Goal: Task Accomplishment & Management: Manage account settings

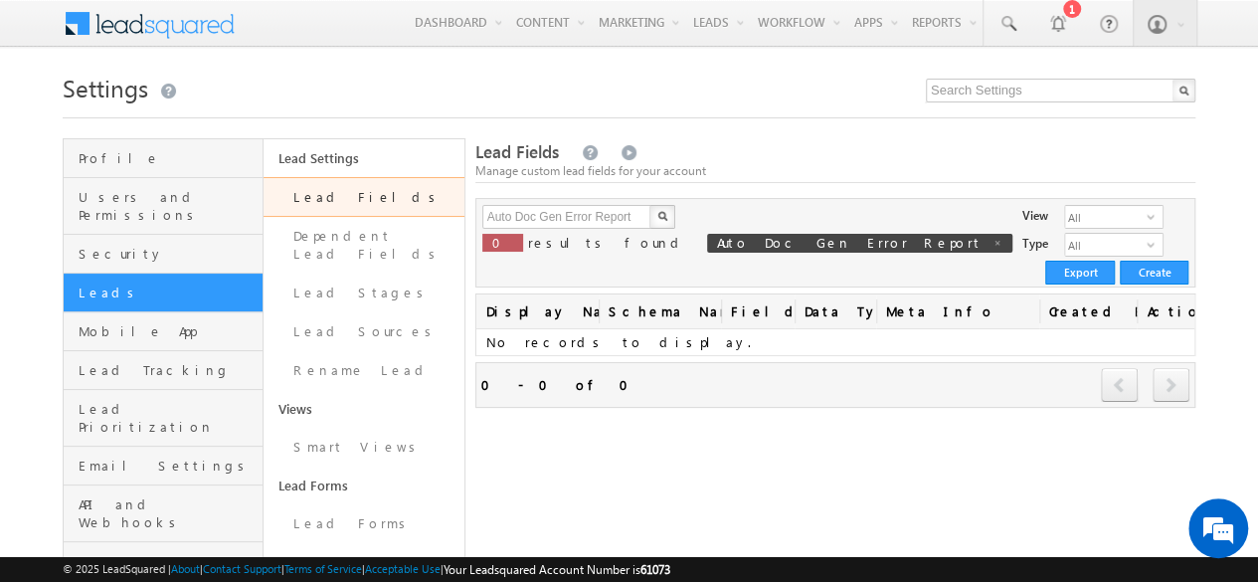
click at [725, 98] on h1 "Settings" at bounding box center [629, 86] width 1133 height 39
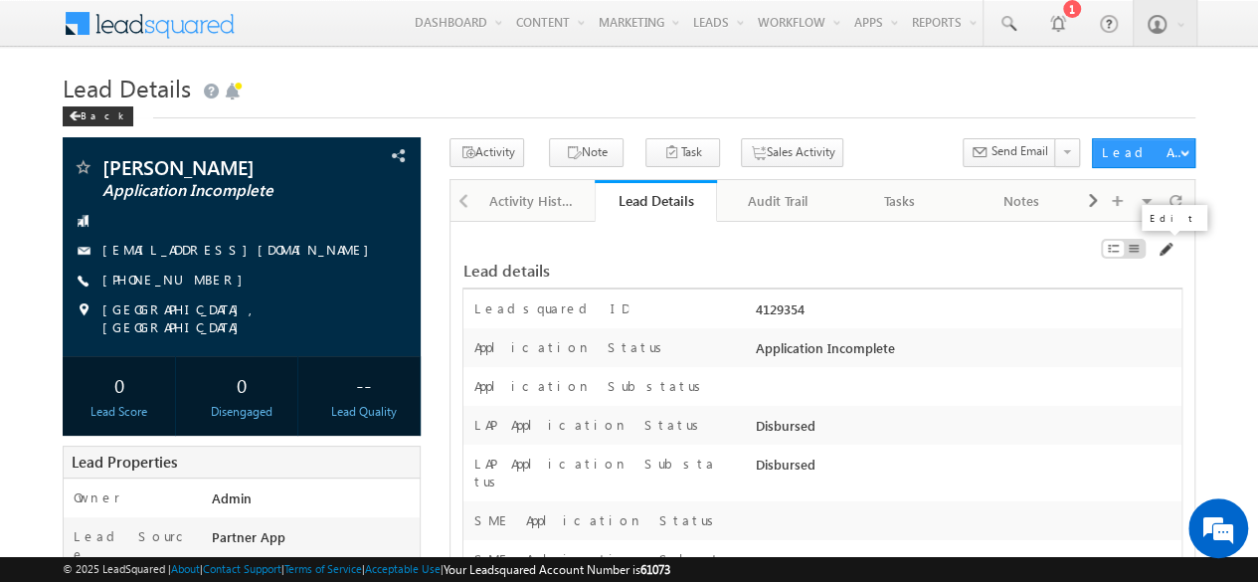
click at [1167, 246] on span at bounding box center [1164, 250] width 16 height 16
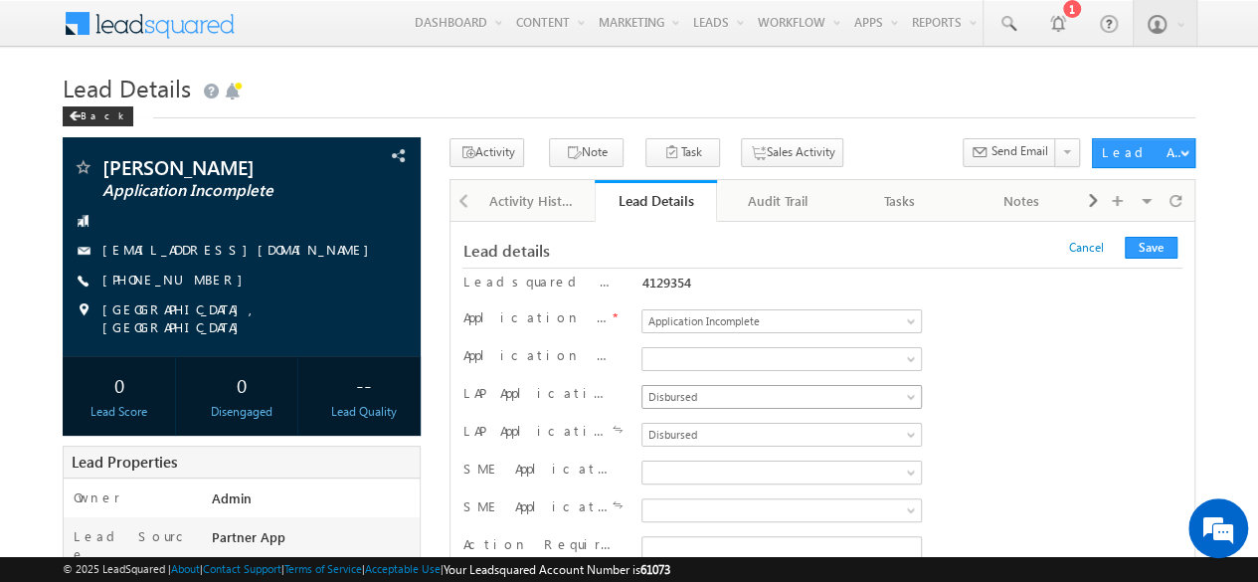
scroll to position [17059, 0]
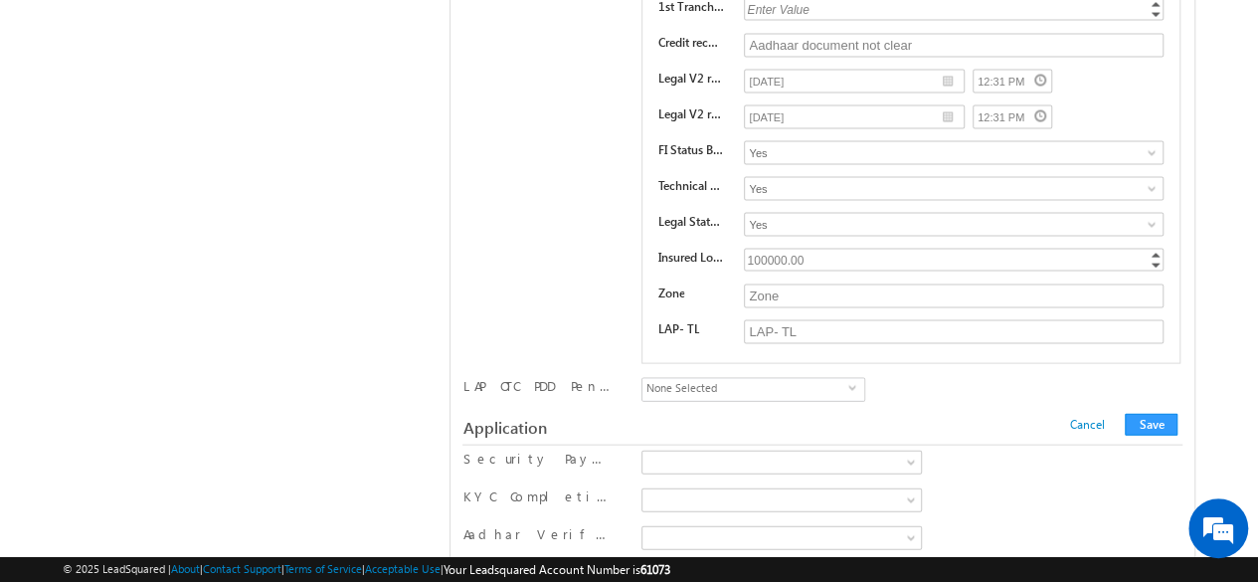
click at [605, 411] on div "Application Cancel Save Cancel Save" at bounding box center [822, 428] width 720 height 35
click at [645, 436] on label "KYCs" at bounding box center [676, 451] width 69 height 31
click at [647, 441] on input "KYCs" at bounding box center [653, 447] width 13 height 13
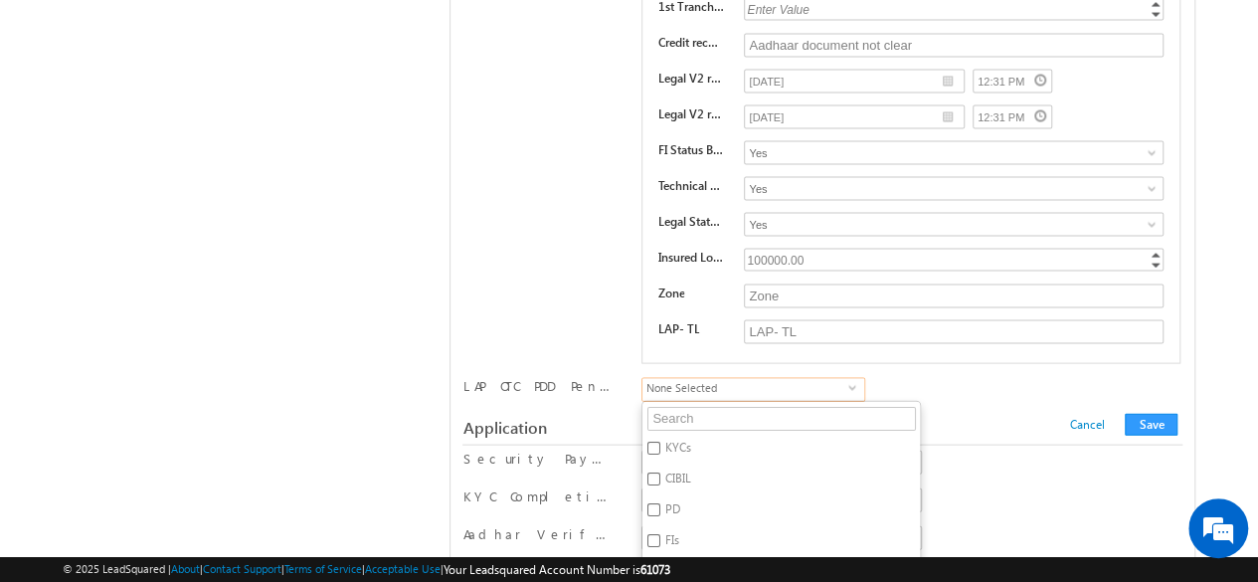
checkbox input "true"
click at [996, 275] on div "LAP Documents List 9 Status Pending Approved Pending BT UL and AFDVT substatus …" at bounding box center [821, 117] width 719 height 511
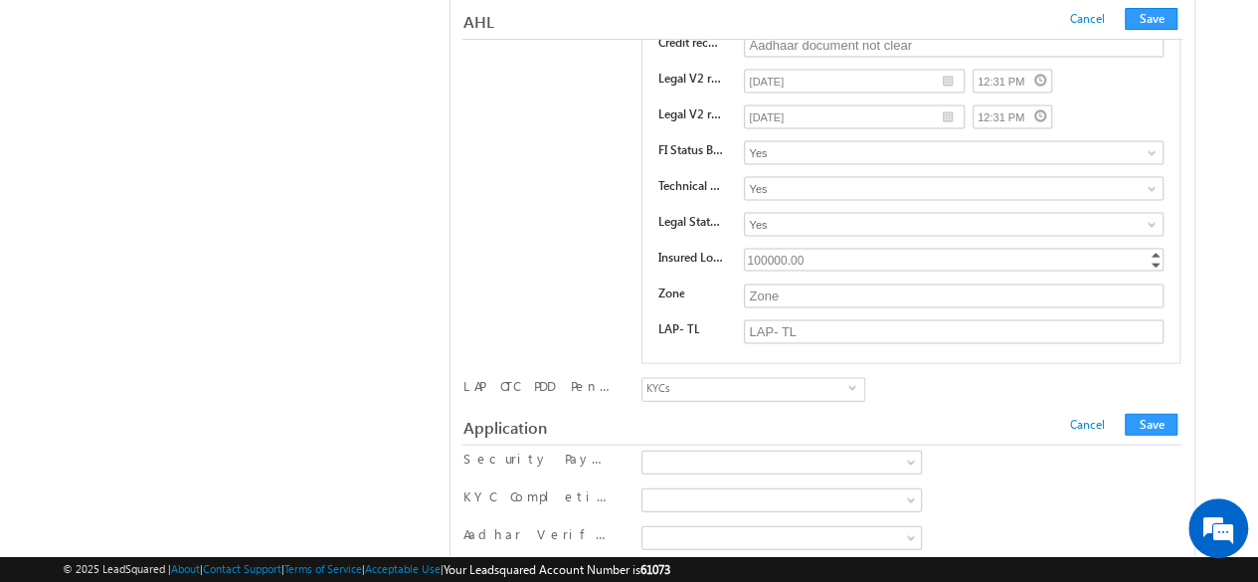
scroll to position [33798, 0]
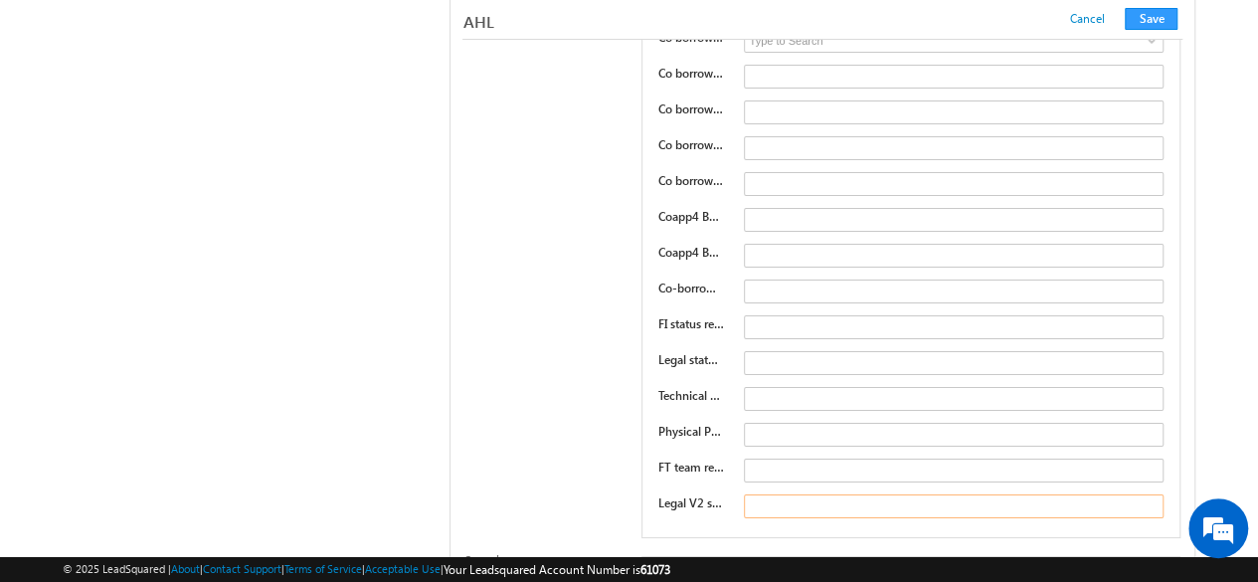
click at [819, 494] on input "text" at bounding box center [954, 506] width 420 height 24
paste input "Legal V2 status remarks"
type input "Legal V2 status remarks"
click at [1155, 23] on button "Save" at bounding box center [1151, 19] width 53 height 22
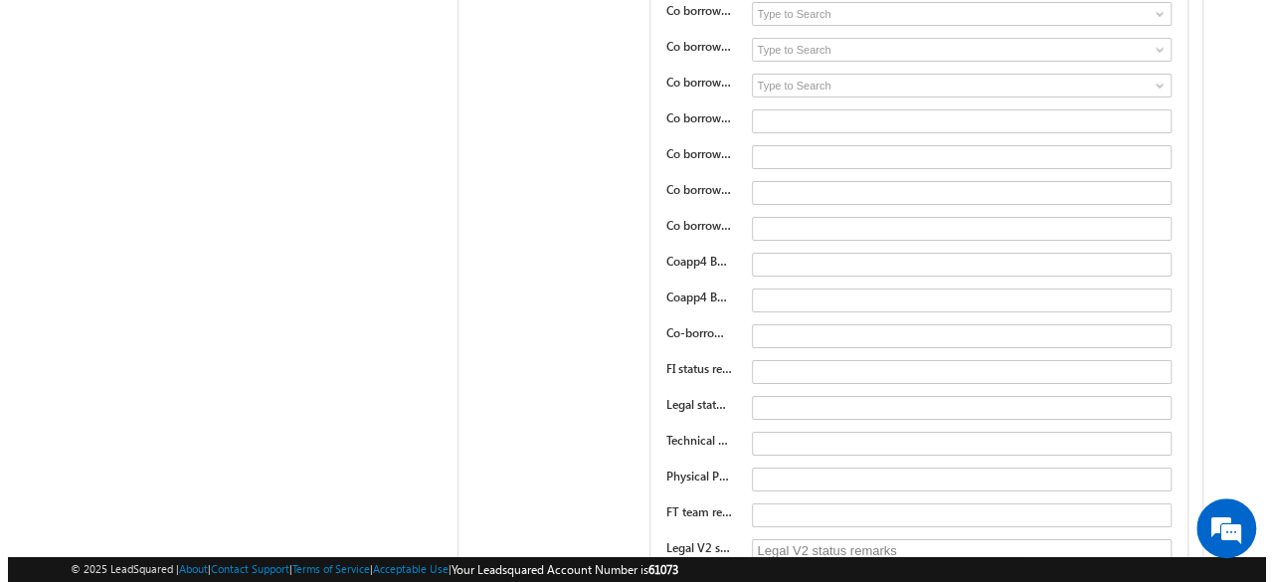
scroll to position [0, 0]
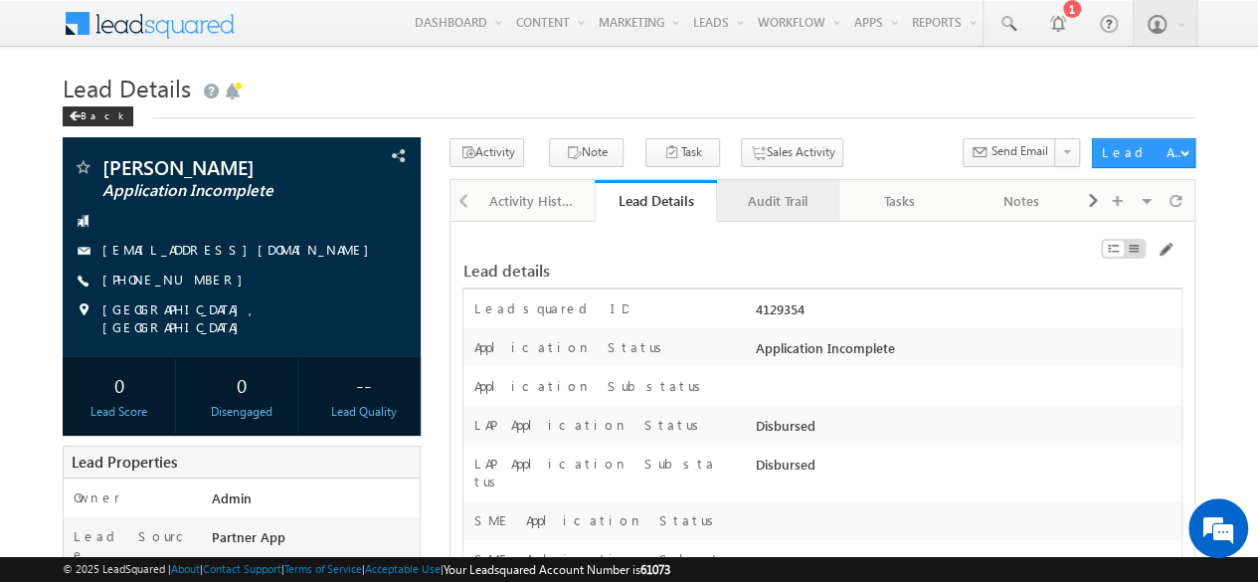
click at [787, 206] on div "Audit Trail" at bounding box center [777, 201] width 88 height 24
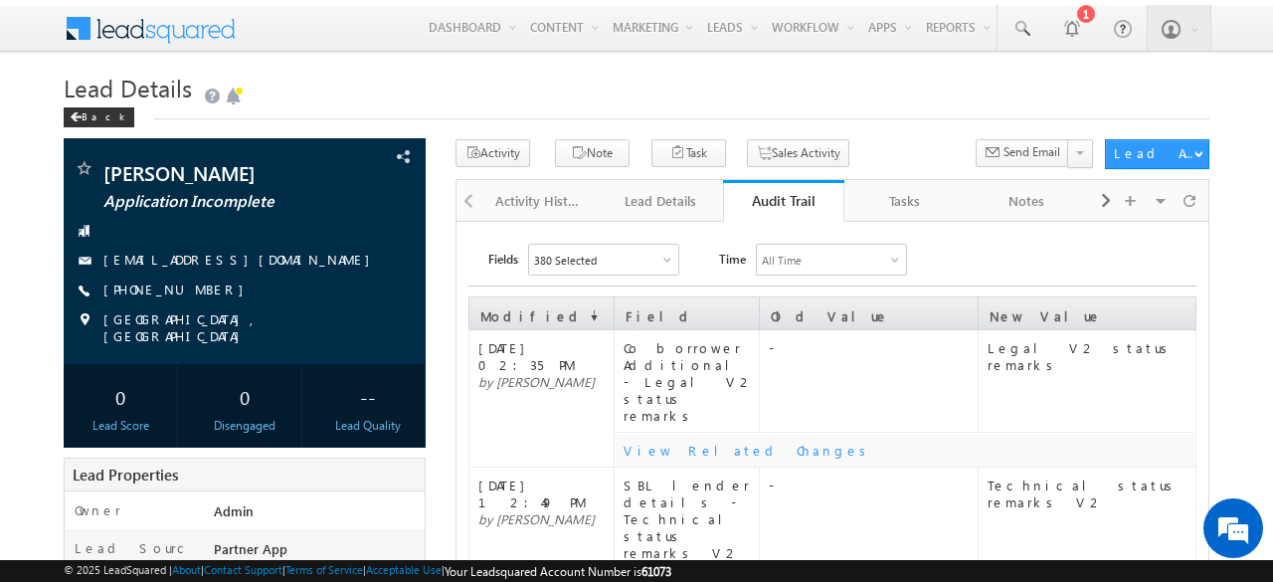
click at [686, 441] on div "View Related Changes" at bounding box center [908, 449] width 571 height 17
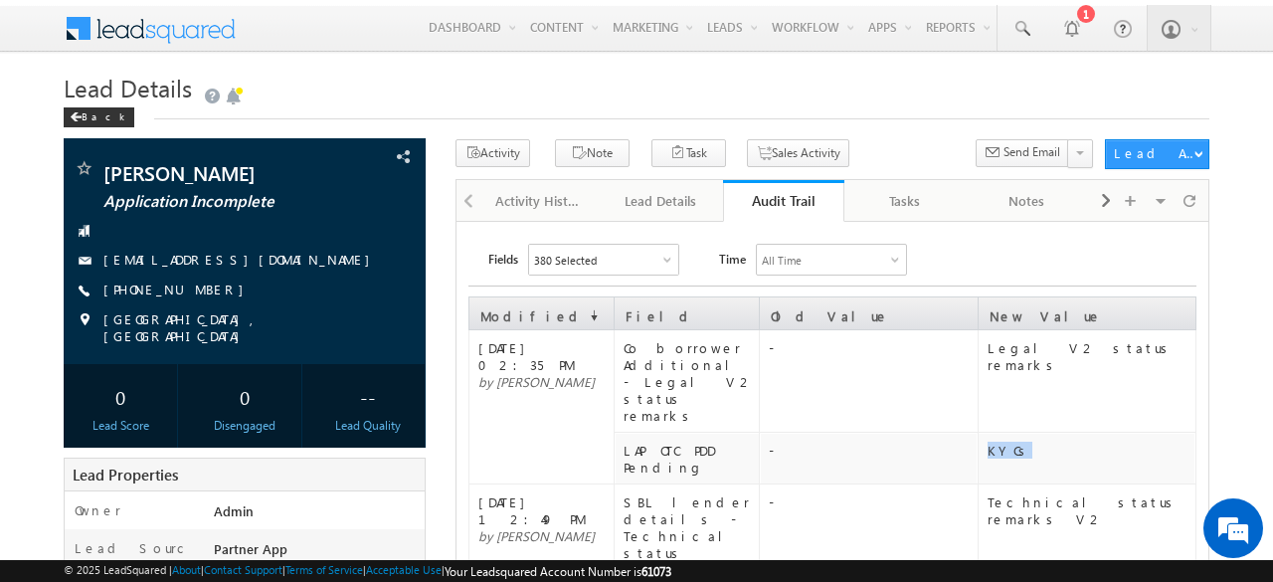
drag, startPoint x: 1026, startPoint y: 418, endPoint x: 979, endPoint y: 415, distance: 46.8
click at [980, 433] on td "KYCs" at bounding box center [1086, 459] width 218 height 52
drag, startPoint x: 982, startPoint y: 352, endPoint x: 1117, endPoint y: 360, distance: 134.5
click at [1117, 360] on td "Legal V2 status remarks" at bounding box center [1086, 381] width 218 height 102
drag, startPoint x: 1028, startPoint y: 411, endPoint x: 976, endPoint y: 418, distance: 52.2
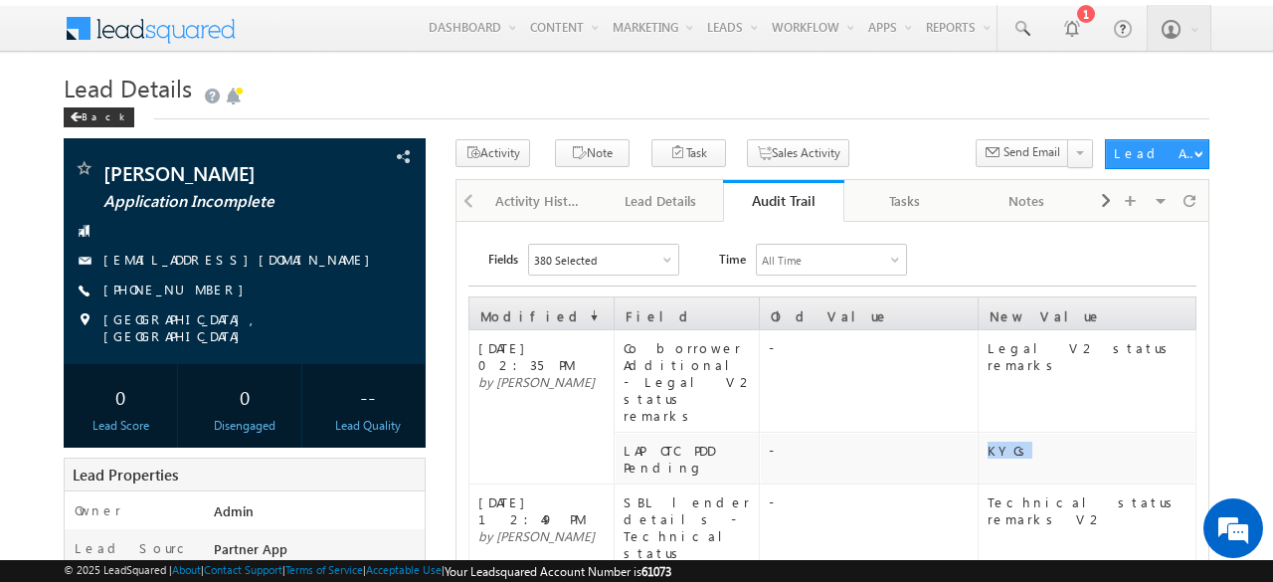
click at [977, 433] on td "KYCs" at bounding box center [1086, 459] width 218 height 52
click at [1027, 360] on td "Legal V2 status remarks" at bounding box center [1086, 381] width 218 height 102
click at [770, 96] on h1 "Lead Details" at bounding box center [636, 89] width 1145 height 35
click at [663, 90] on h1 "Lead Details" at bounding box center [636, 89] width 1145 height 35
click at [688, 193] on div "Lead Details" at bounding box center [660, 201] width 88 height 24
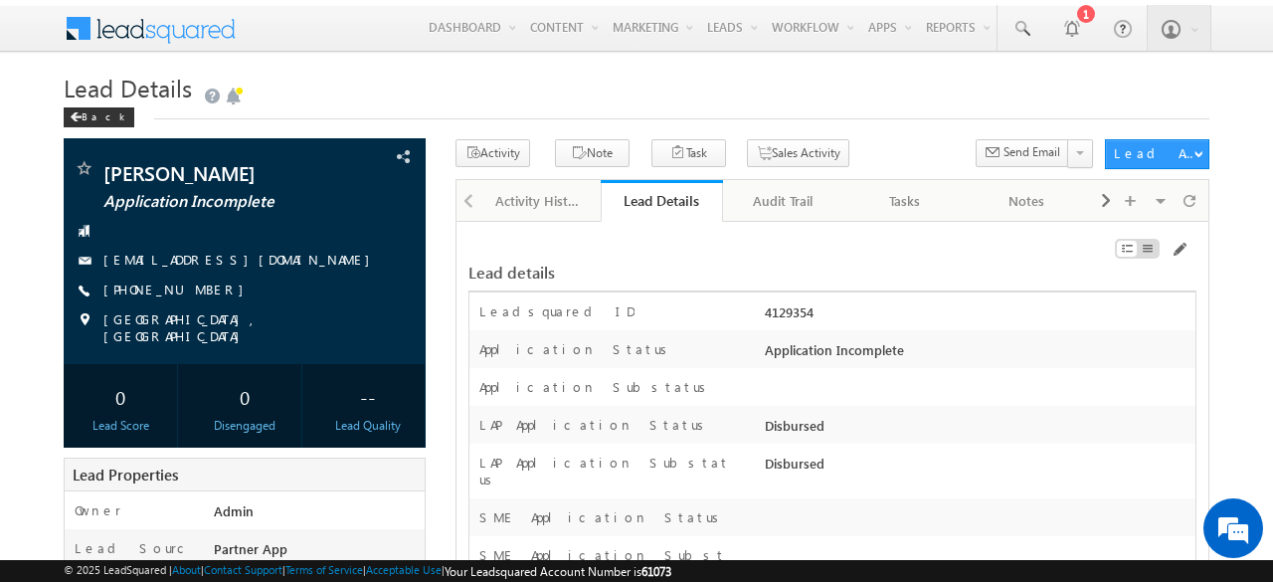
click at [898, 98] on h1 "Lead Details" at bounding box center [636, 89] width 1145 height 35
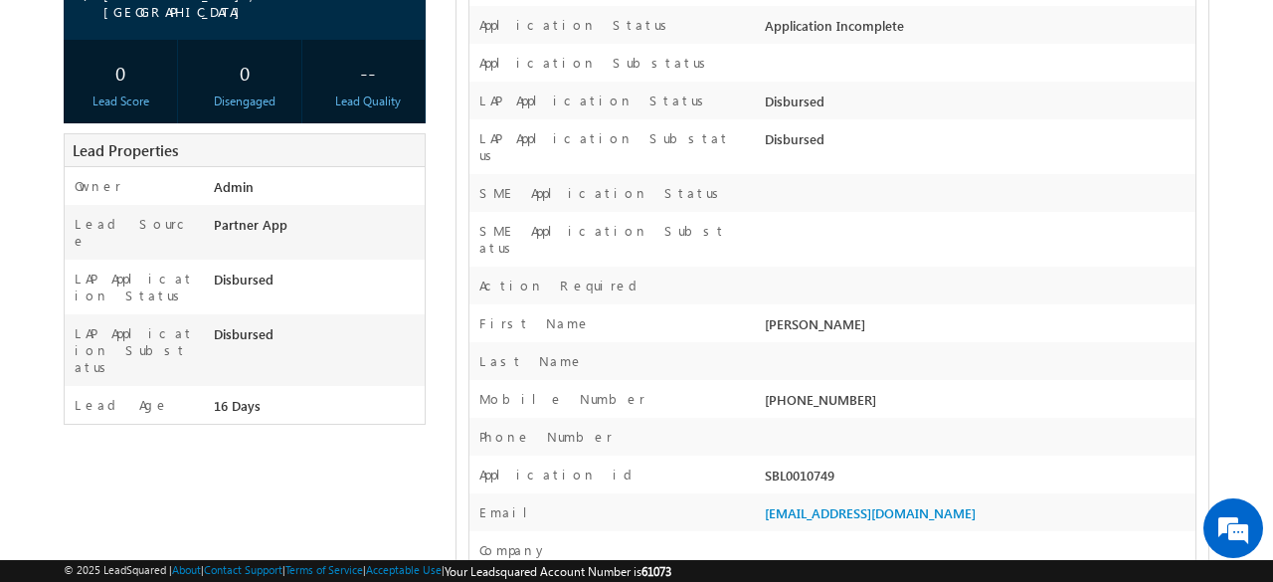
scroll to position [398, 0]
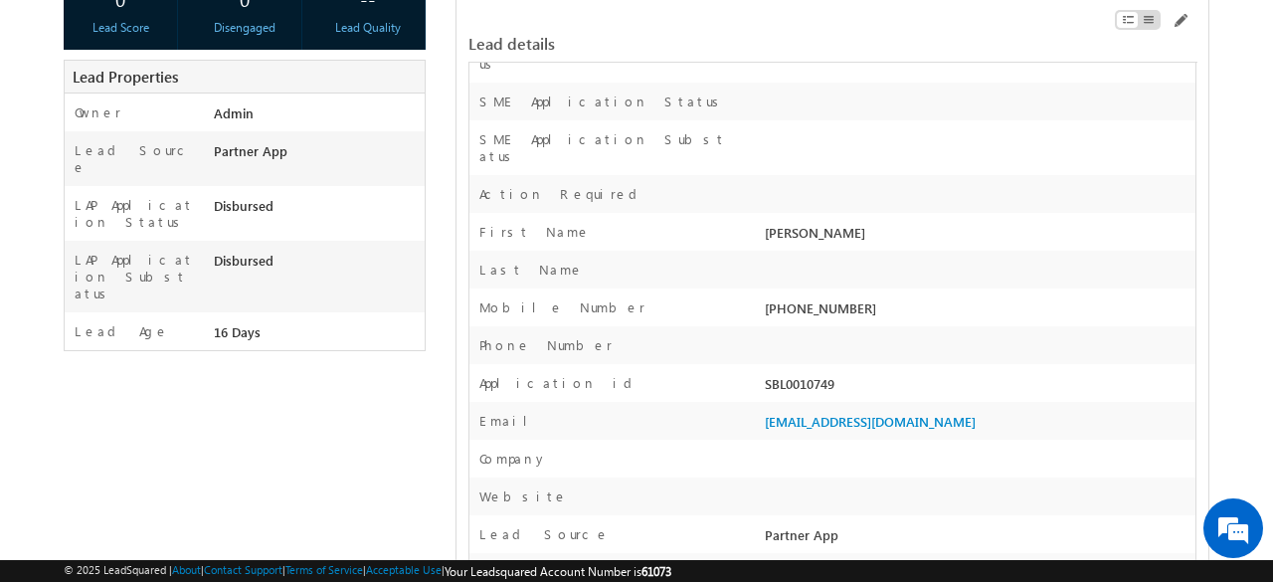
click at [780, 374] on div "SBL0010749" at bounding box center [978, 388] width 436 height 28
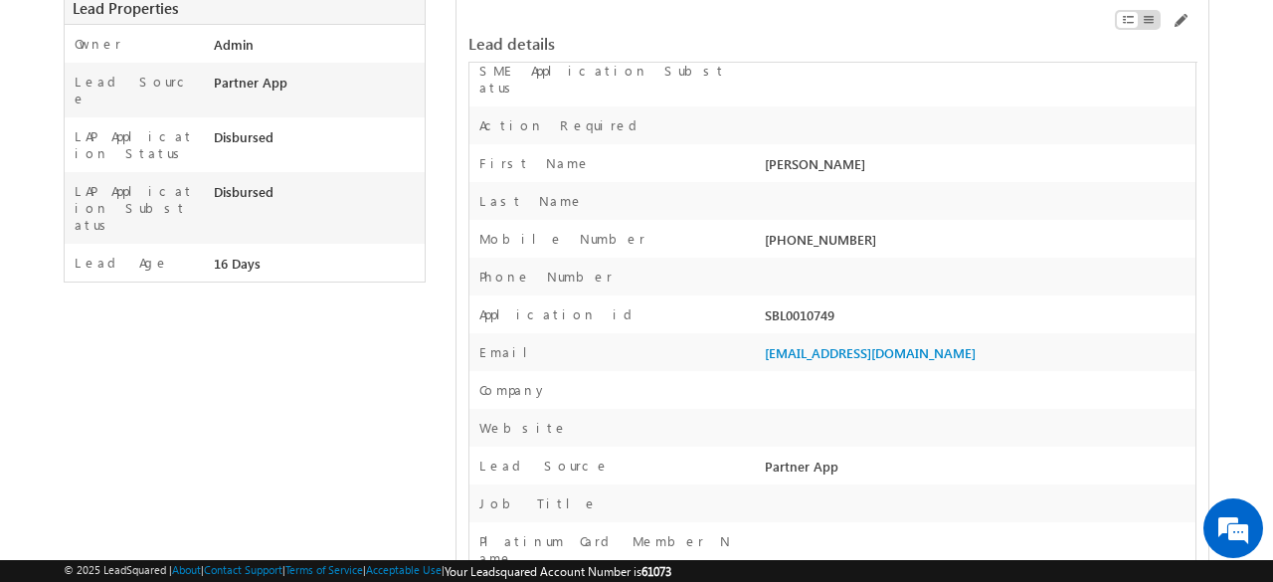
scroll to position [497, 0]
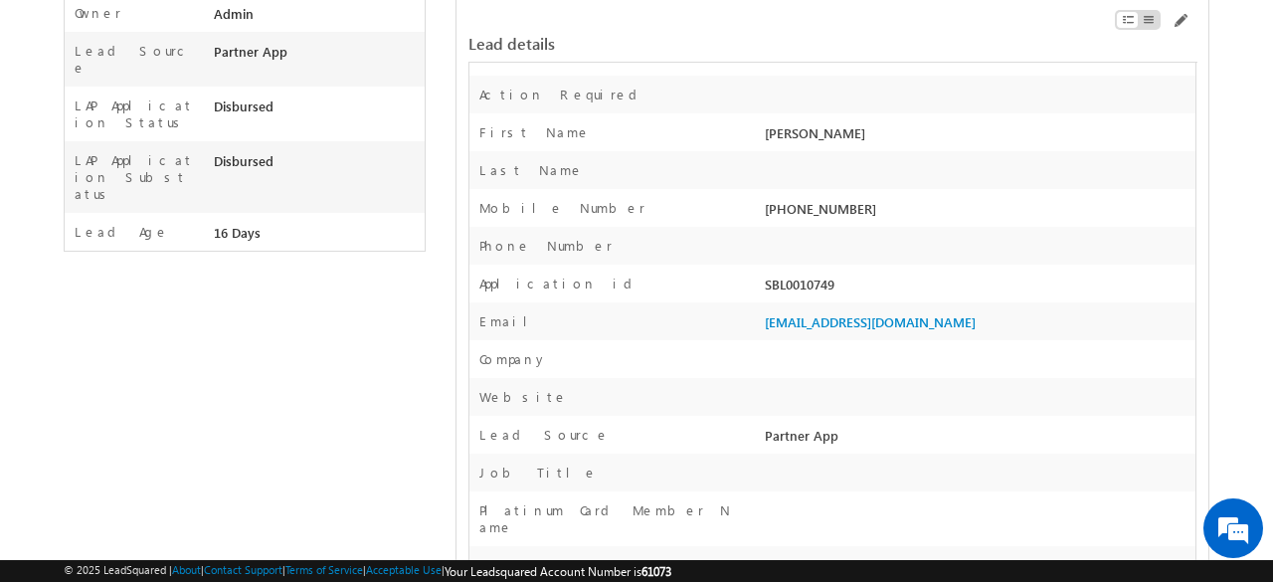
click at [798, 426] on div "Partner App" at bounding box center [978, 440] width 436 height 28
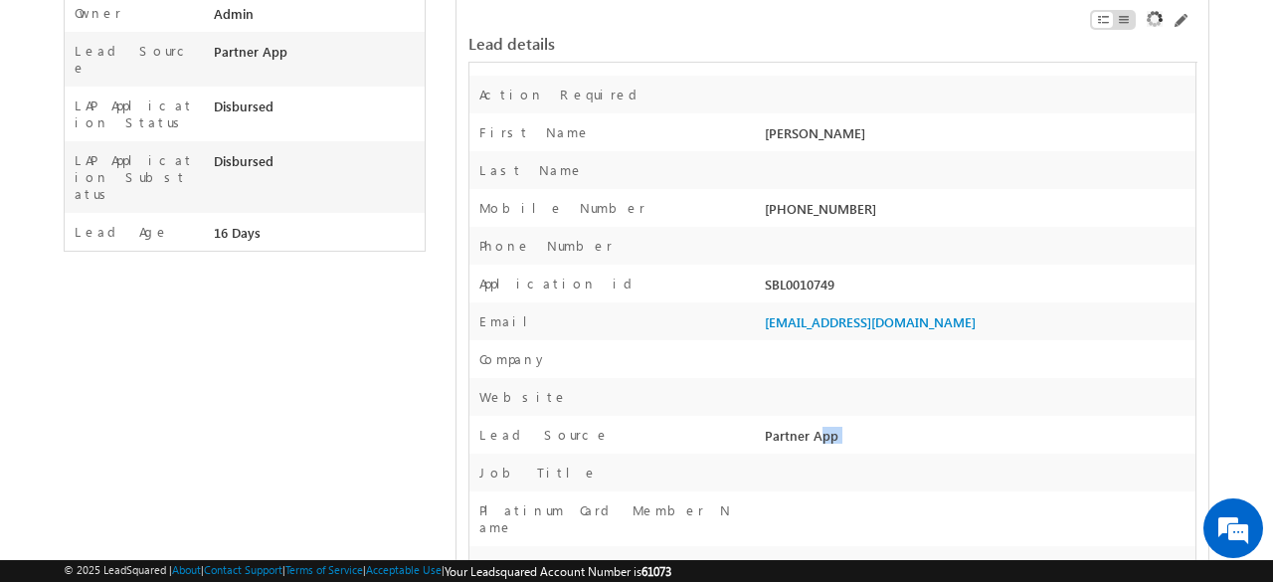
click at [798, 426] on div "Partner App" at bounding box center [978, 440] width 436 height 28
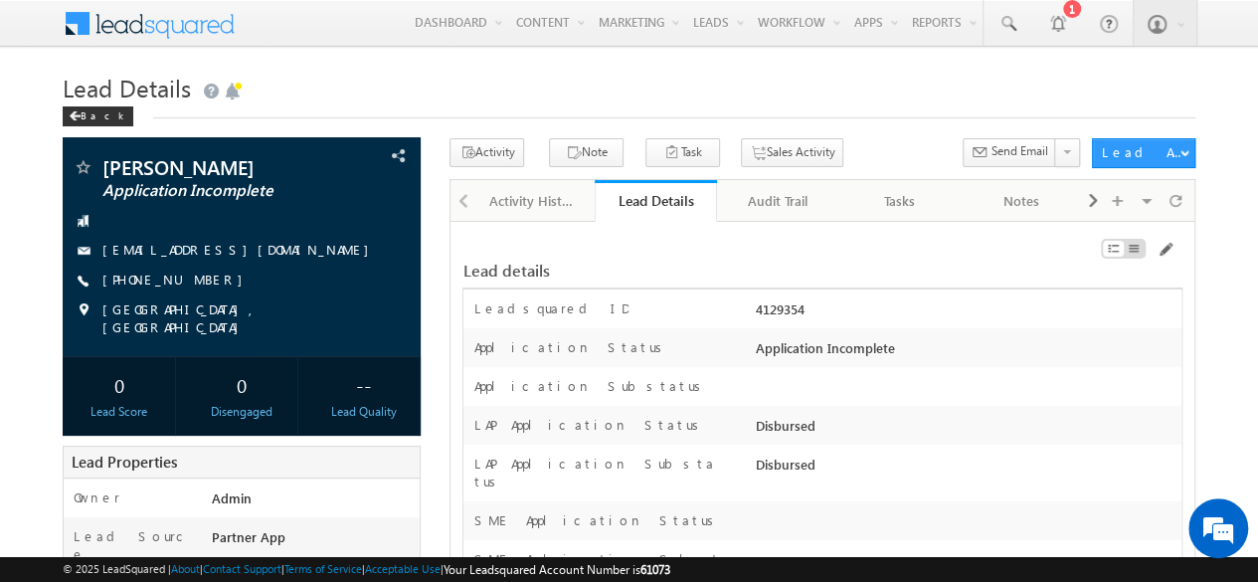
click at [948, 85] on h1 "Lead Details" at bounding box center [629, 86] width 1133 height 39
click at [1171, 197] on span at bounding box center [1175, 200] width 12 height 35
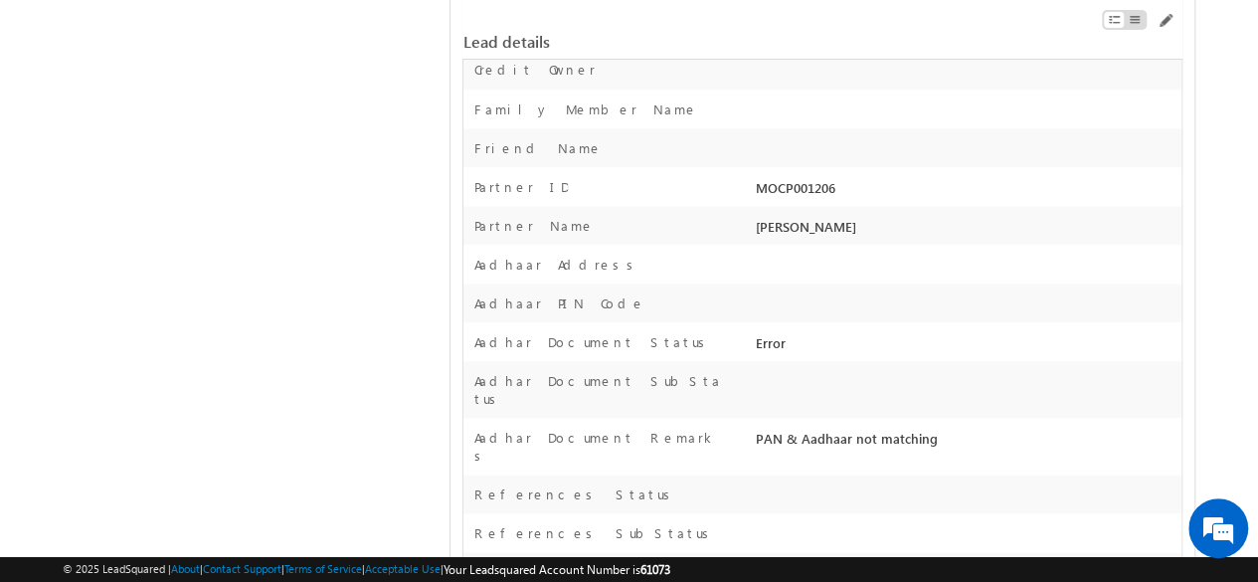
scroll to position [9181, 0]
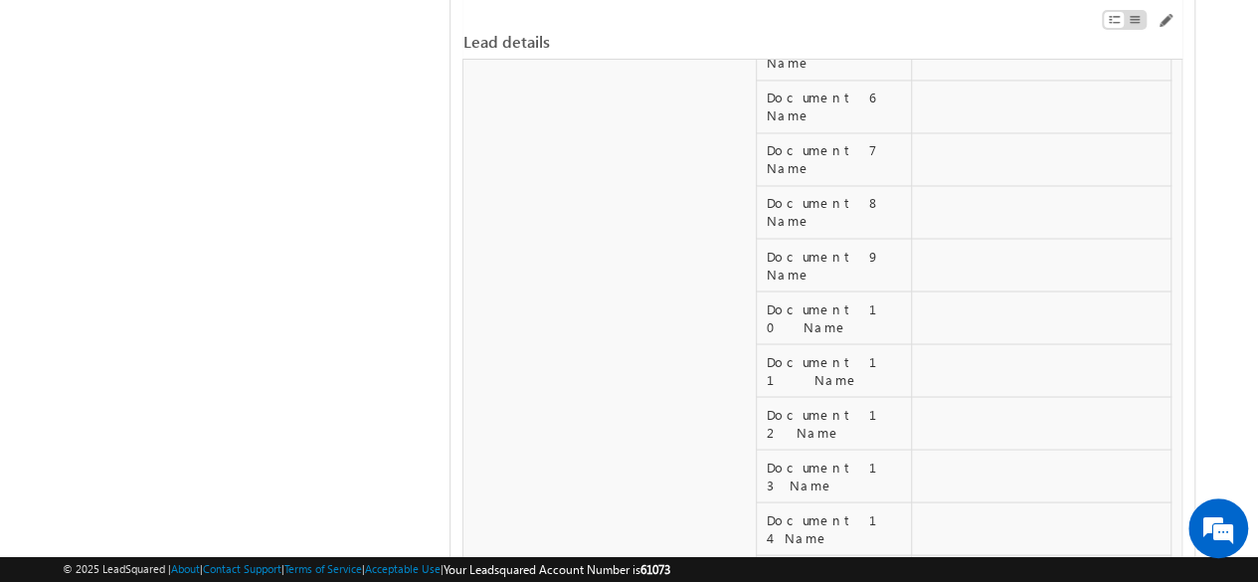
drag, startPoint x: 919, startPoint y: 283, endPoint x: 1061, endPoint y: 281, distance: 142.2
drag, startPoint x: 919, startPoint y: 285, endPoint x: 1053, endPoint y: 258, distance: 137.1
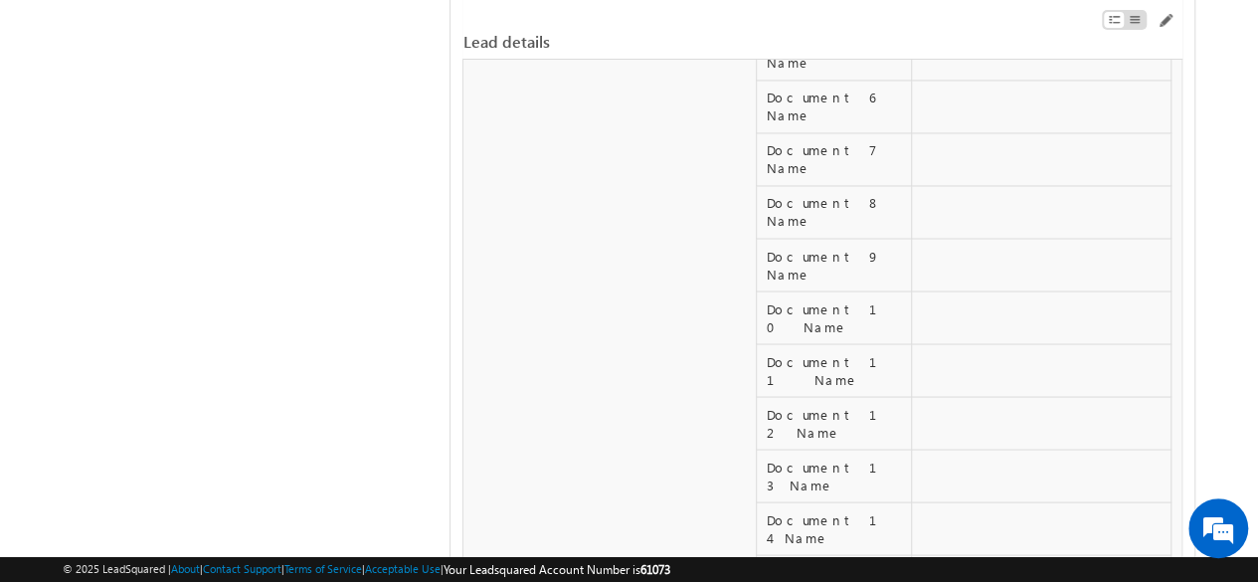
drag, startPoint x: 918, startPoint y: 283, endPoint x: 1057, endPoint y: 283, distance: 139.2
drag, startPoint x: 1057, startPoint y: 283, endPoint x: 917, endPoint y: 282, distance: 140.2
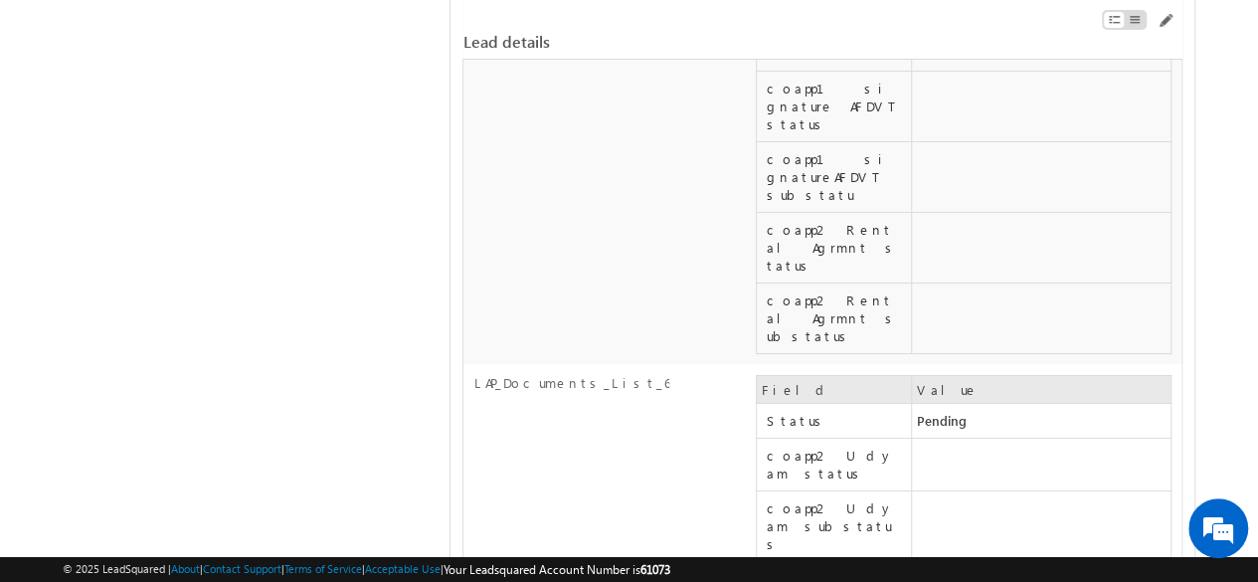
click at [1168, 18] on span at bounding box center [1164, 21] width 16 height 16
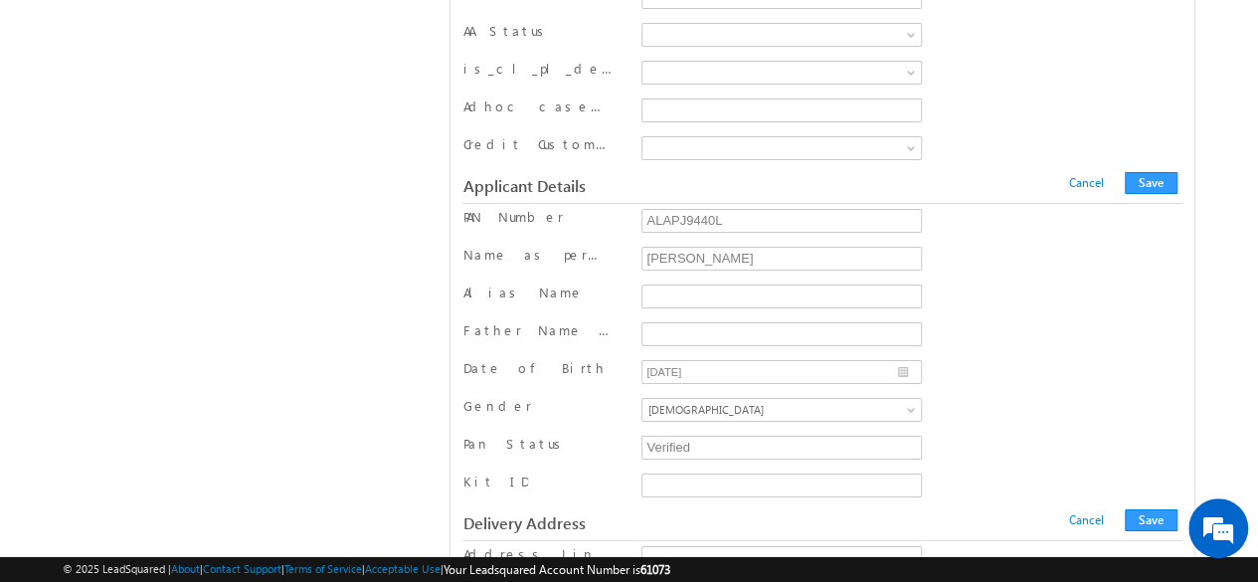
scroll to position [16680, 0]
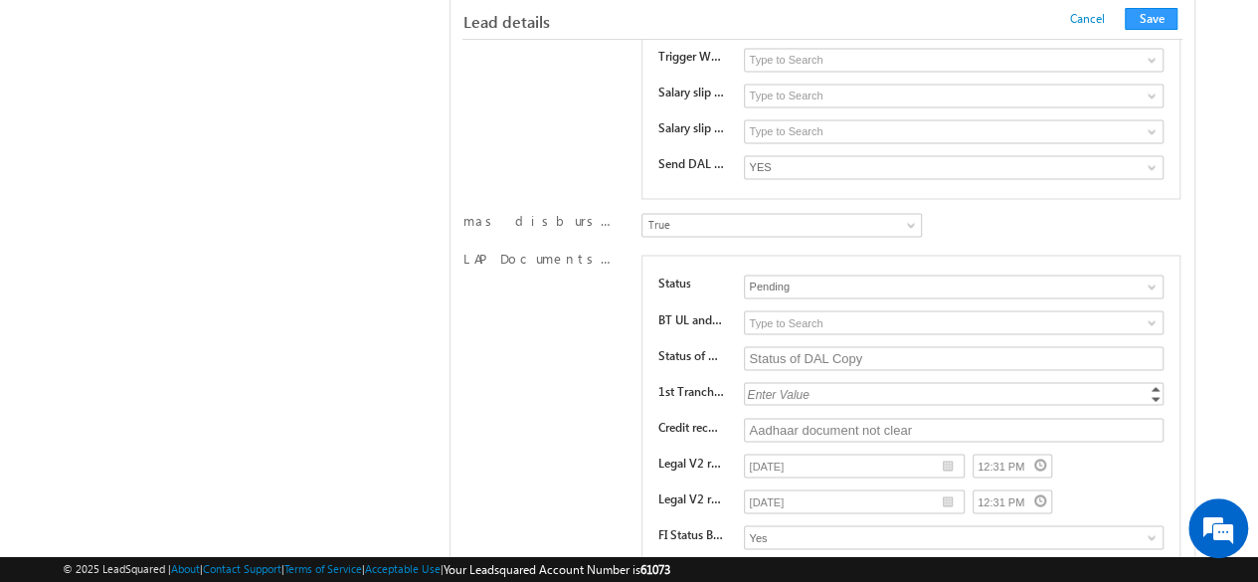
click at [874, 382] on div "Enter Value" at bounding box center [955, 393] width 423 height 23
type input "100000"
click at [597, 294] on div "LAP Documents List 9 Status Pending Approved Pending BT UL and AFDVT substatus …" at bounding box center [821, 501] width 719 height 503
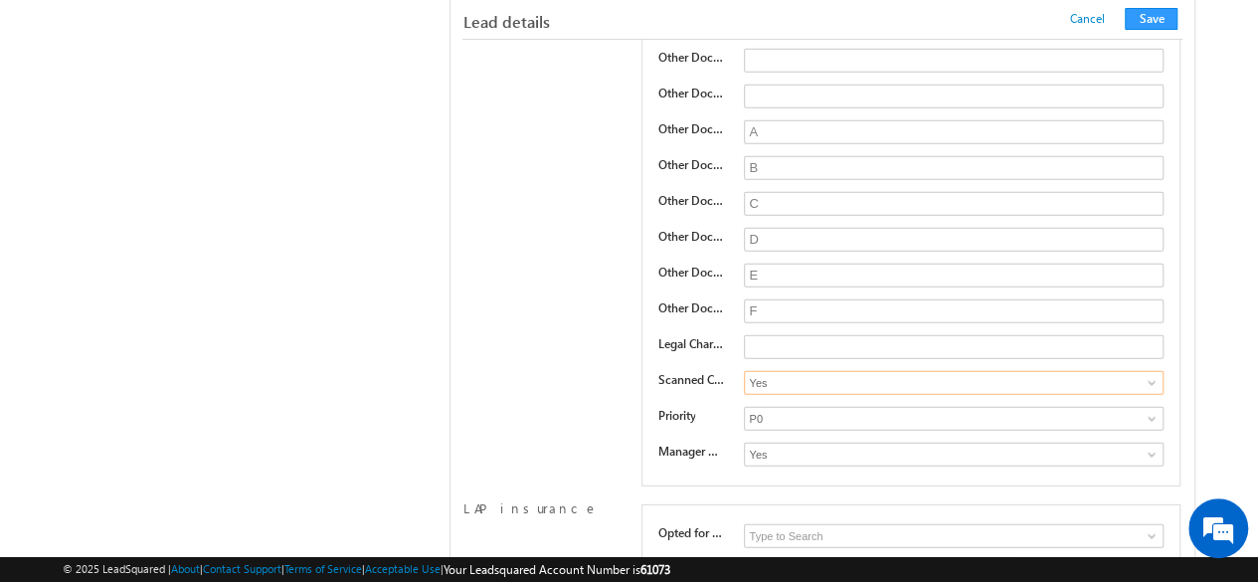
click at [786, 371] on input "Yes" at bounding box center [953, 383] width 419 height 24
click at [1153, 23] on button "Save" at bounding box center [1151, 19] width 53 height 22
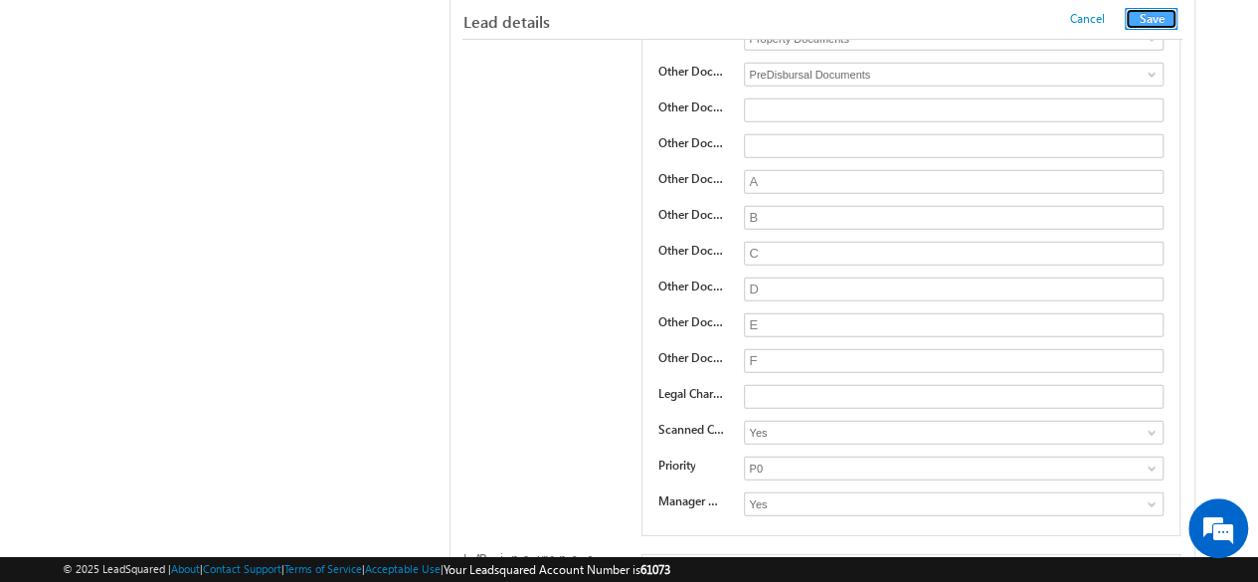
scroll to position [0, 0]
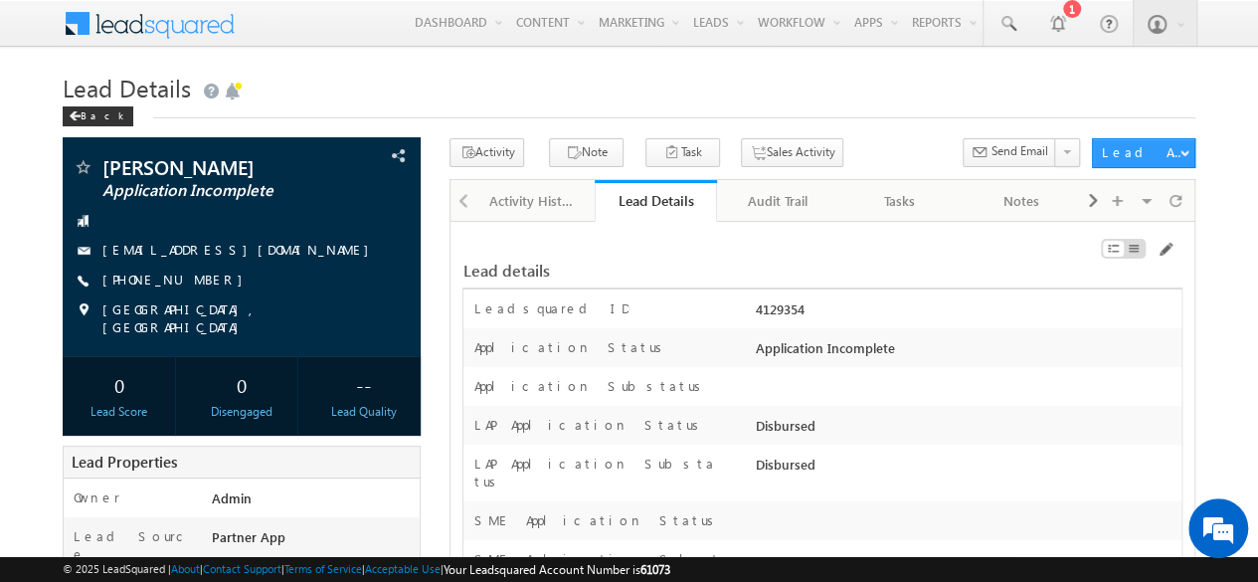
click at [865, 130] on div "Lead Details Back" at bounding box center [629, 103] width 1133 height 72
click at [666, 88] on h1 "Lead Details" at bounding box center [629, 86] width 1133 height 39
click at [816, 116] on div "Back" at bounding box center [629, 111] width 1133 height 13
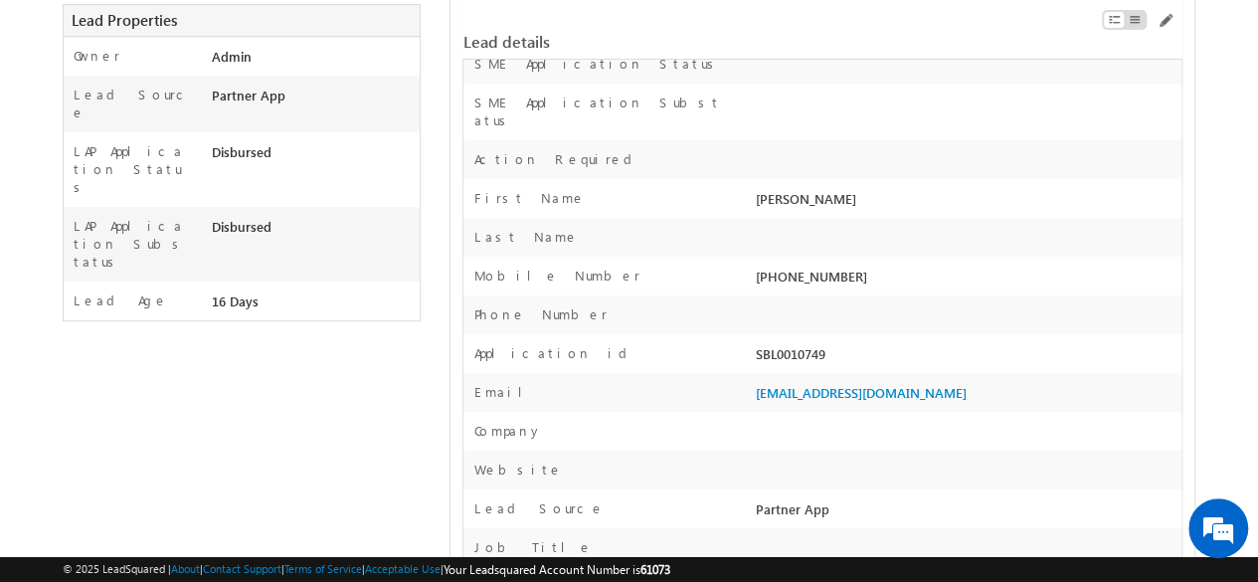
scroll to position [0, 0]
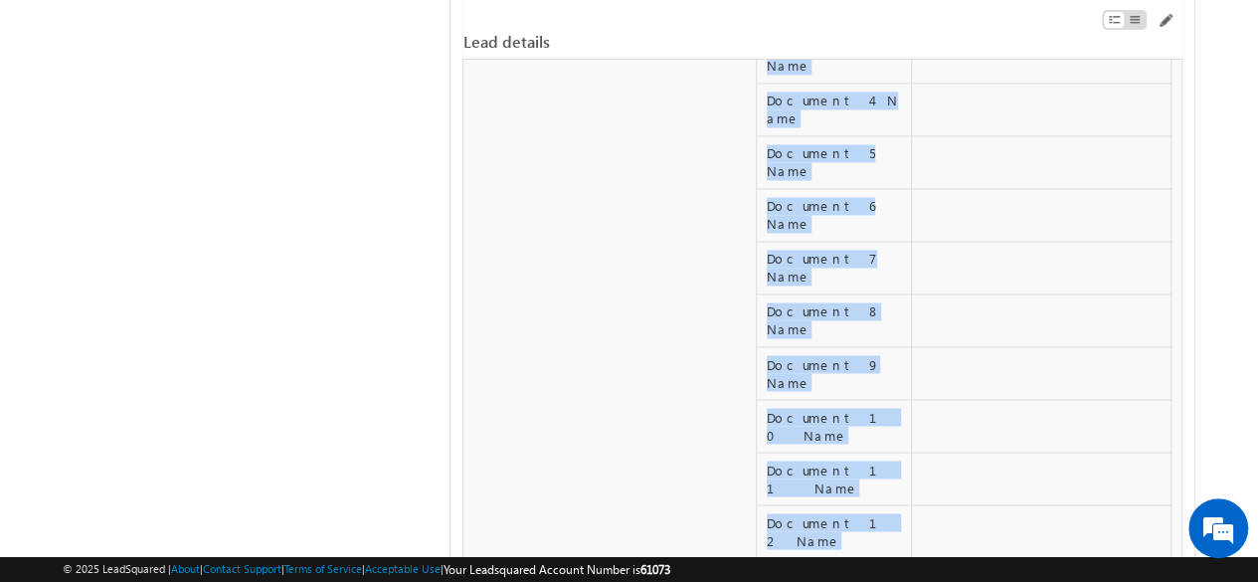
scroll to position [9070, 0]
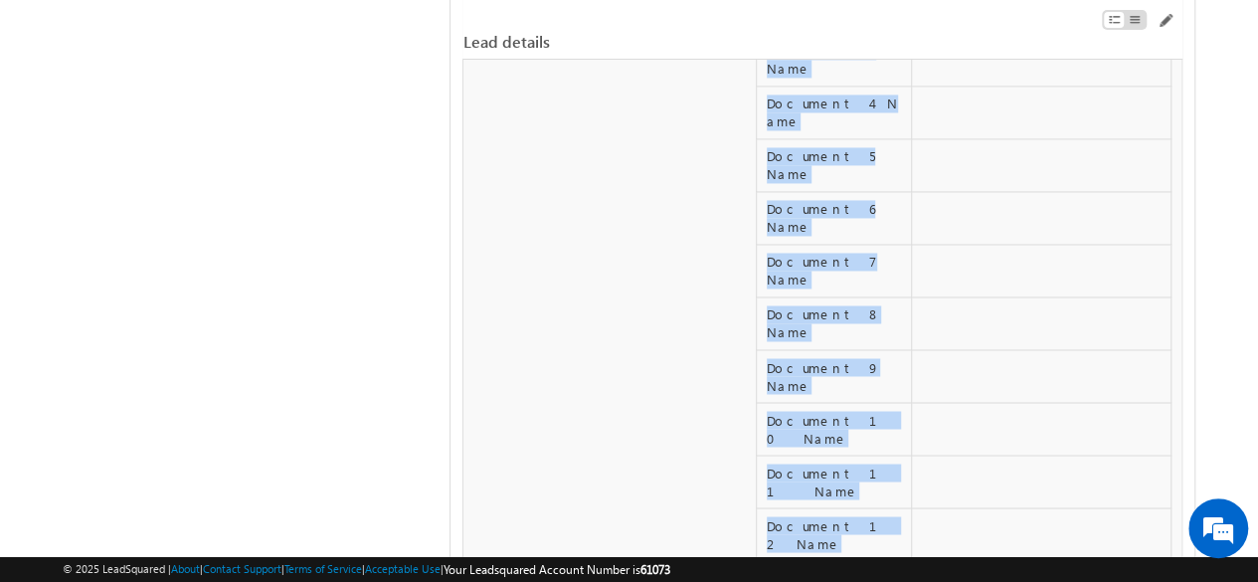
drag, startPoint x: 653, startPoint y: 299, endPoint x: 1034, endPoint y: 15, distance: 475.3
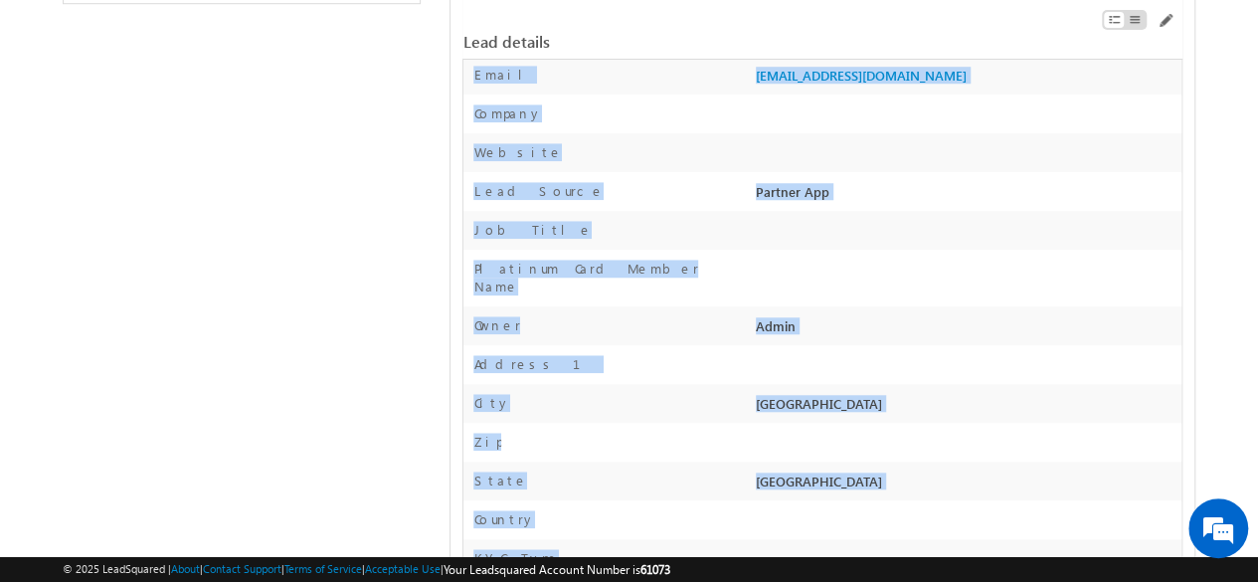
scroll to position [0, 0]
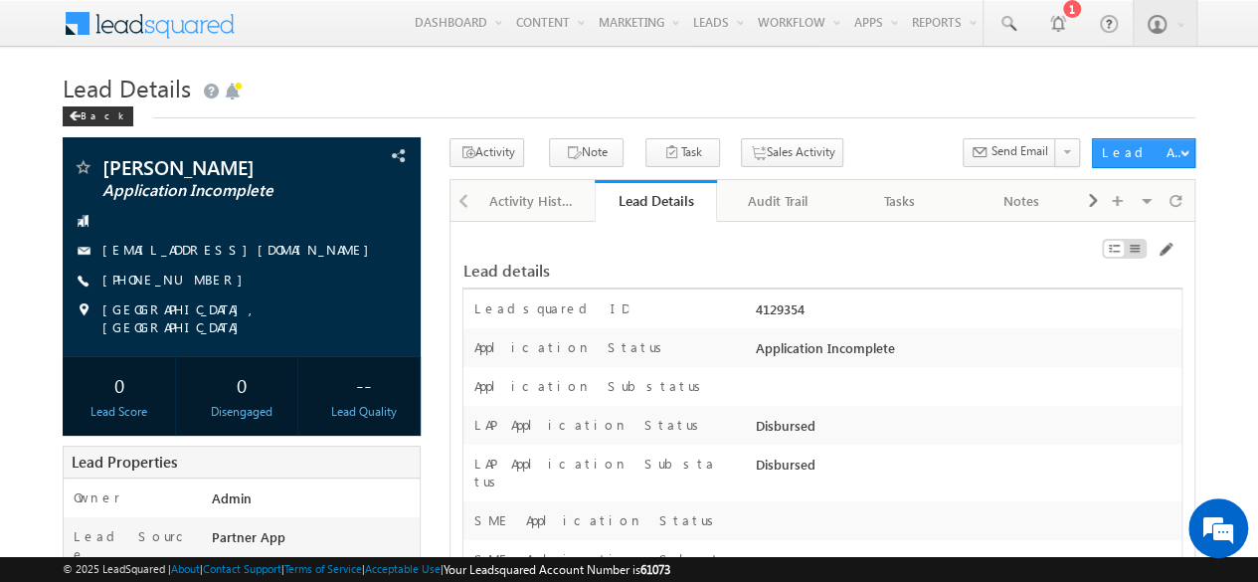
click at [817, 99] on h1 "Lead Details" at bounding box center [629, 86] width 1133 height 39
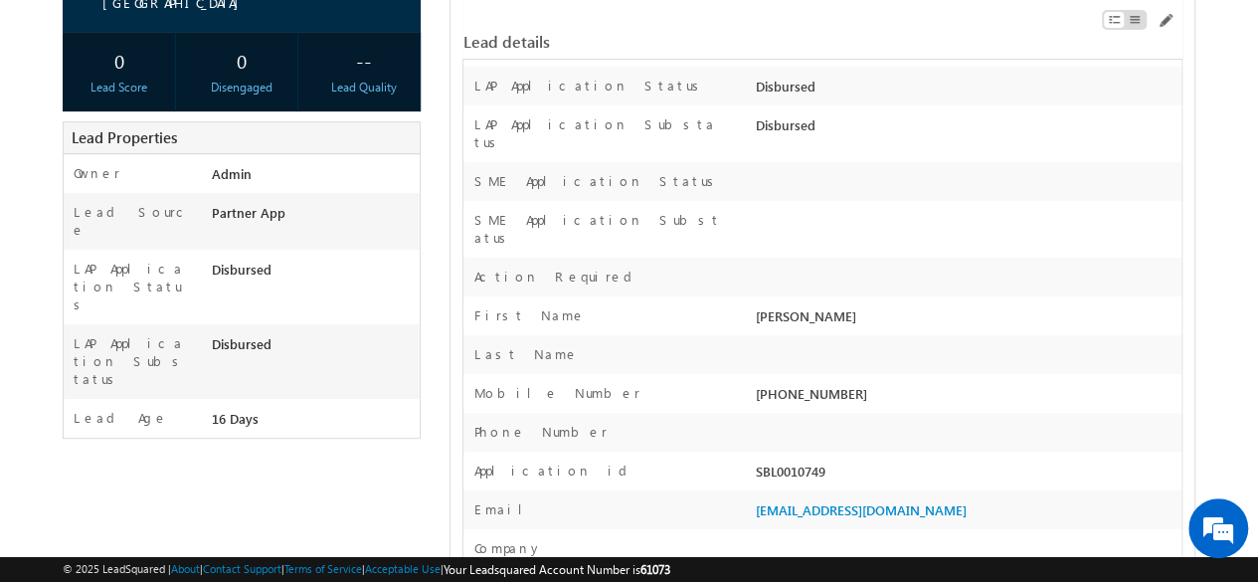
scroll to position [320, 0]
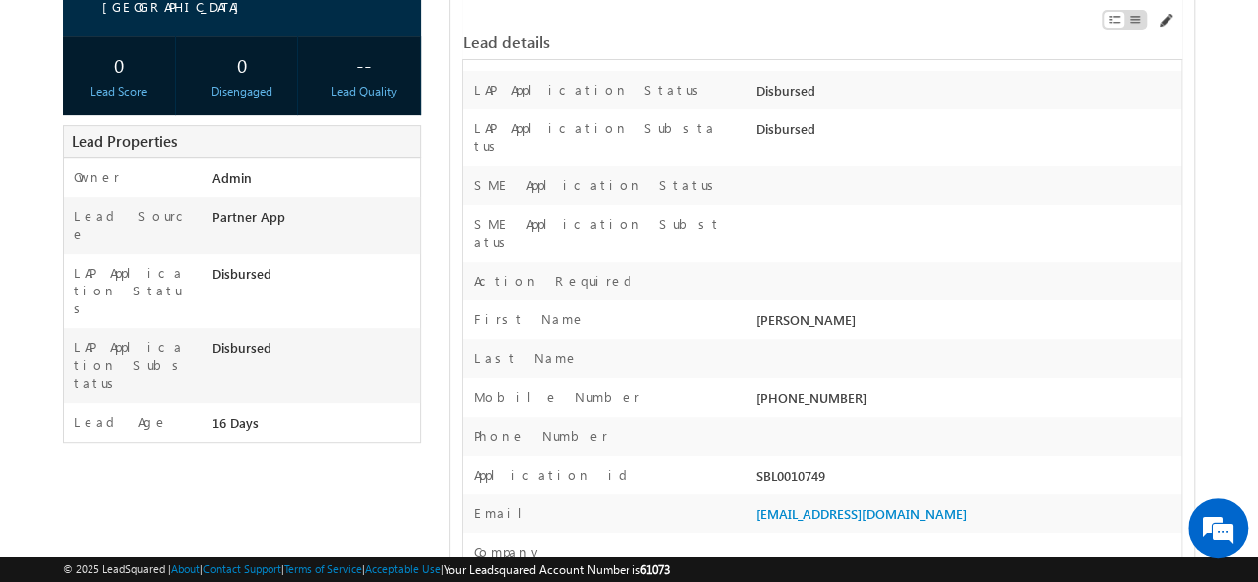
click at [1164, 17] on span at bounding box center [1164, 21] width 16 height 16
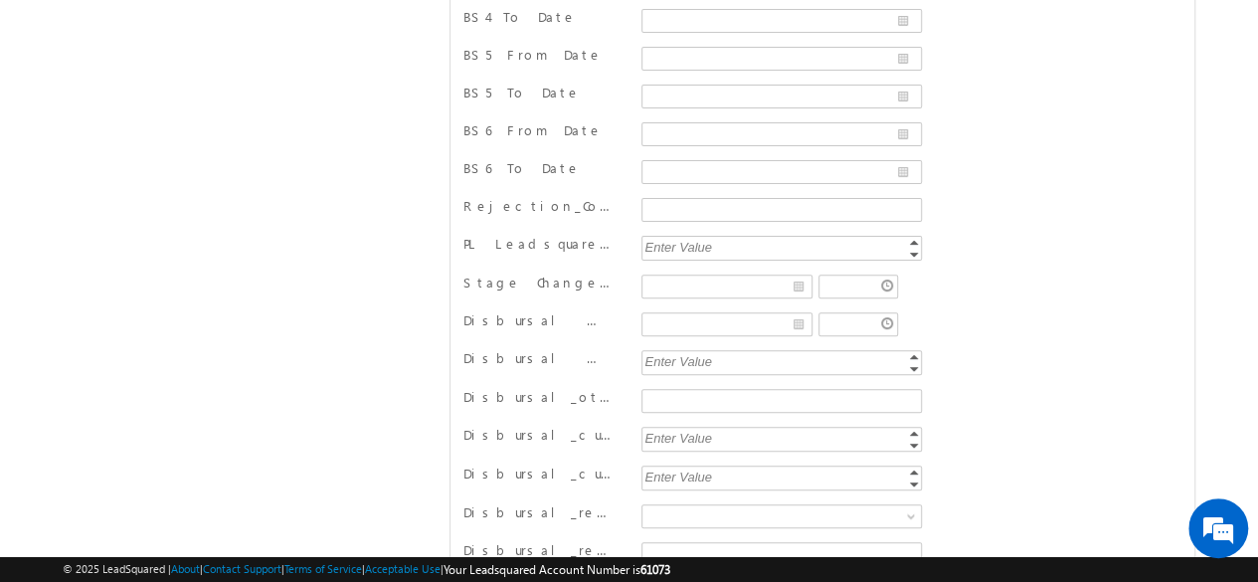
scroll to position [16937, 0]
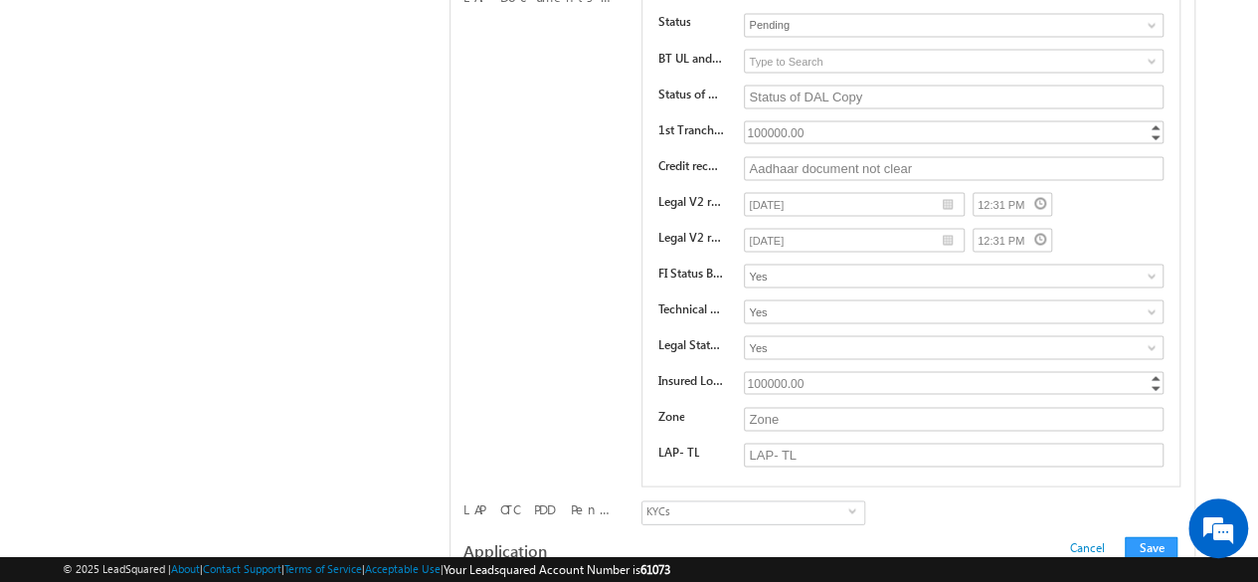
click at [823, 371] on div "100000.00" at bounding box center [955, 382] width 423 height 23
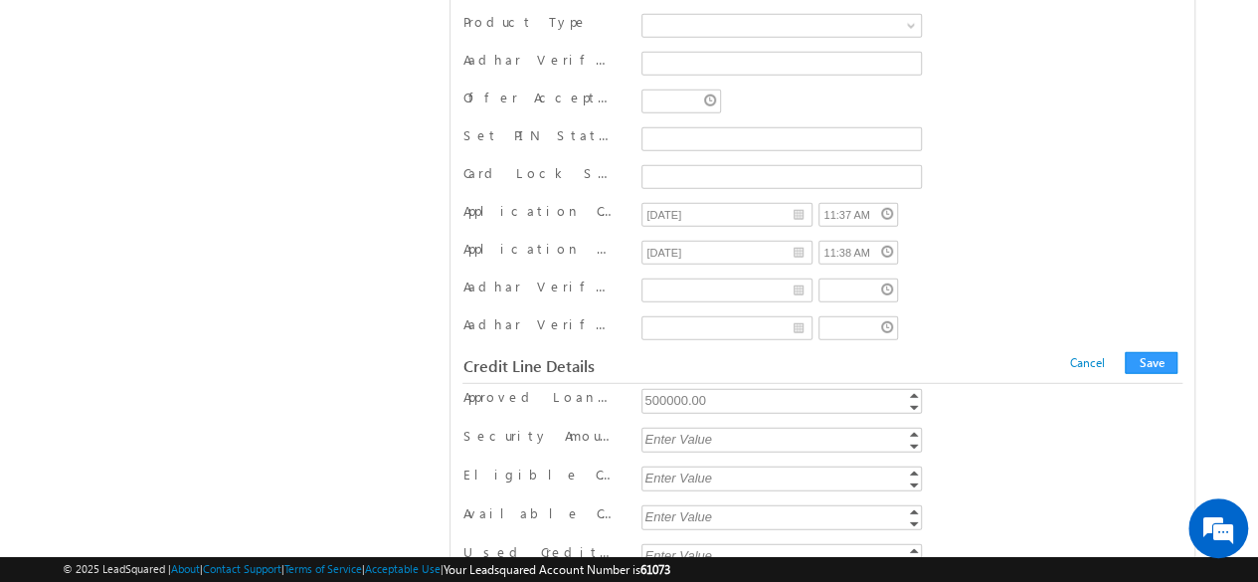
click at [718, 389] on div "500000.00" at bounding box center [782, 400] width 283 height 23
click at [718, 389] on input "500000" at bounding box center [781, 401] width 280 height 25
type input "5"
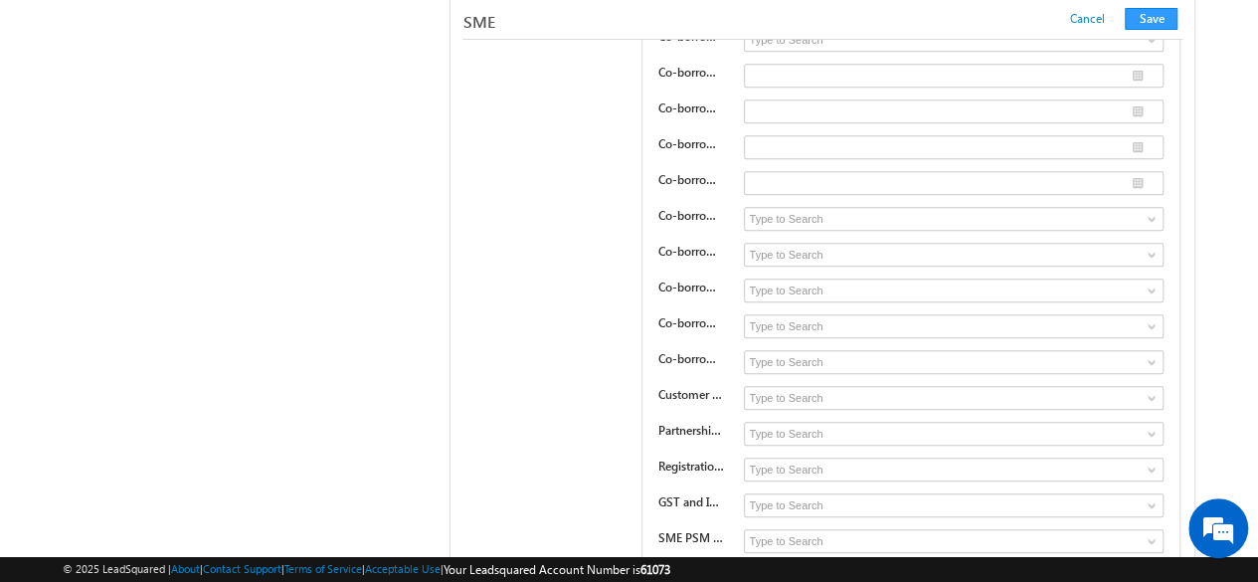
scroll to position [23317, 0]
type input "5"
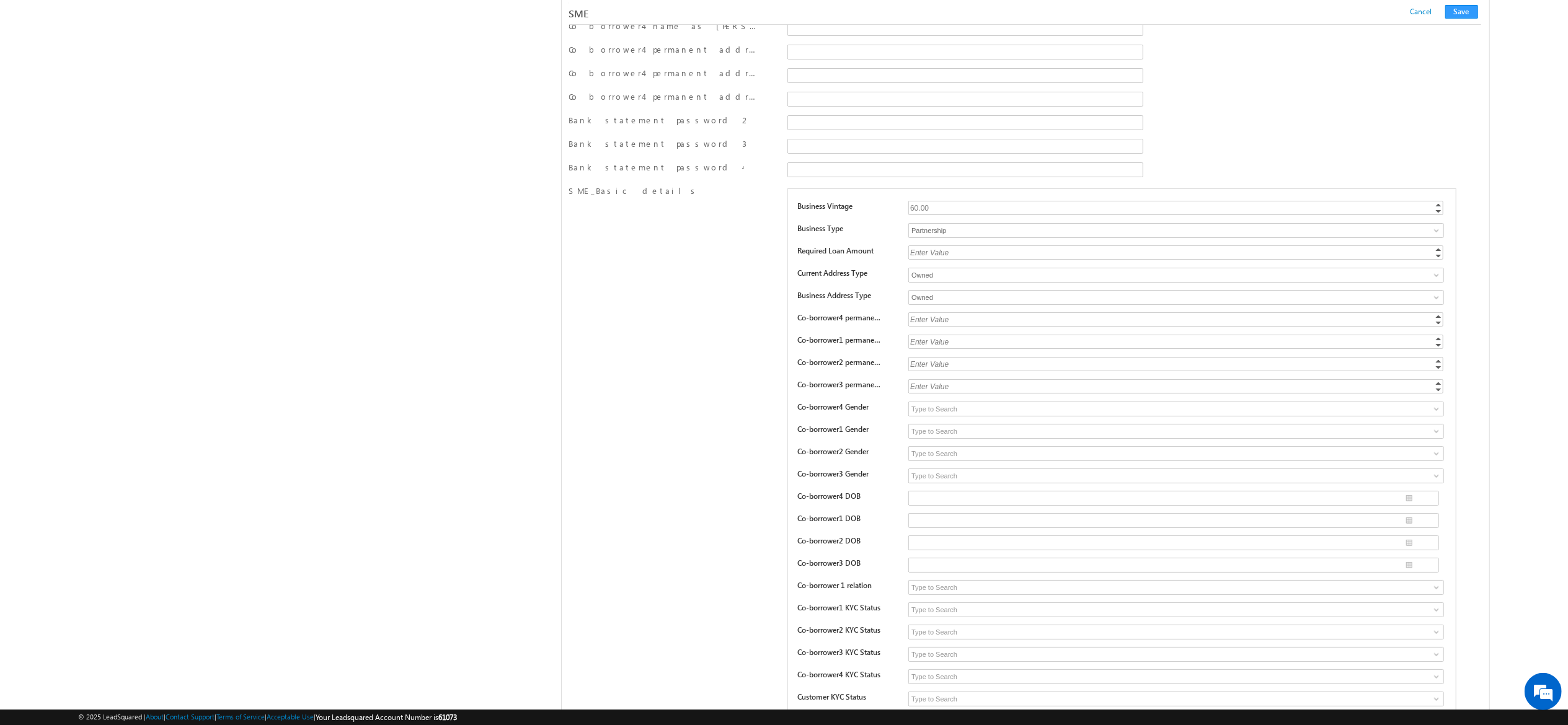
scroll to position [14781, 0]
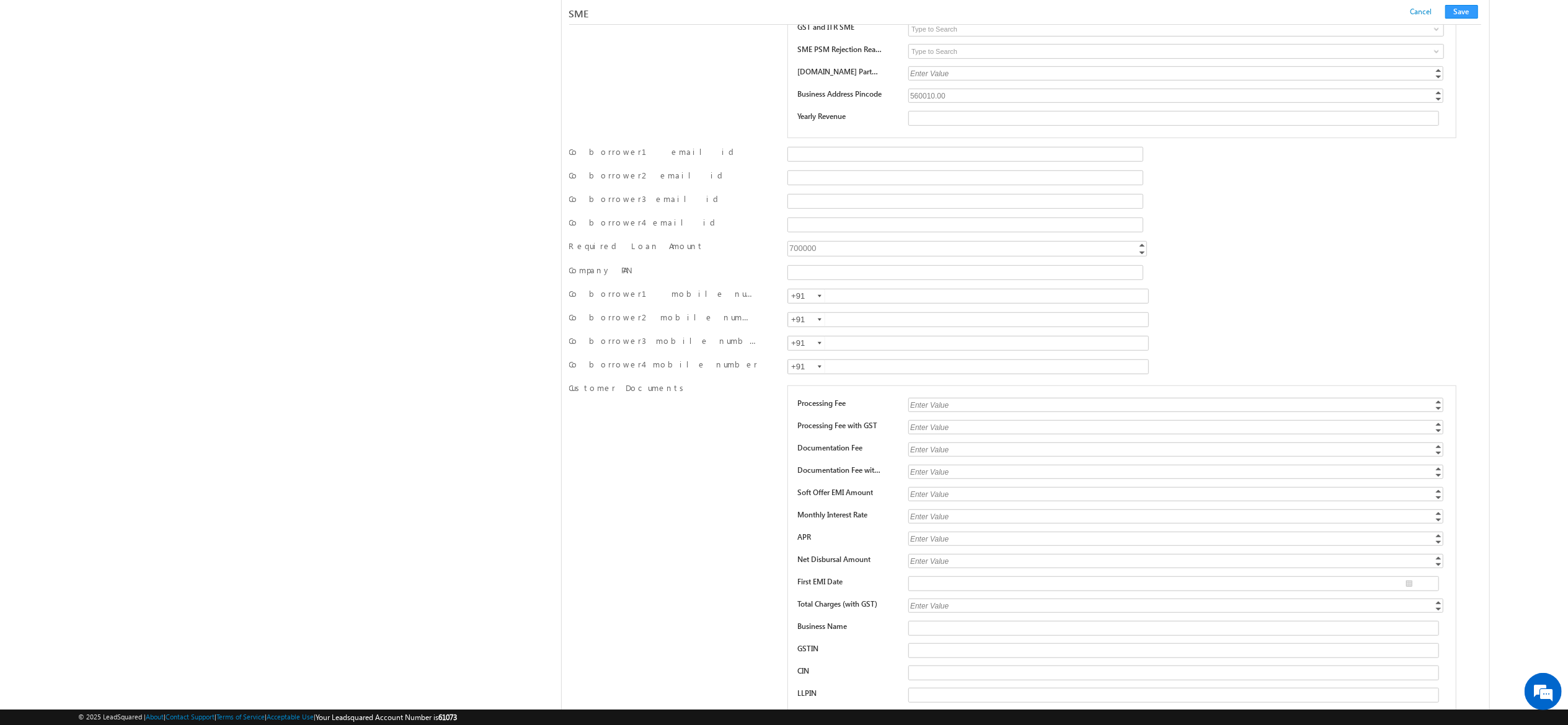
click at [784, 256] on div "700000" at bounding box center [968, 248] width 361 height 14
click at [784, 257] on input "700000" at bounding box center [967, 249] width 359 height 16
click at [784, 212] on div "Co borrower3 email id" at bounding box center [1026, 203] width 913 height 19
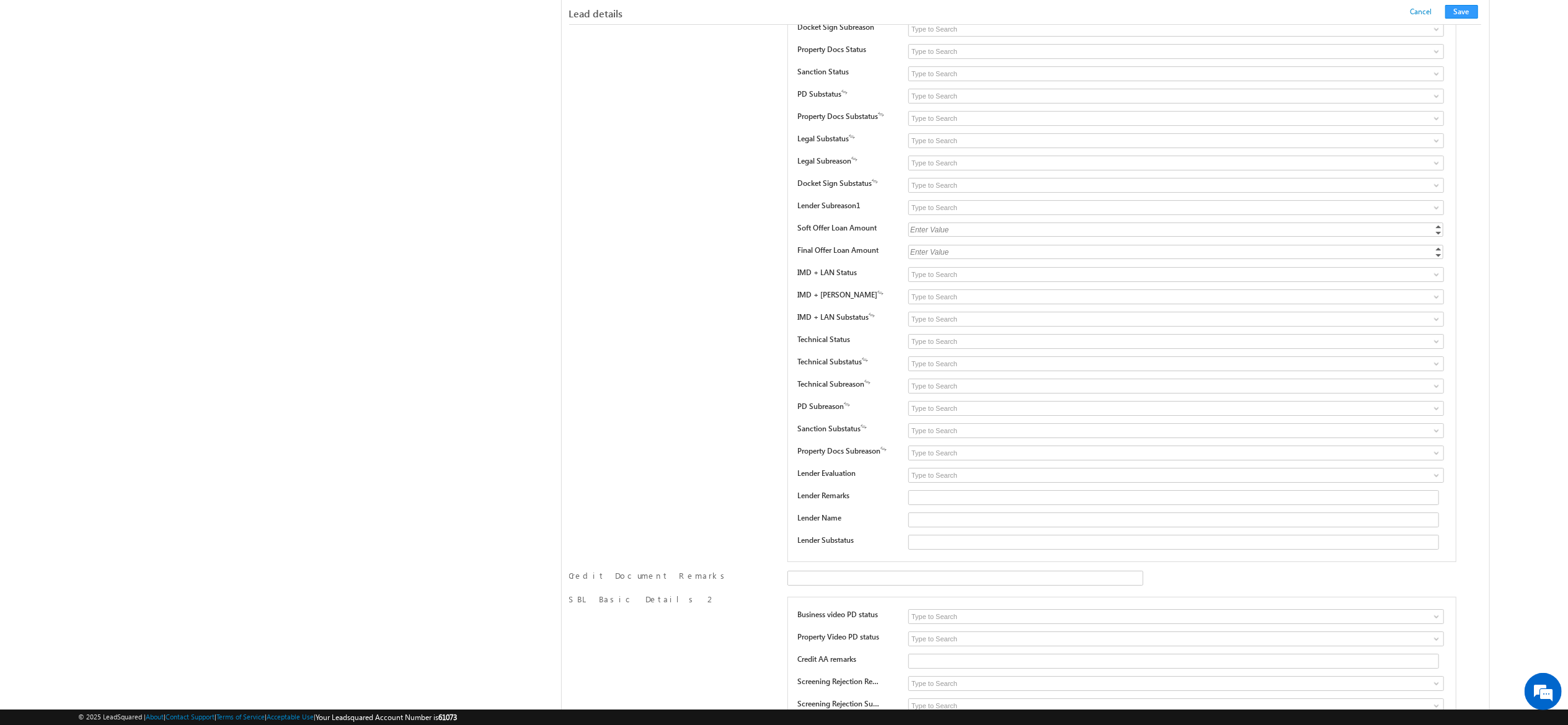
scroll to position [2383, 0]
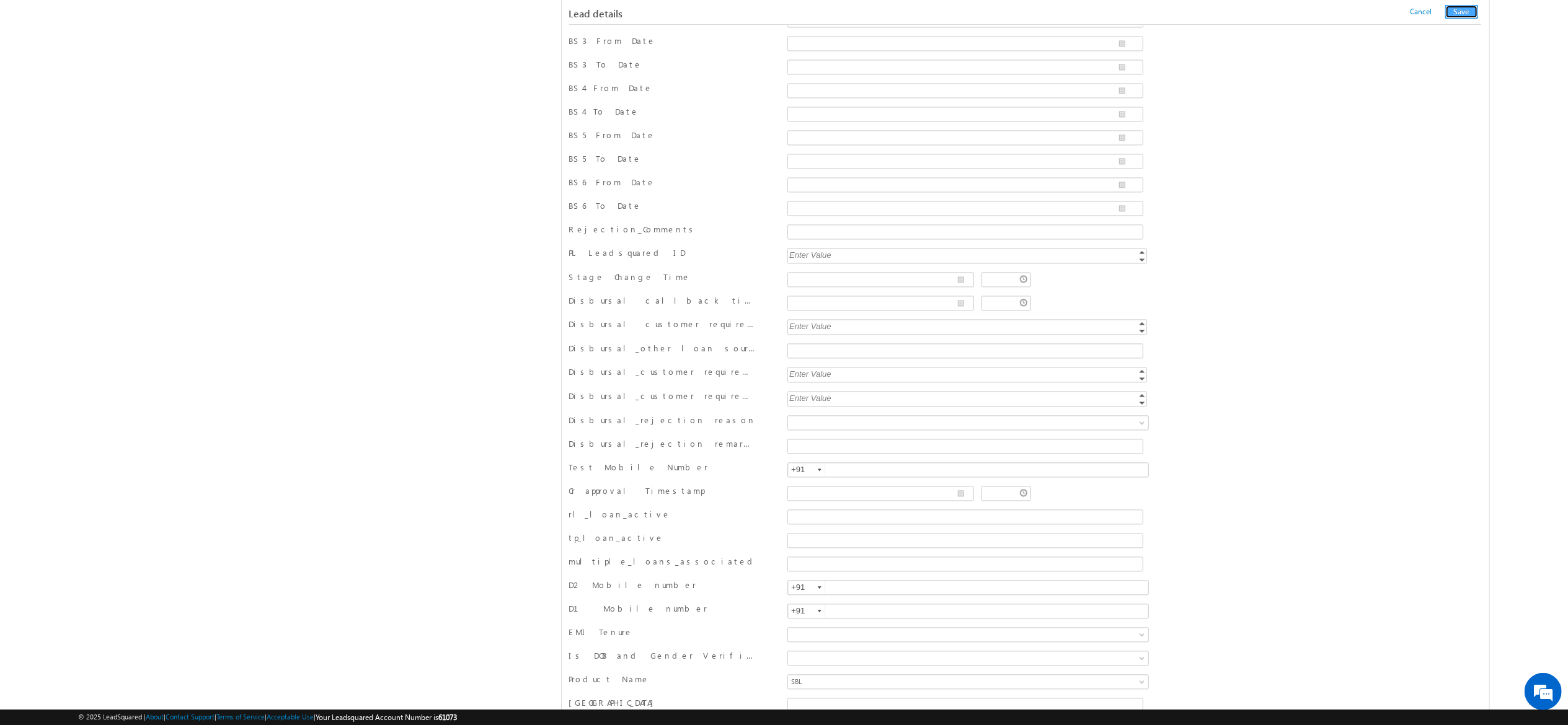
click at [784, 9] on button "Save" at bounding box center [1461, 12] width 33 height 14
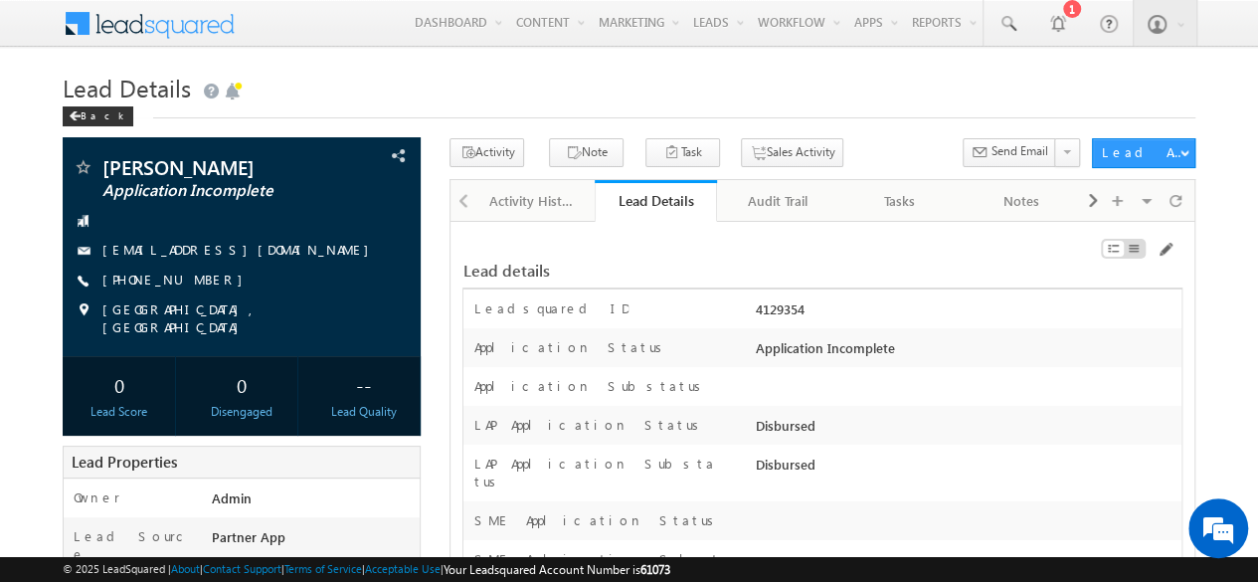
click at [753, 101] on h1 "Lead Details" at bounding box center [629, 86] width 1133 height 39
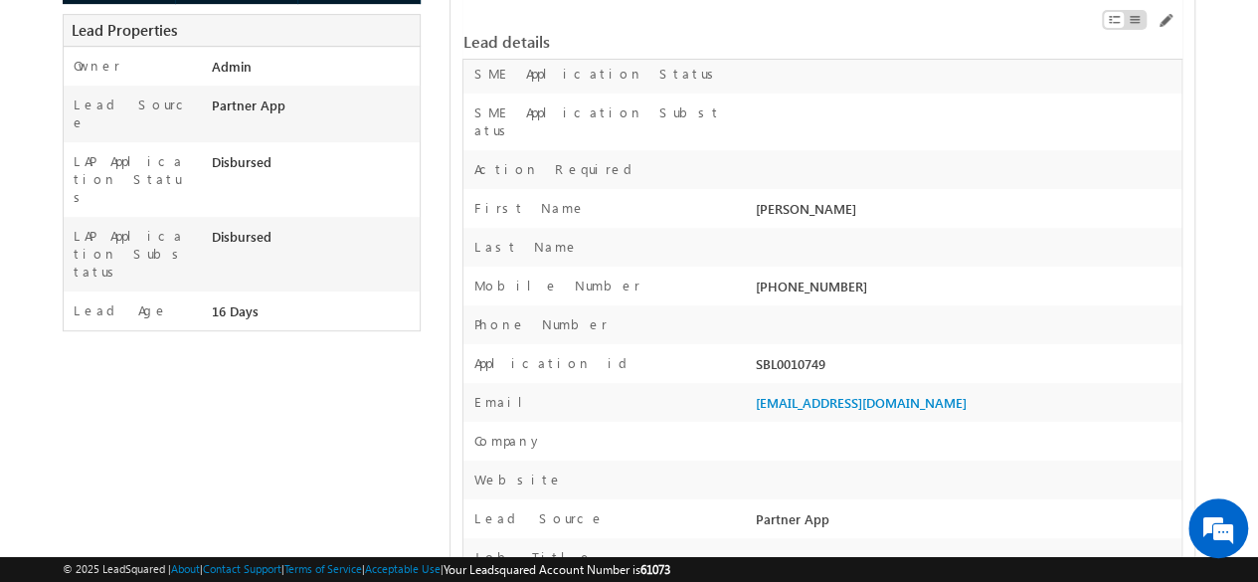
scroll to position [433, 0]
click at [770, 353] on div "SBL0010749" at bounding box center [966, 367] width 431 height 28
copy div "SBL0010749"
click at [795, 353] on div "SBL0010749" at bounding box center [966, 367] width 431 height 28
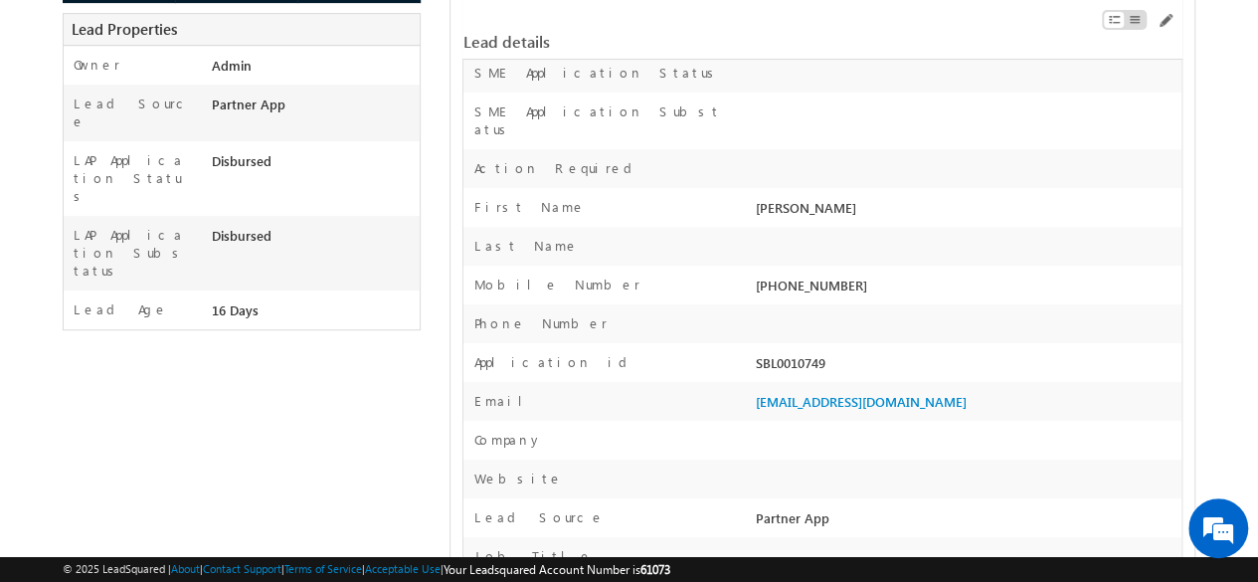
click at [795, 353] on div "SBL0010749" at bounding box center [966, 367] width 431 height 28
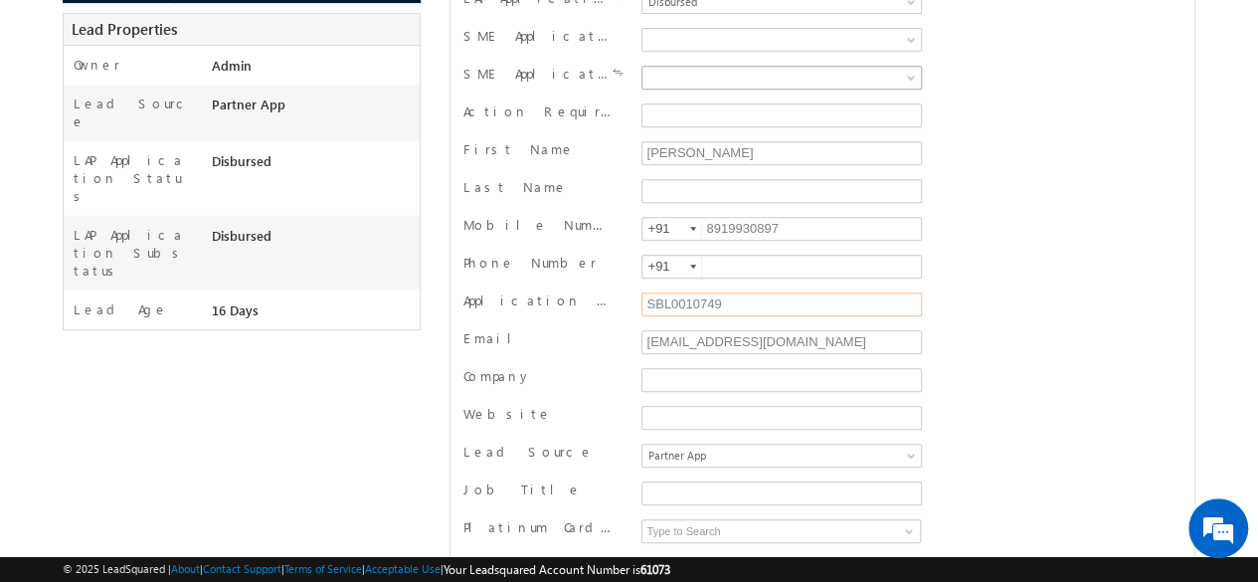
scroll to position [436, 0]
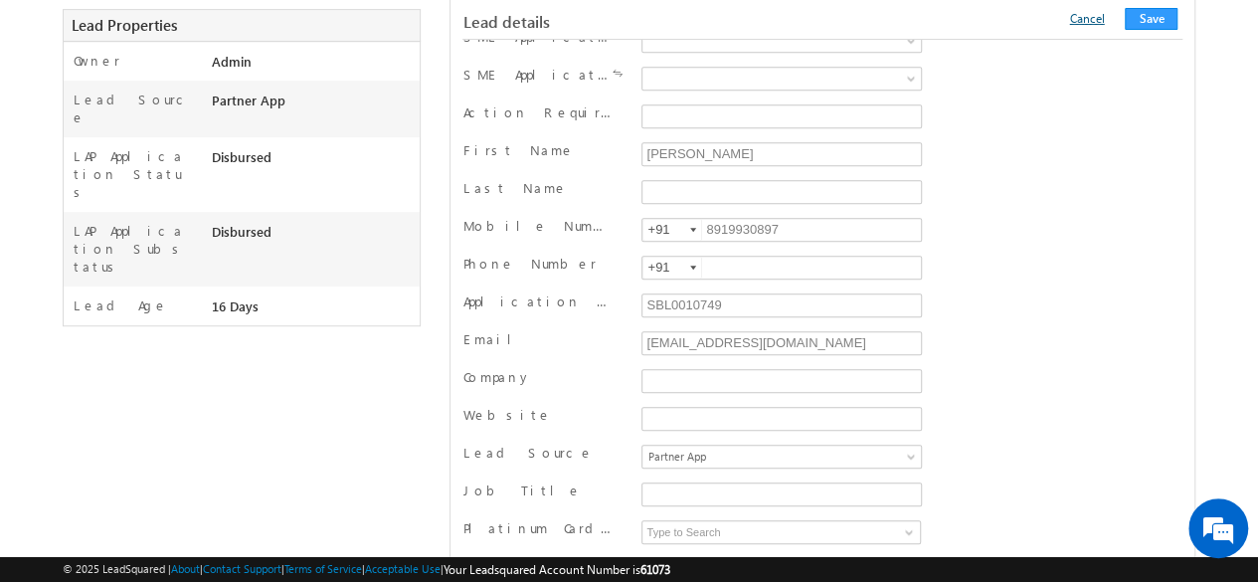
click at [1090, 18] on link "Cancel" at bounding box center [1086, 18] width 35 height 15
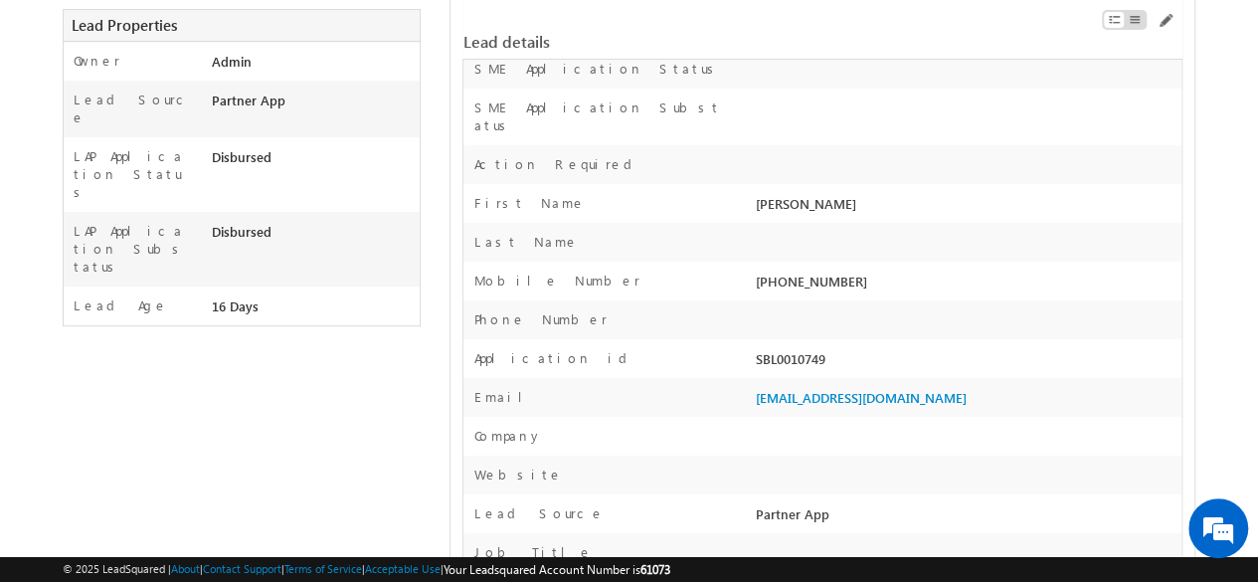
scroll to position [9181, 0]
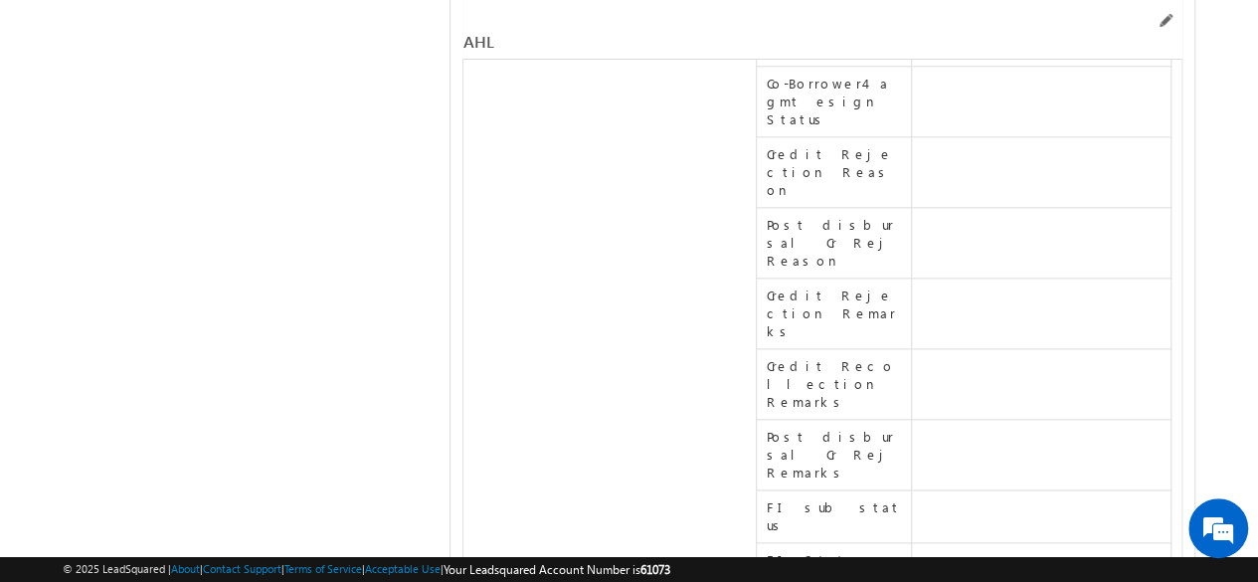
scroll to position [35103, 0]
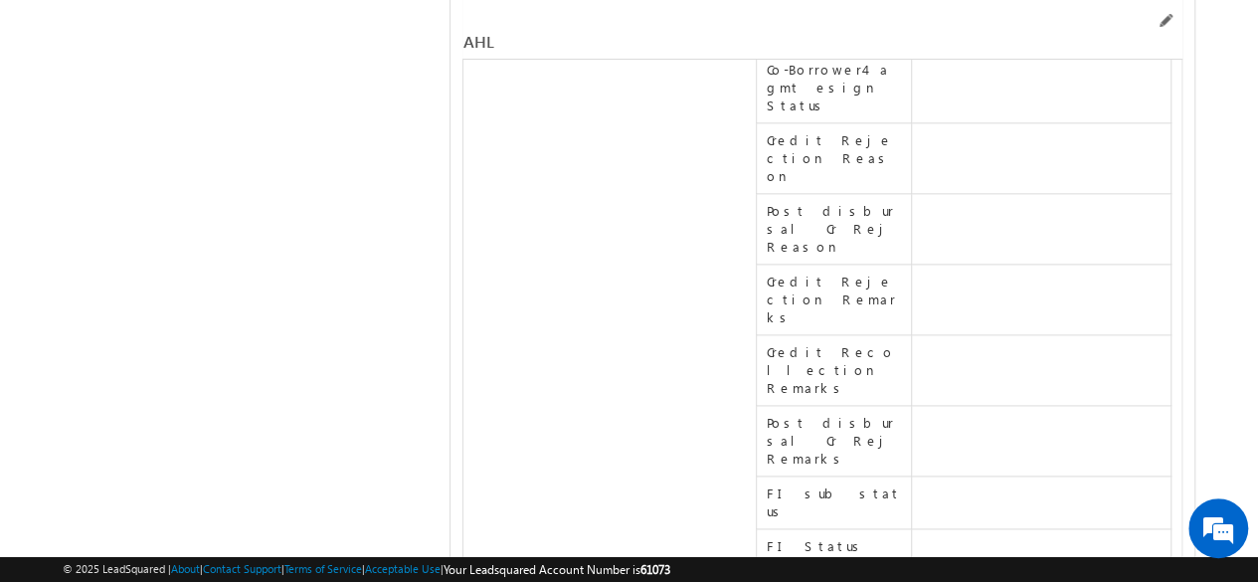
click at [1163, 20] on span at bounding box center [1164, 21] width 16 height 16
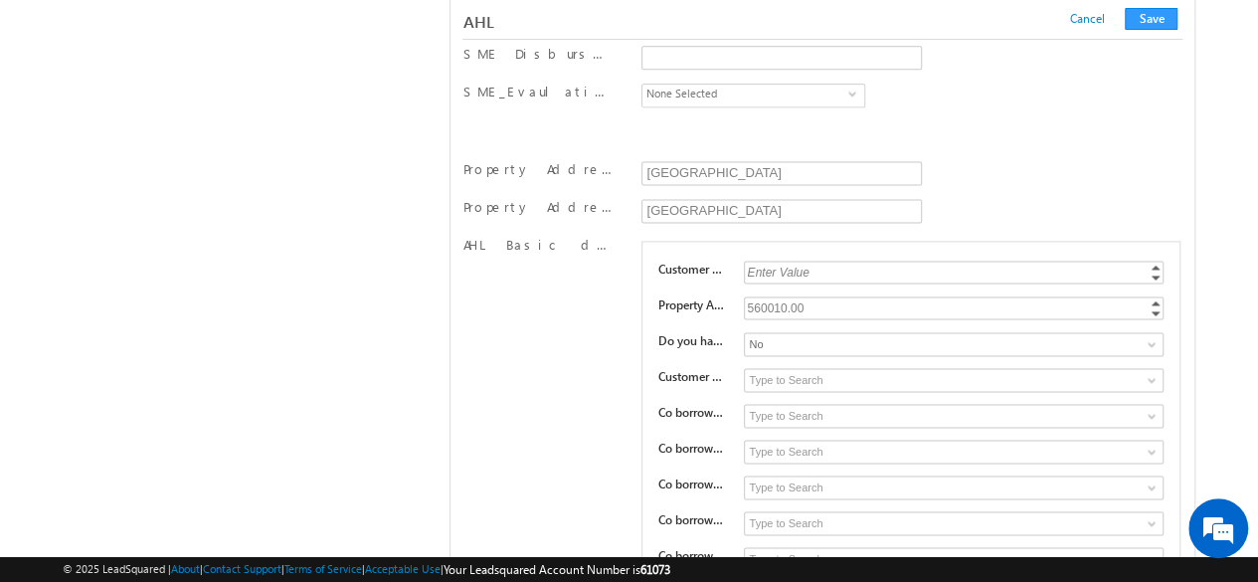
scroll to position [31446, 0]
click at [1151, 406] on span at bounding box center [1151, 414] width 16 height 16
click at [1100, 21] on link "Cancel" at bounding box center [1086, 18] width 35 height 15
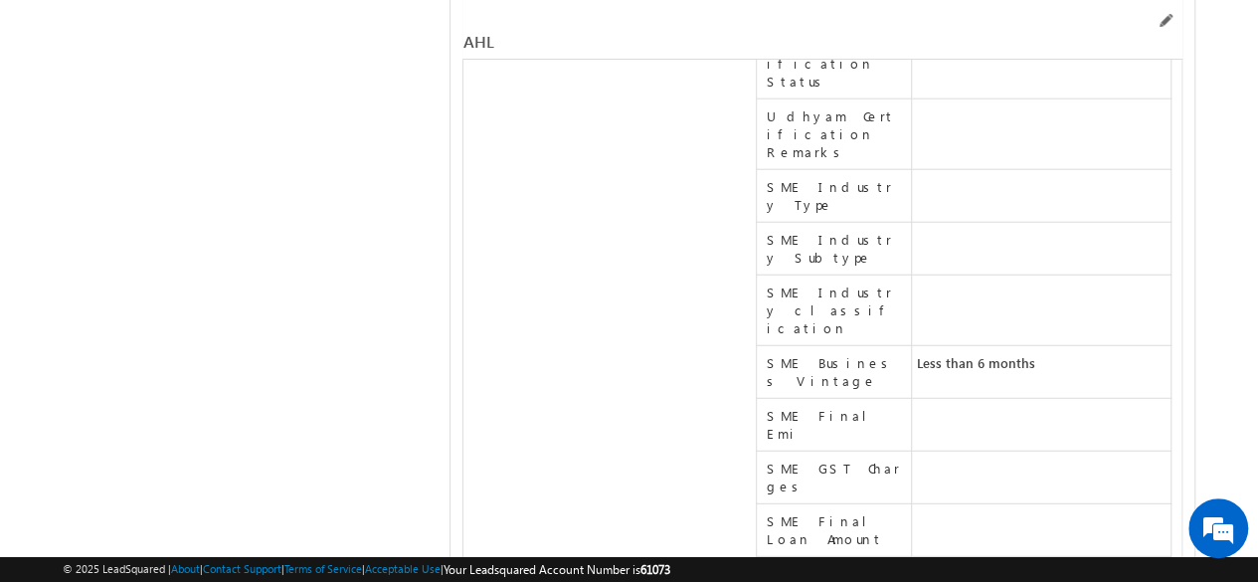
scroll to position [40137, 0]
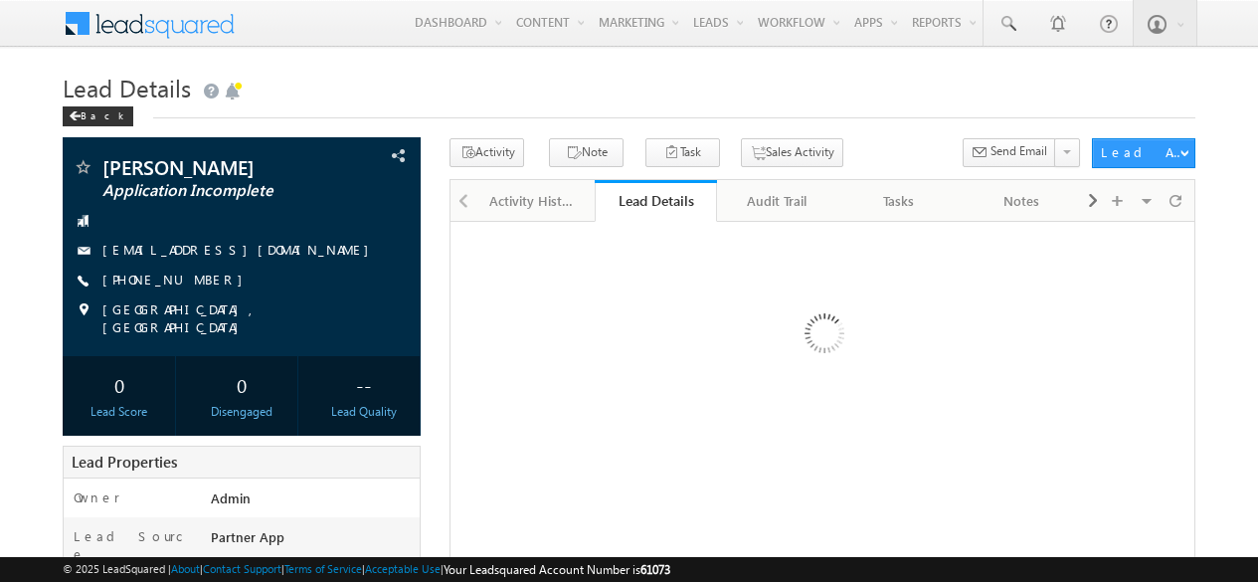
scroll to position [493, 0]
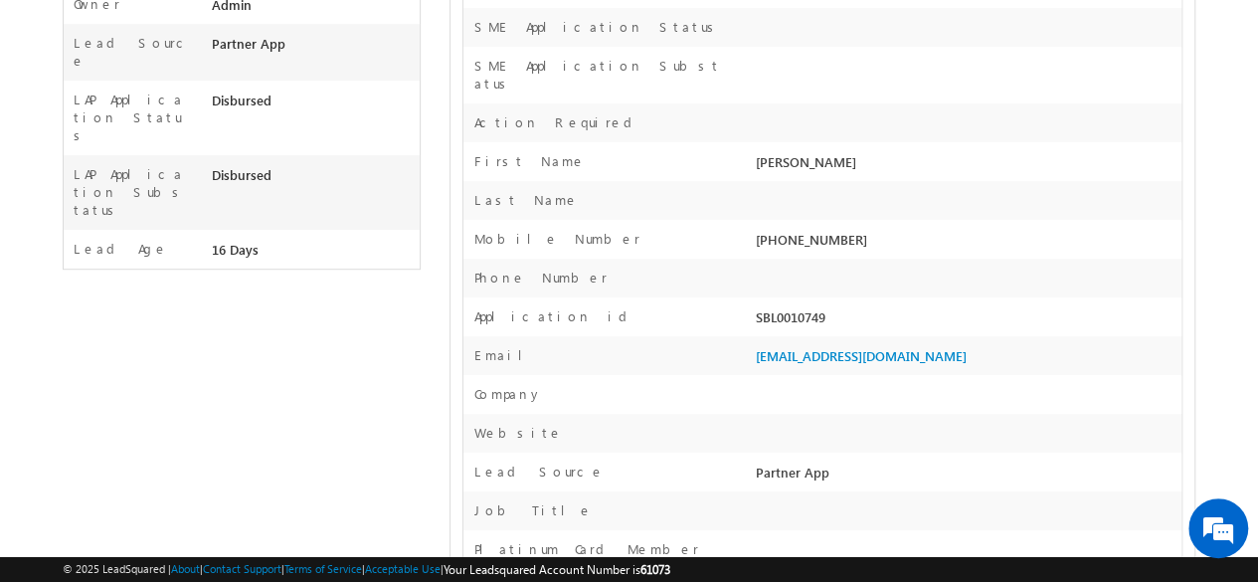
click at [798, 307] on div "SBL0010749" at bounding box center [966, 321] width 431 height 28
copy div "SBL0010749"
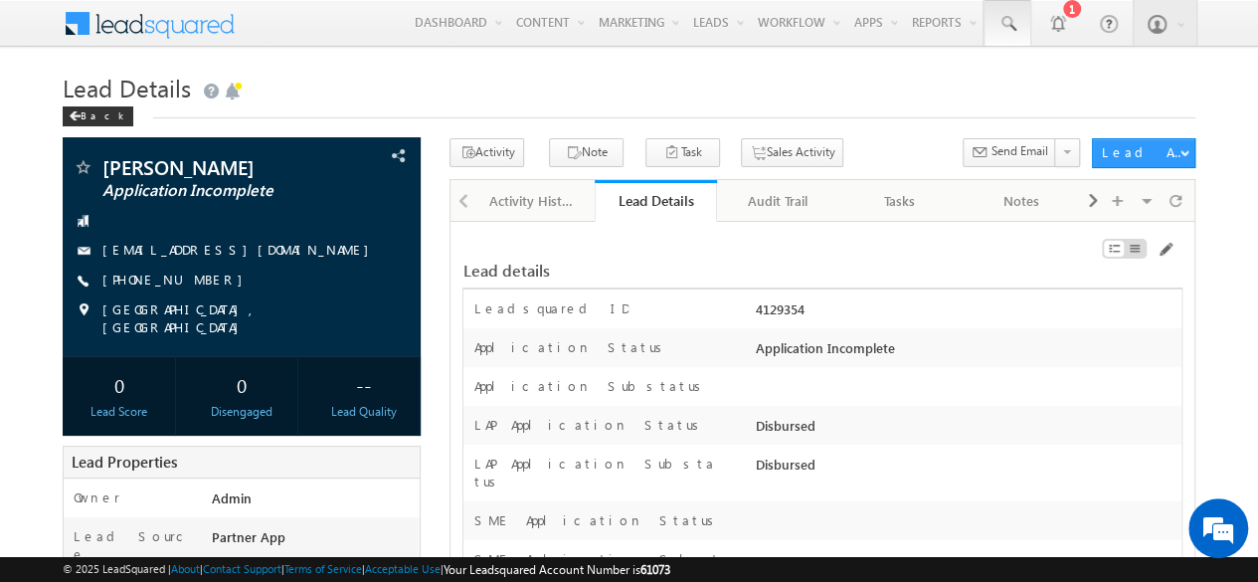
click at [1012, 13] on link at bounding box center [1007, 23] width 48 height 46
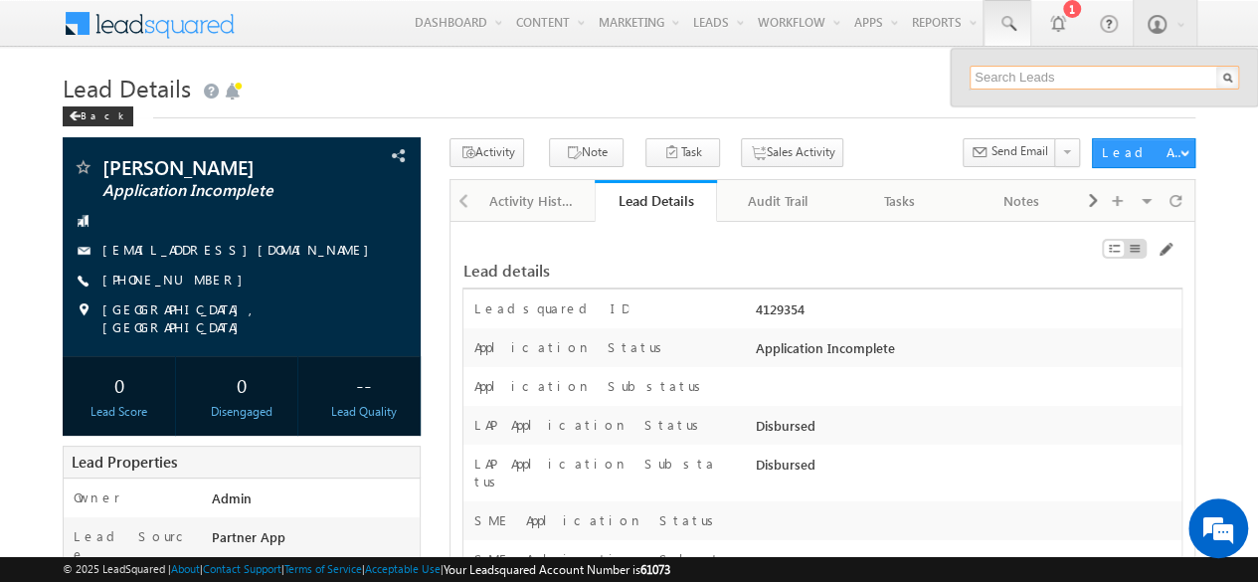
paste input "SBL0010749"
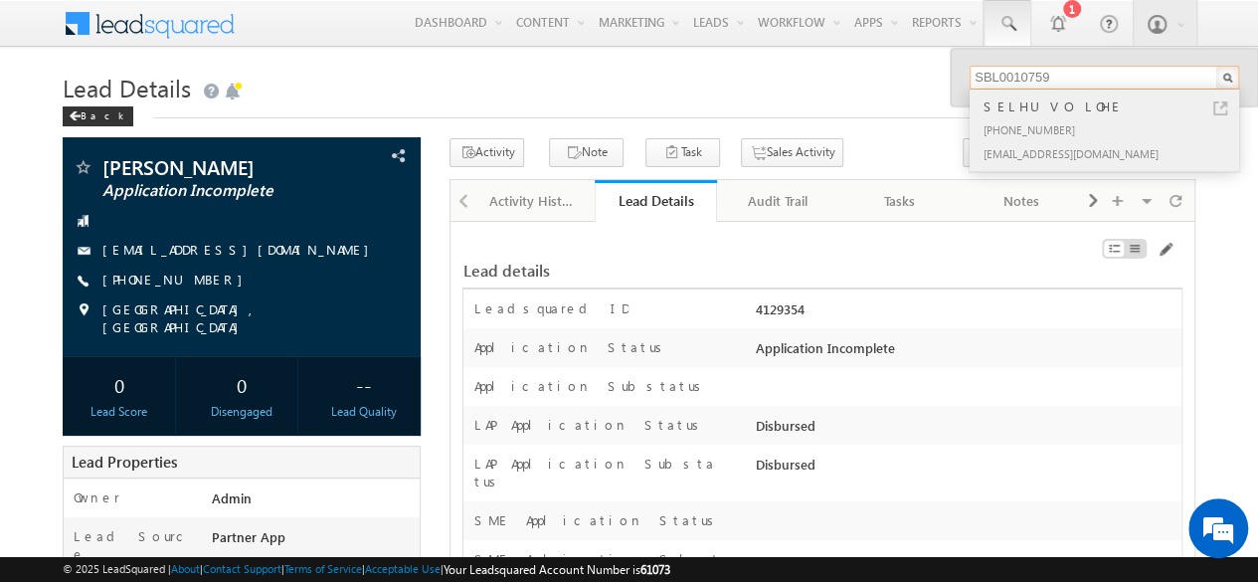
type input "SBL0010759"
click at [1022, 127] on div "[PHONE_NUMBER]" at bounding box center [1112, 129] width 266 height 24
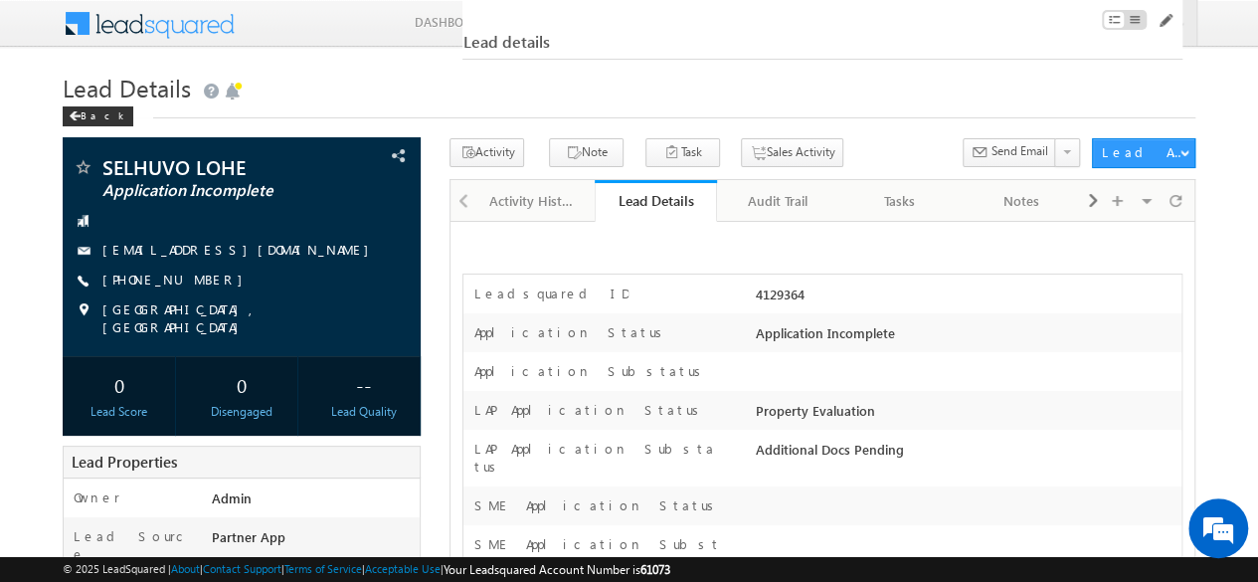
scroll to position [324, 0]
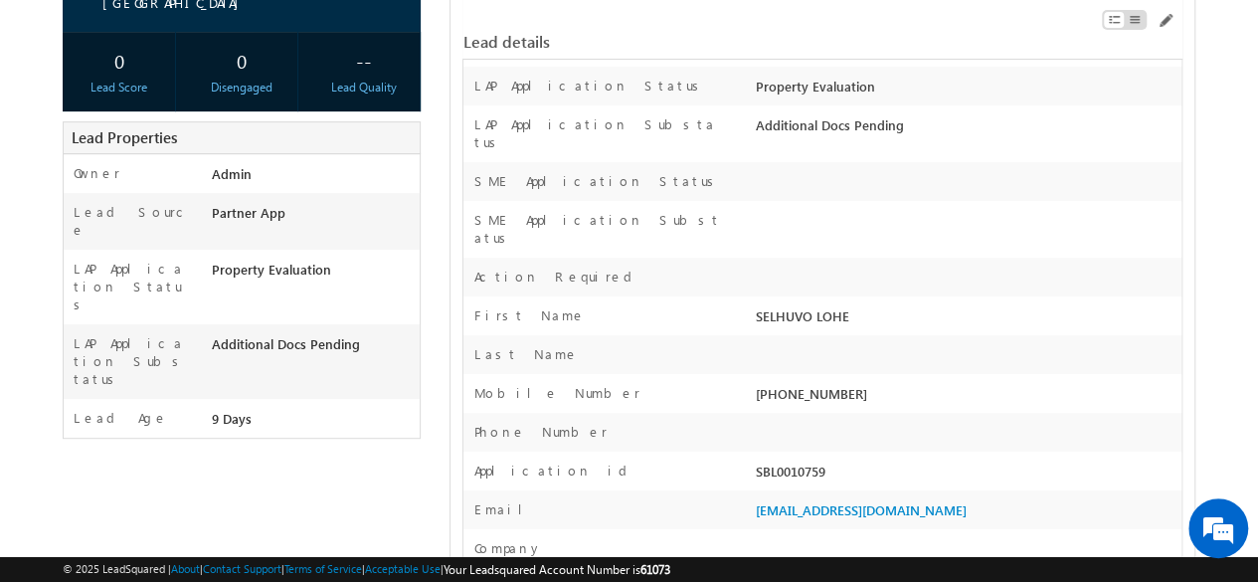
click at [797, 461] on div "SBL0010759" at bounding box center [966, 475] width 431 height 28
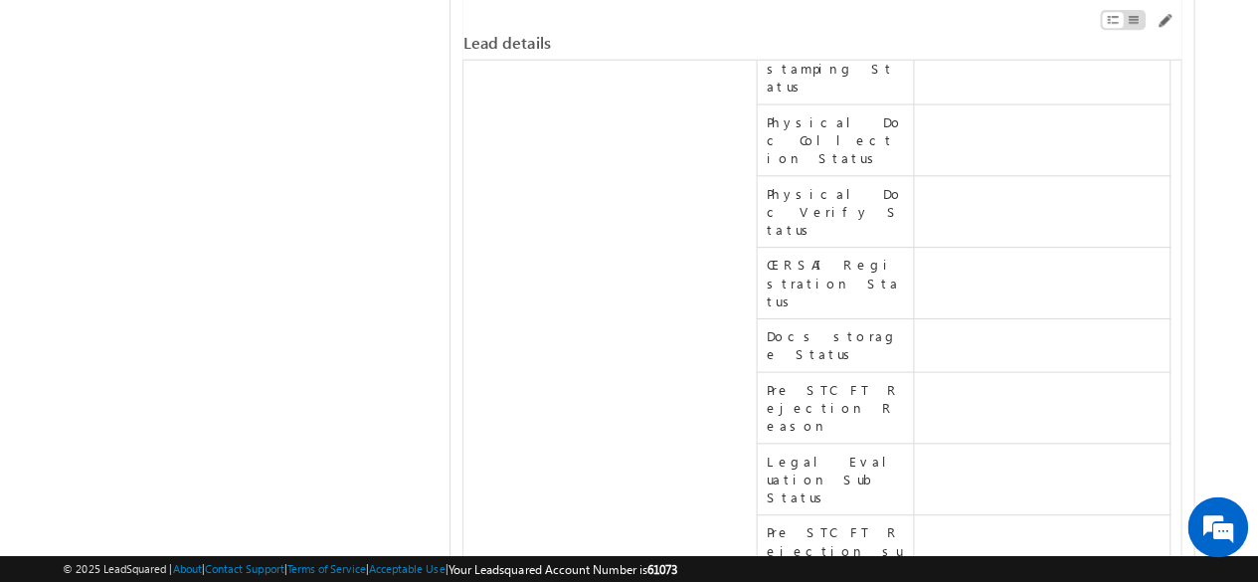
scroll to position [6482, 0]
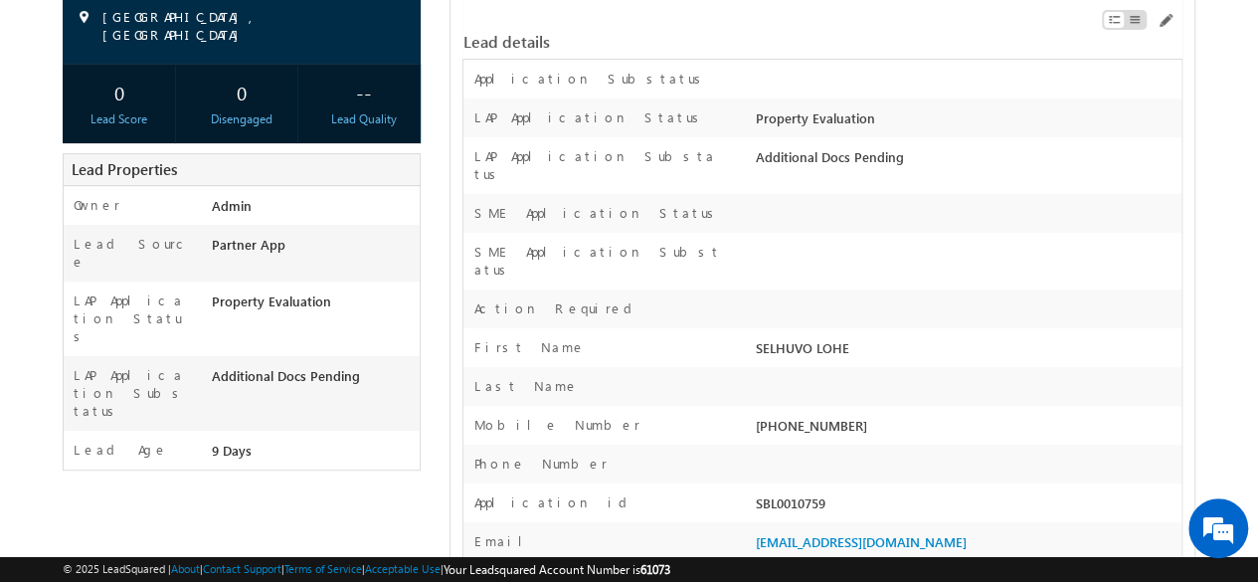
scroll to position [293, 0]
click at [791, 492] on div "SBL0010759" at bounding box center [966, 506] width 431 height 28
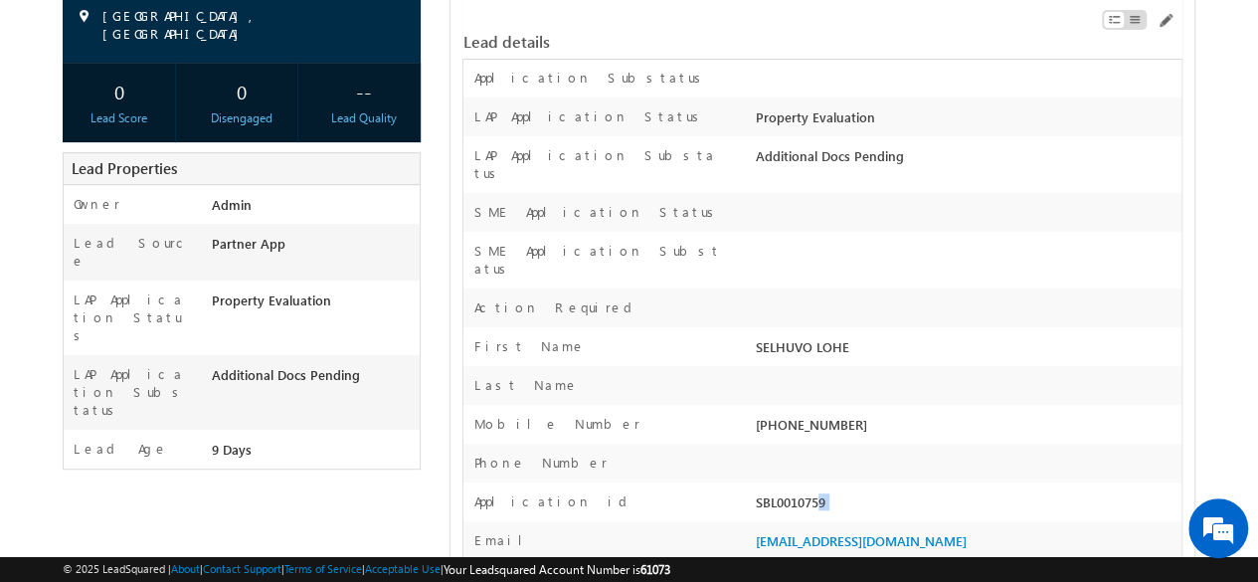
copy div "SBL0010759"
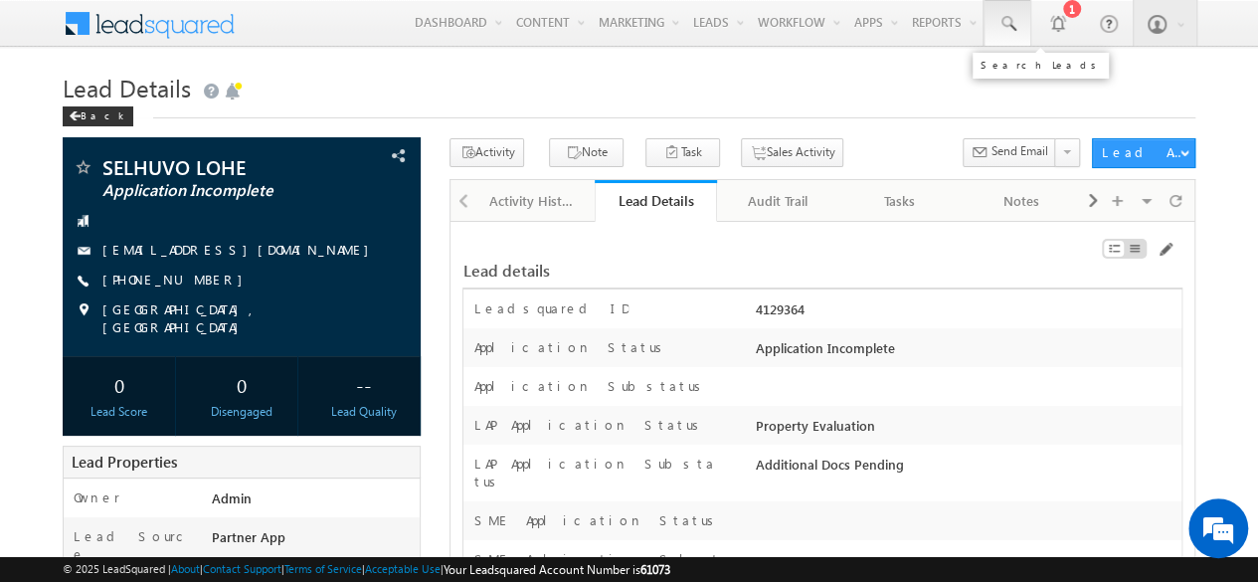
click at [1000, 21] on span at bounding box center [1007, 24] width 20 height 20
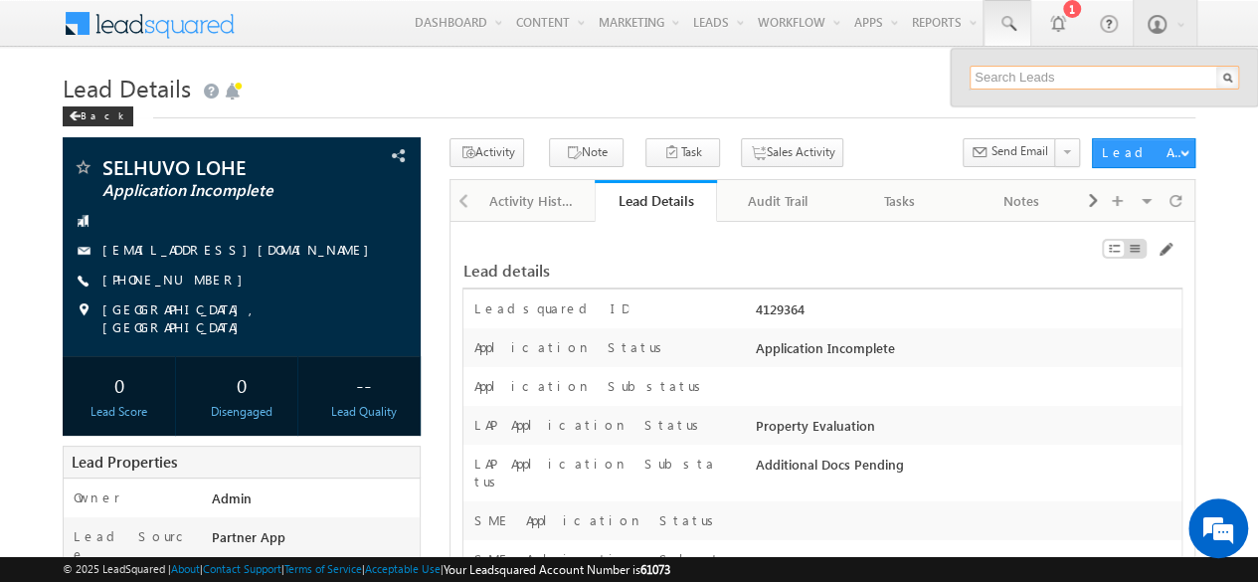
paste input "SBL0010759"
type input "SBL0010154"
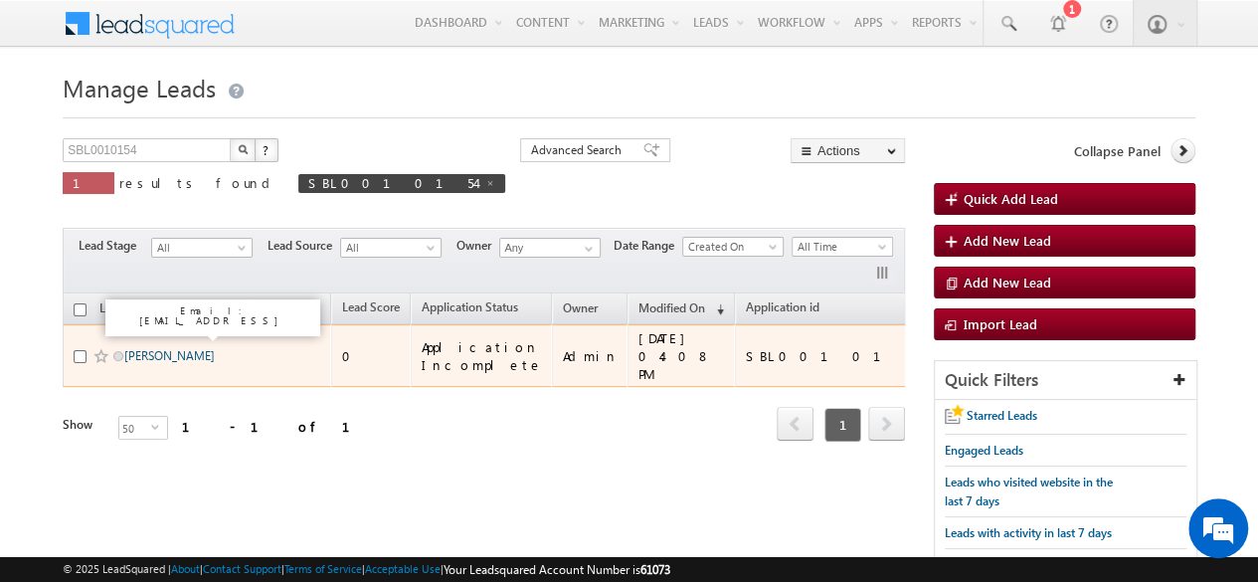
click at [192, 348] on link "[PERSON_NAME]" at bounding box center [169, 355] width 90 height 15
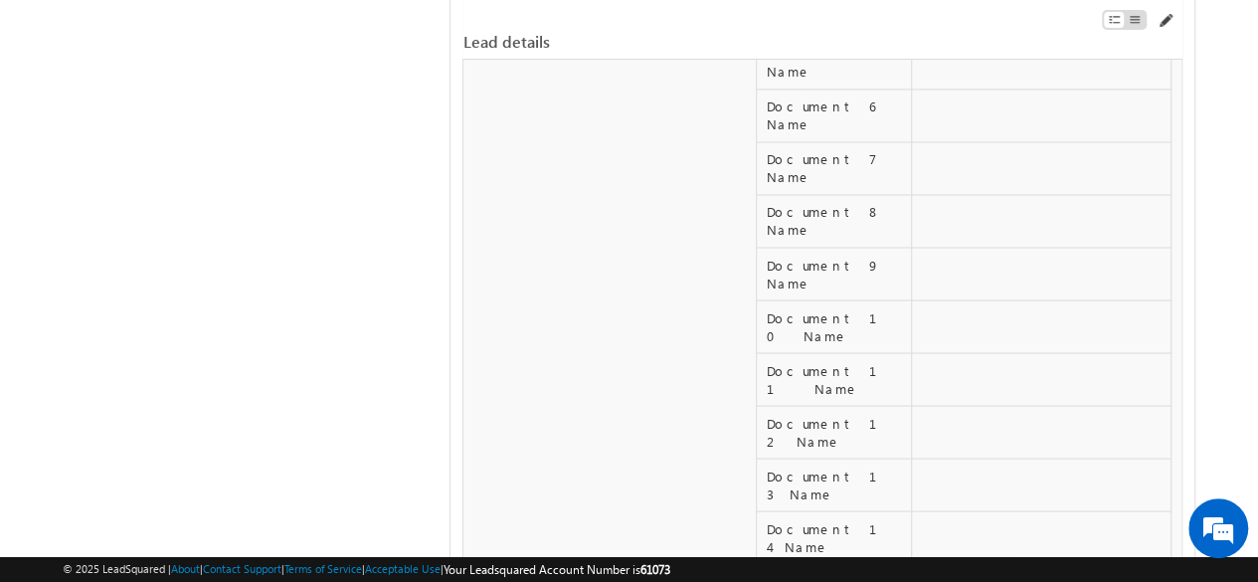
click at [1163, 15] on span at bounding box center [1164, 21] width 16 height 16
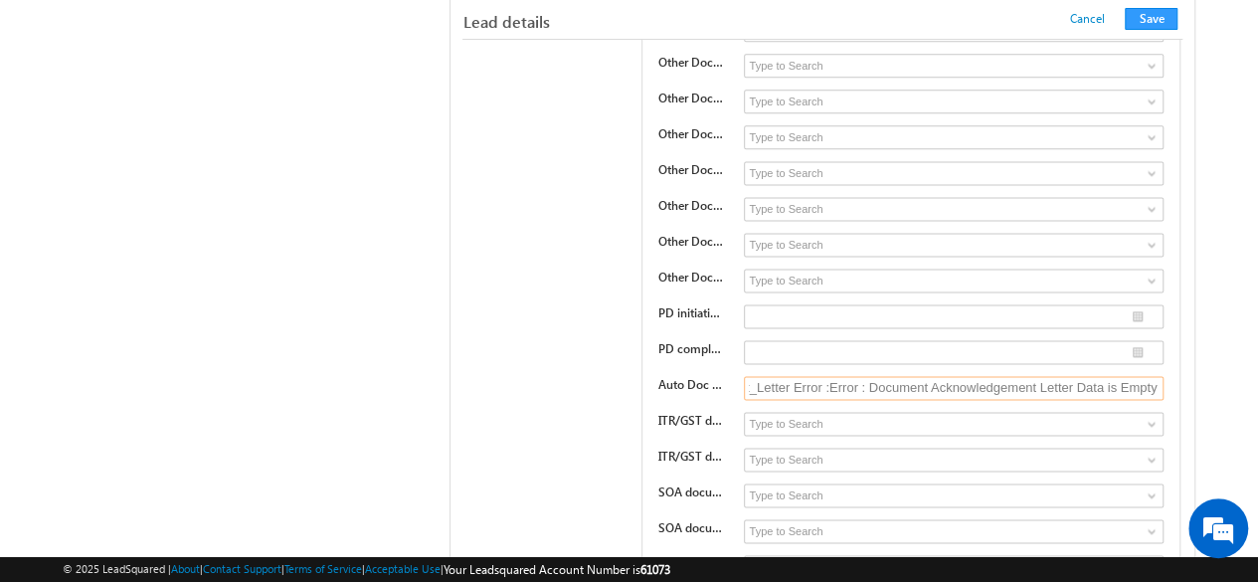
scroll to position [0, 780]
drag, startPoint x: 750, startPoint y: 298, endPoint x: 1183, endPoint y: 308, distance: 433.6
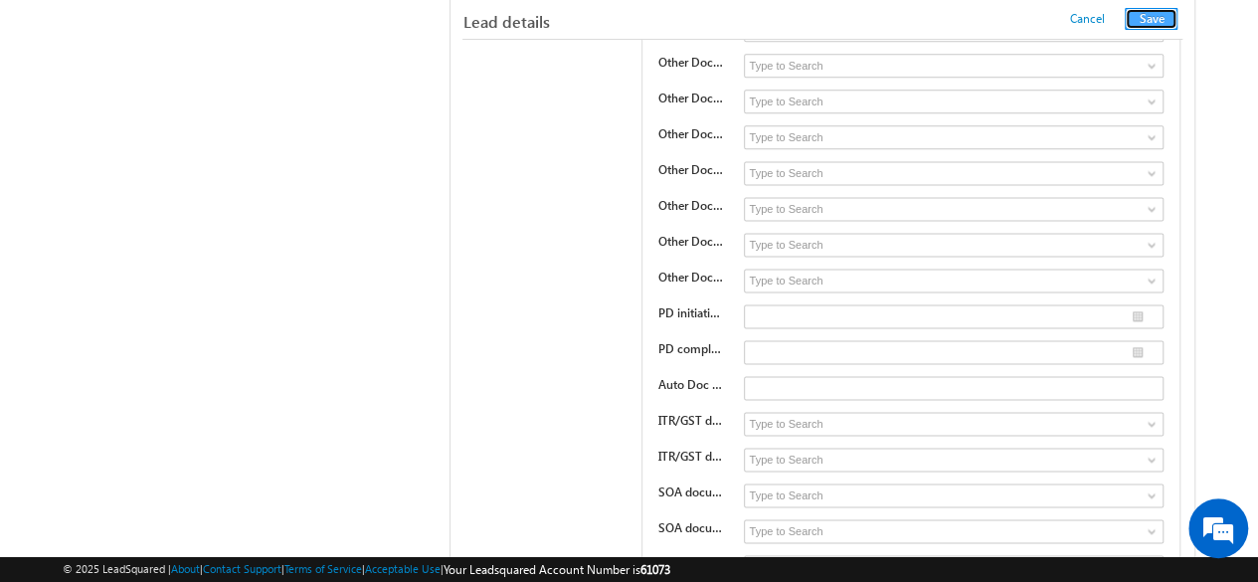
click at [1150, 16] on button "Save" at bounding box center [1151, 19] width 53 height 22
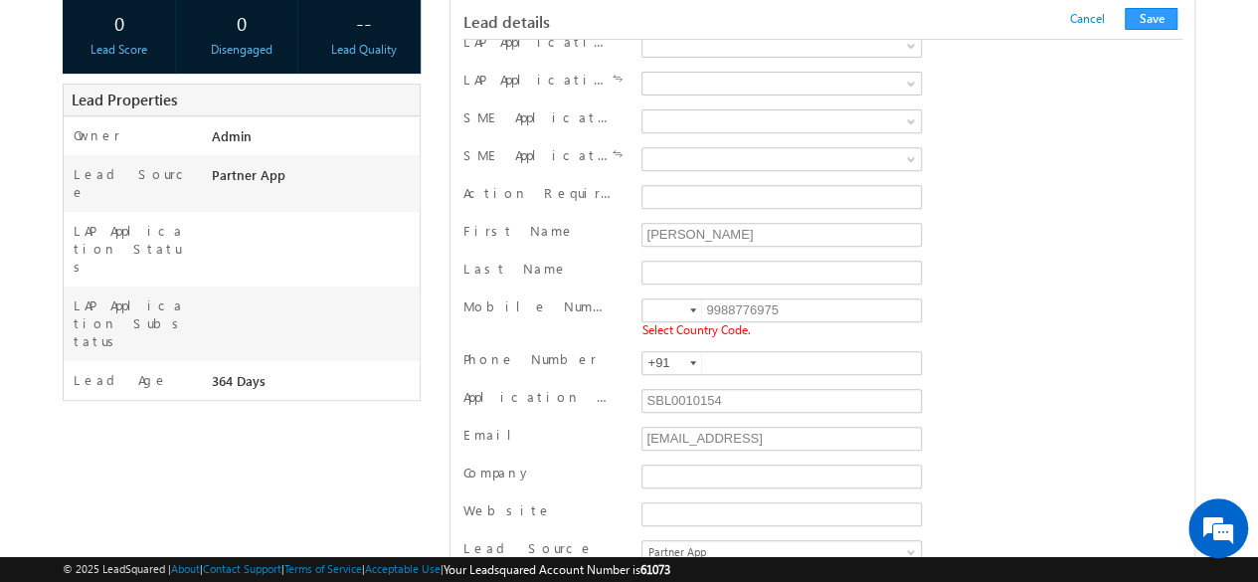
click at [693, 308] on div at bounding box center [693, 310] width 6 height 4
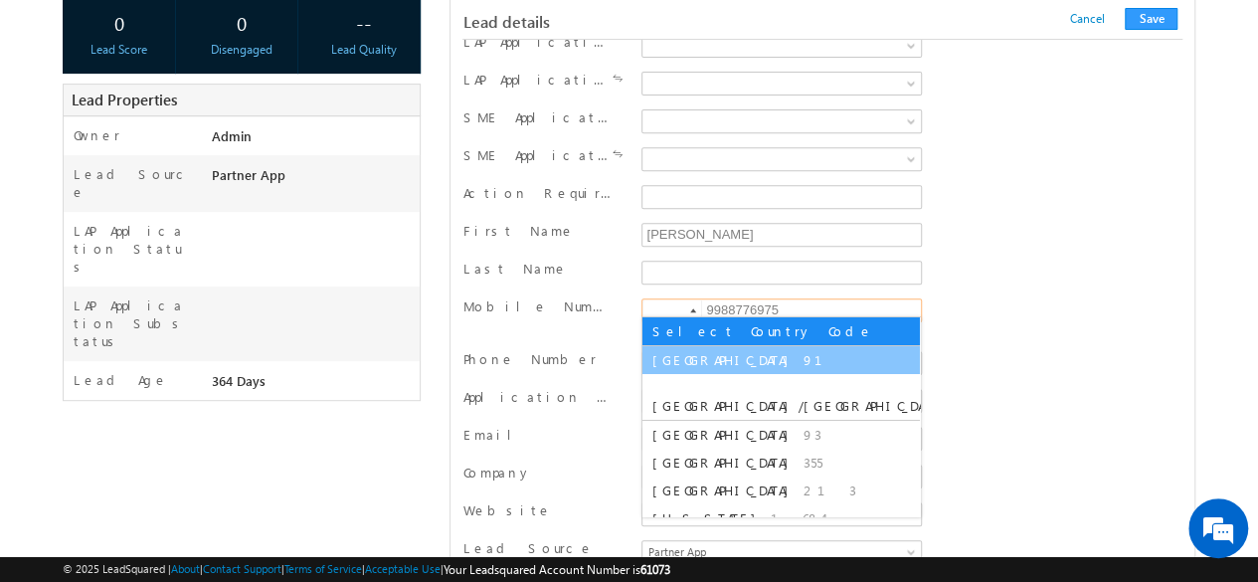
click at [690, 347] on li "India 91" at bounding box center [780, 360] width 277 height 28
type input "+91"
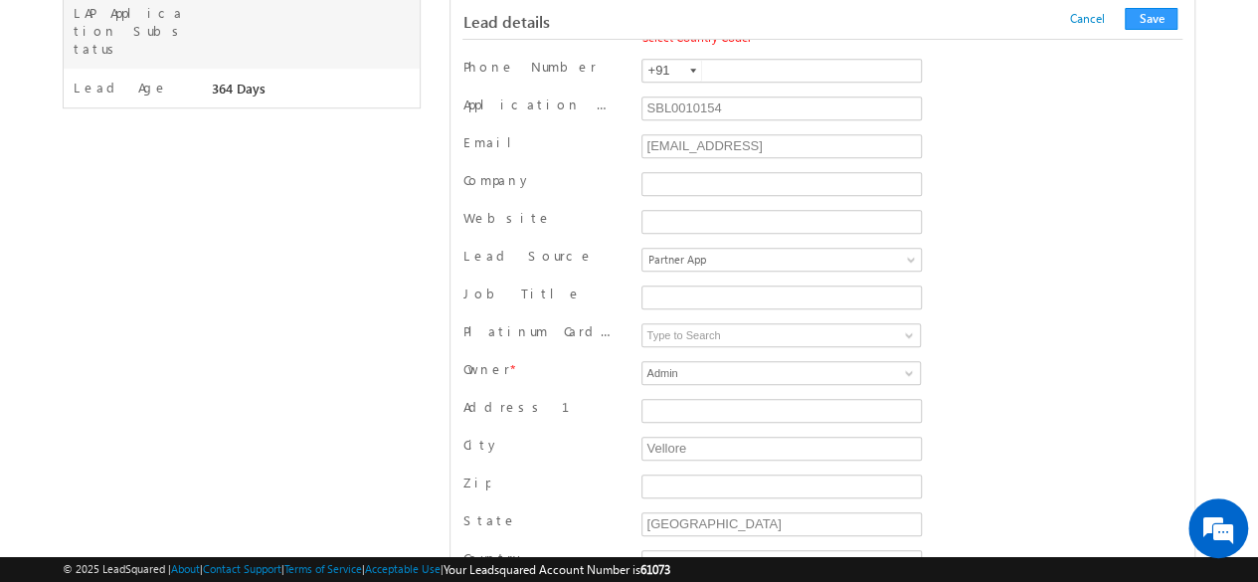
scroll to position [649, 0]
click at [1137, 23] on button "Save" at bounding box center [1151, 19] width 53 height 22
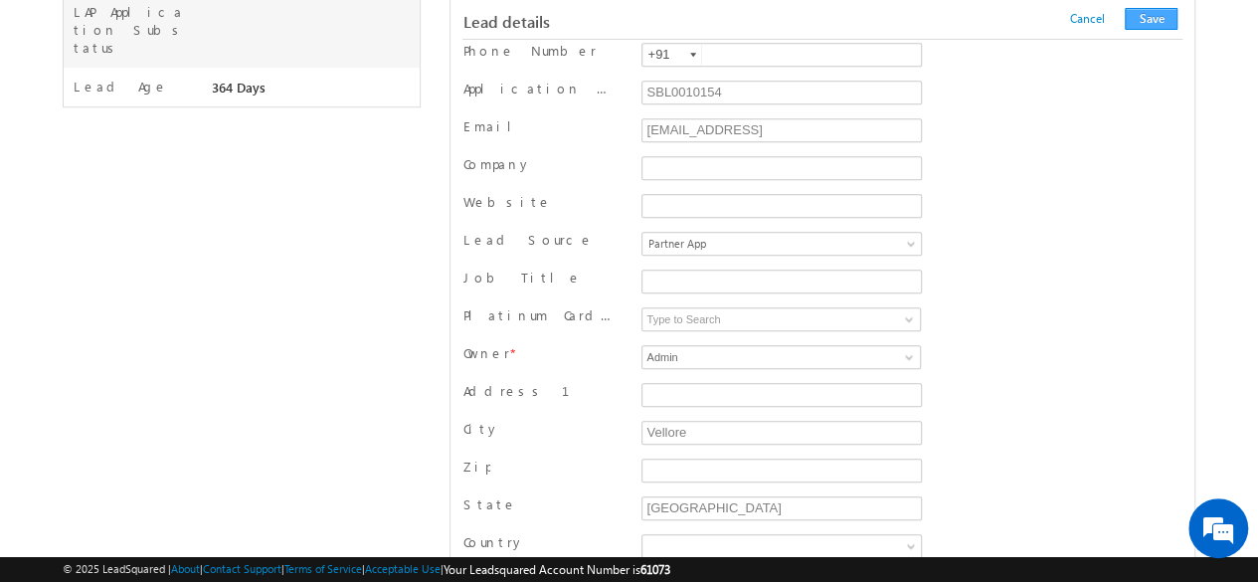
scroll to position [1993, 0]
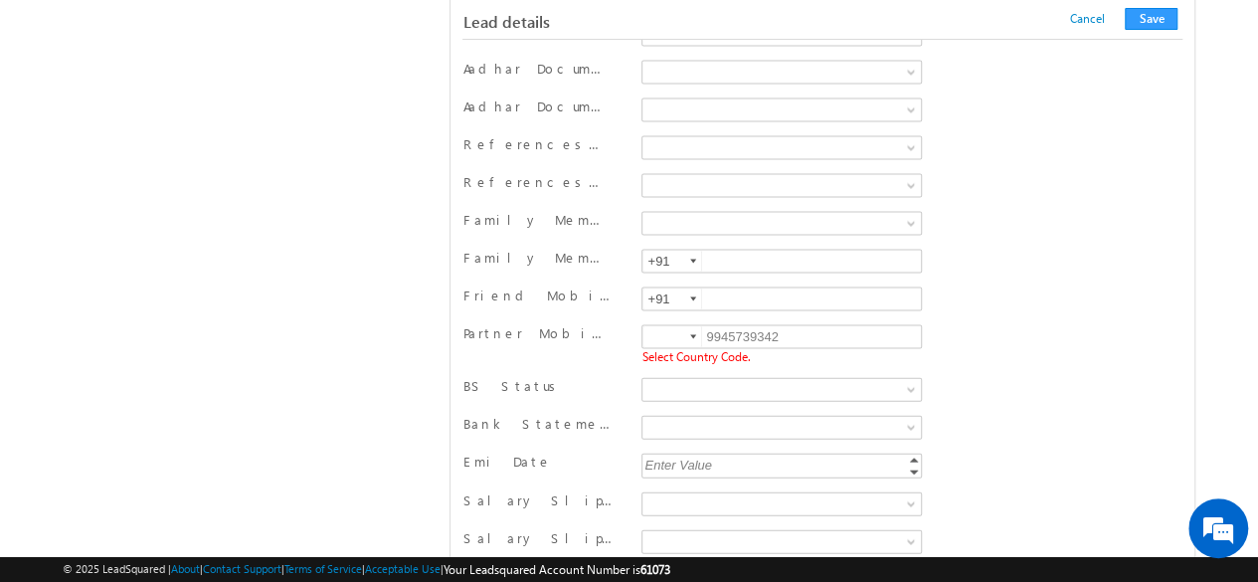
click at [692, 335] on div at bounding box center [693, 337] width 6 height 4
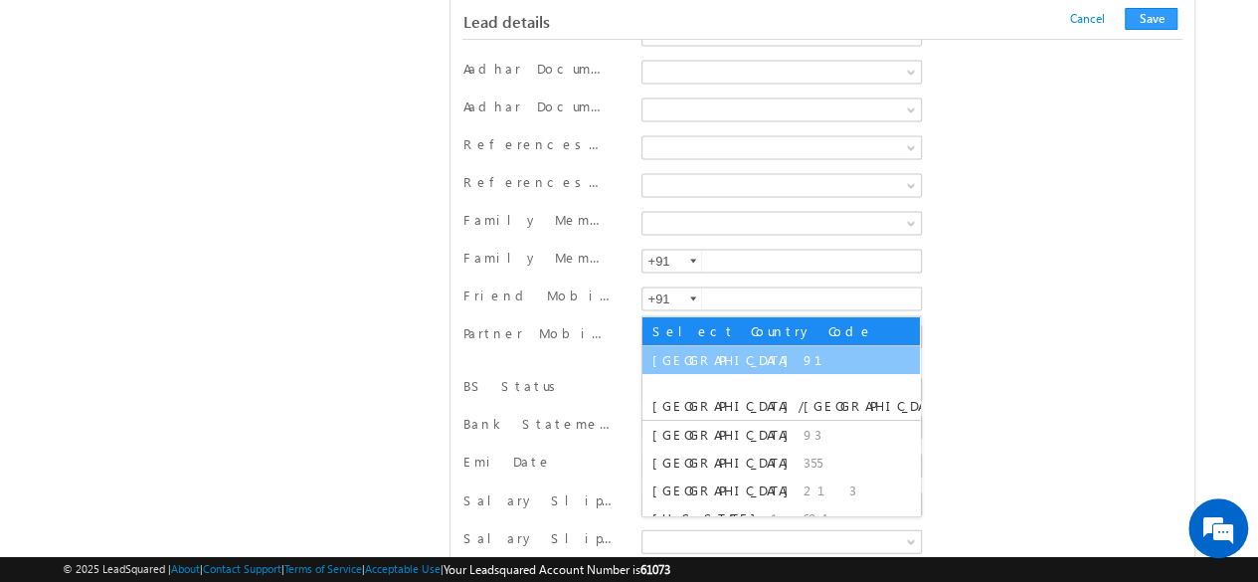
click at [678, 359] on span "[GEOGRAPHIC_DATA]" at bounding box center [725, 359] width 146 height 17
type input "+91"
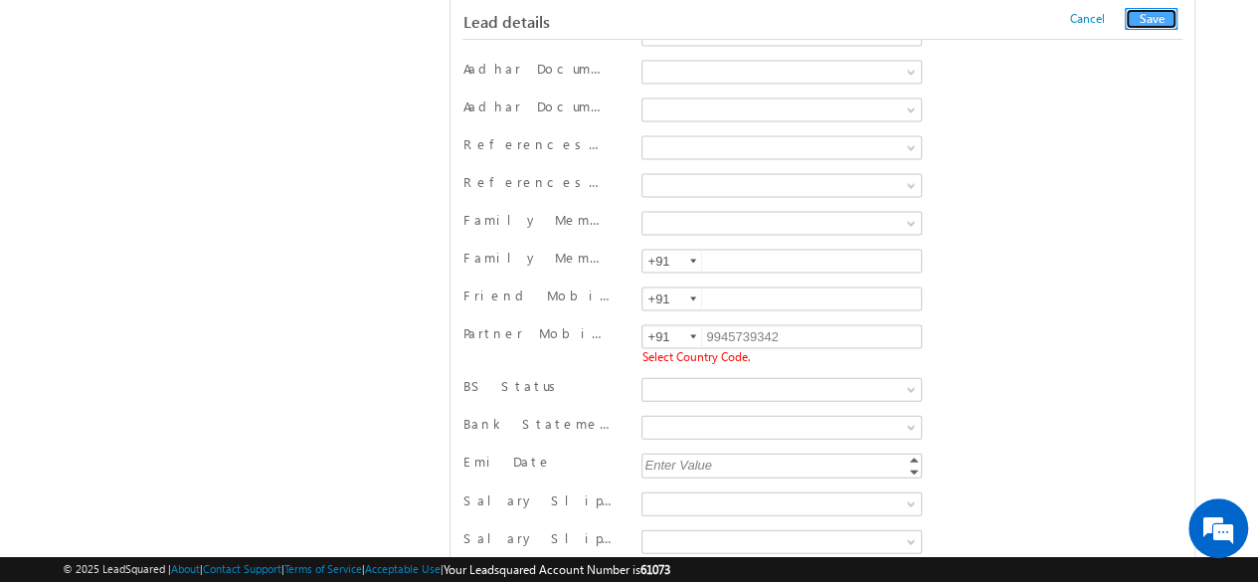
click at [1137, 18] on button "Save" at bounding box center [1151, 19] width 53 height 22
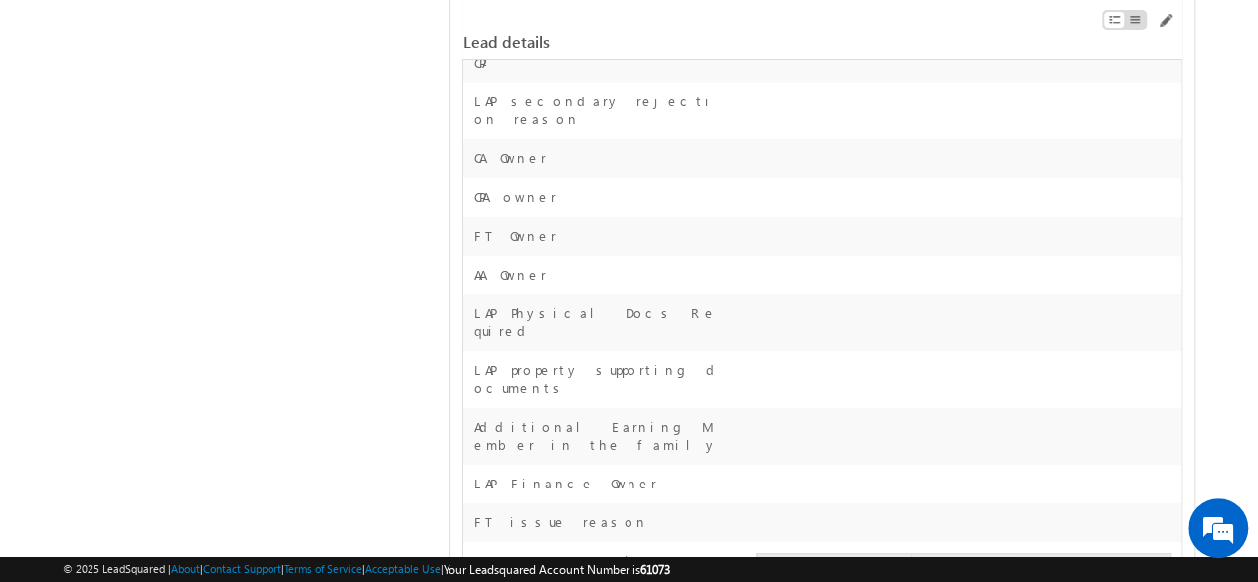
scroll to position [7465, 0]
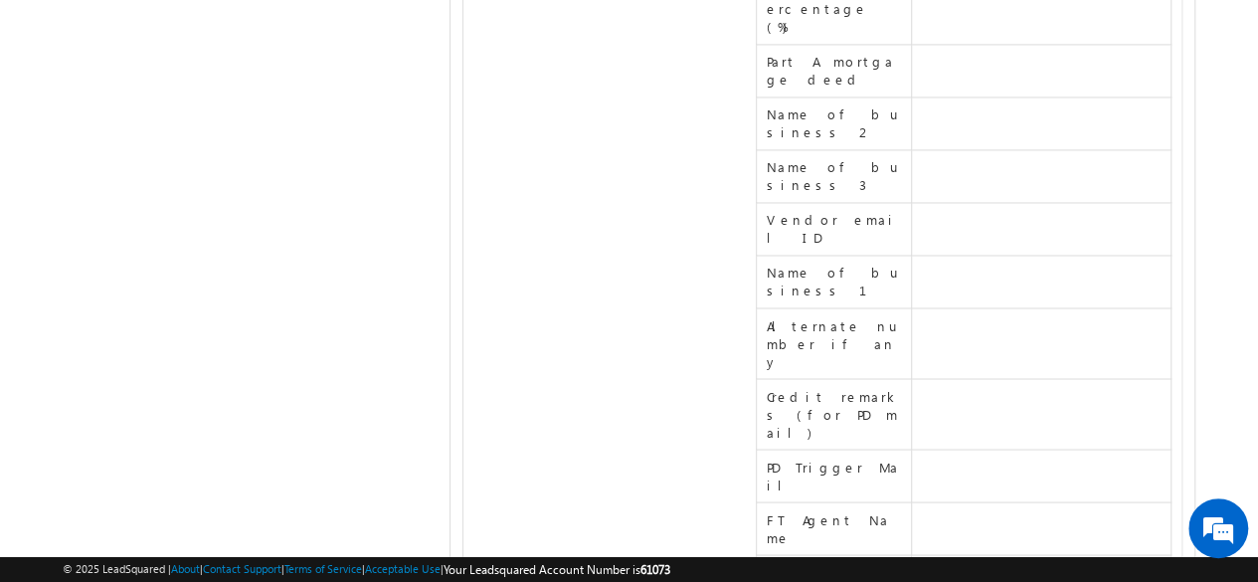
scroll to position [34935, 0]
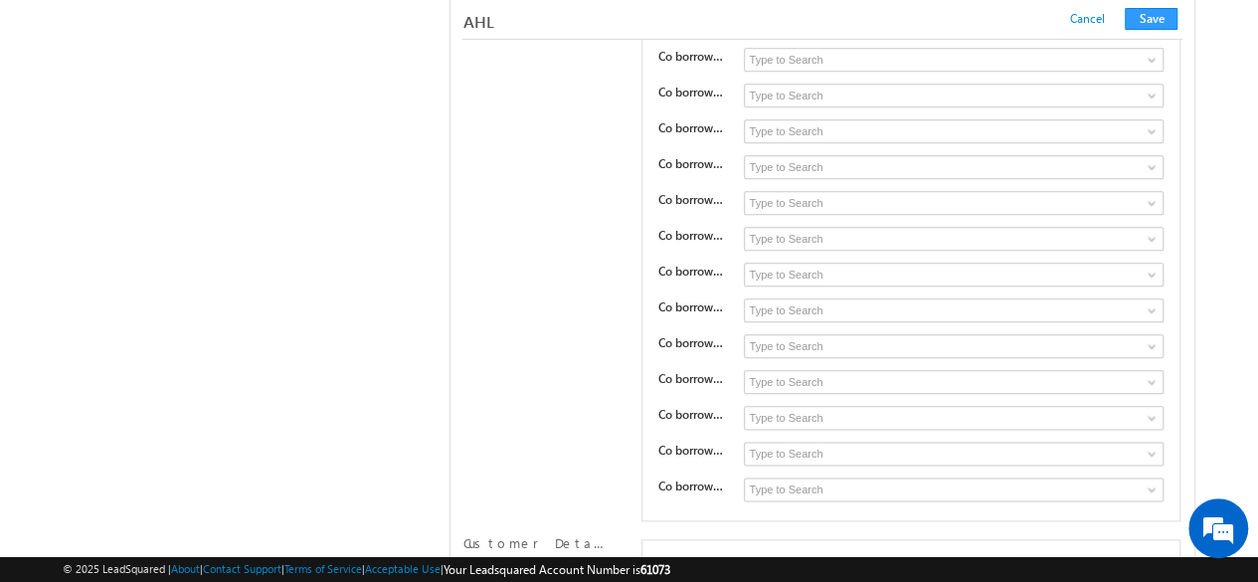
scroll to position [34974, 0]
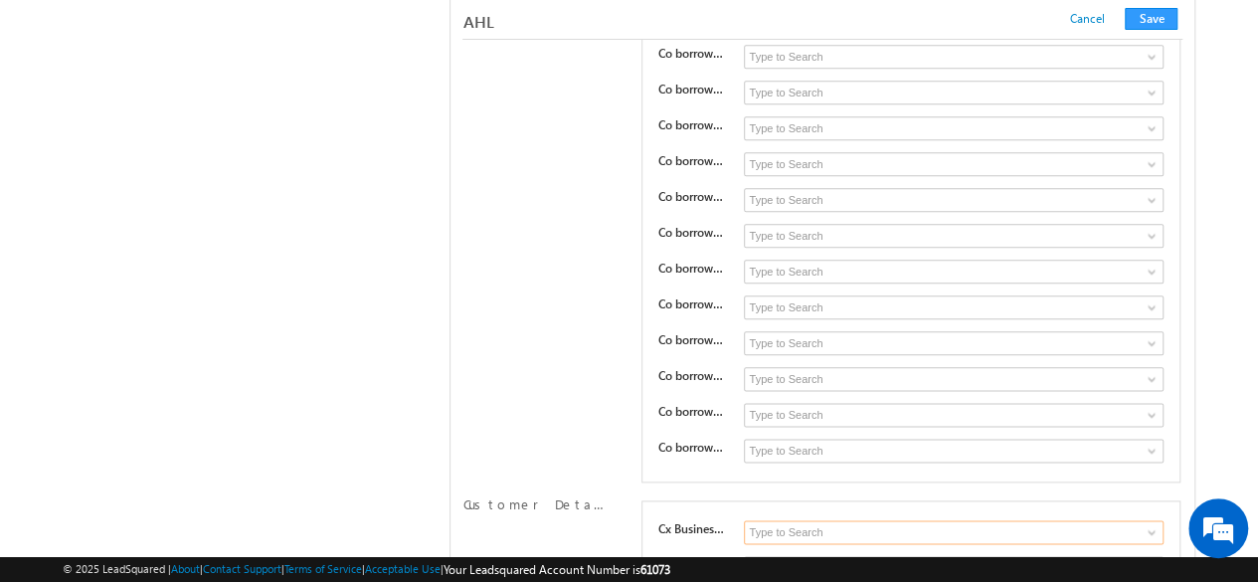
click at [1074, 520] on input at bounding box center [953, 532] width 419 height 24
click at [1149, 524] on span at bounding box center [1151, 532] width 16 height 16
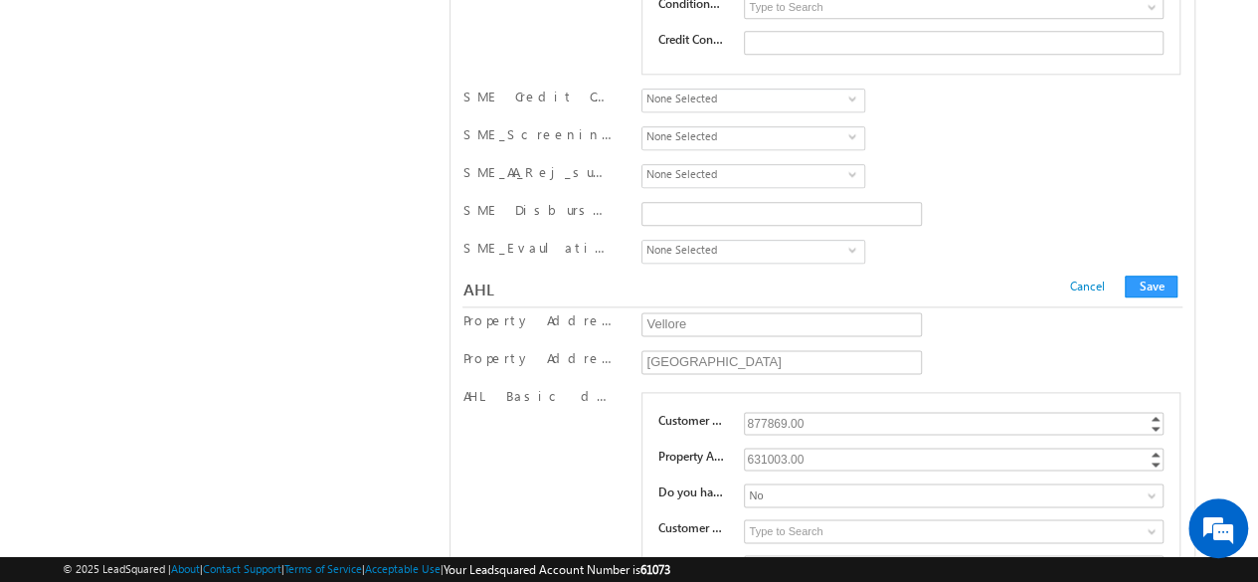
scroll to position [31297, 0]
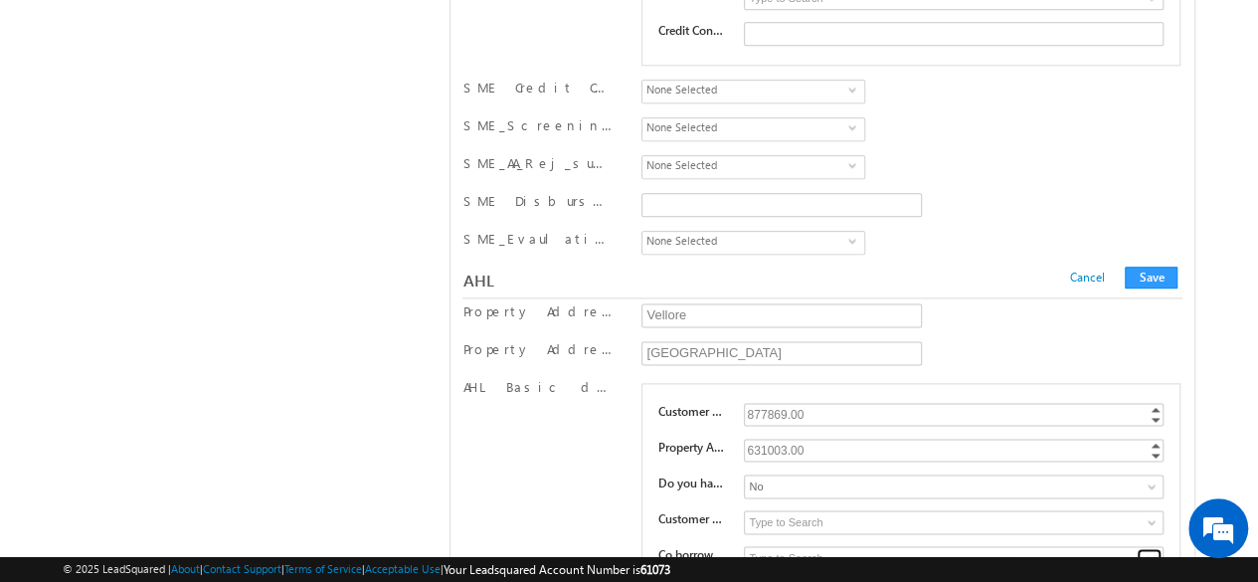
click at [1149, 550] on span at bounding box center [1151, 558] width 16 height 16
click at [1153, 550] on span at bounding box center [1151, 558] width 16 height 16
click at [948, 546] on input at bounding box center [953, 558] width 419 height 24
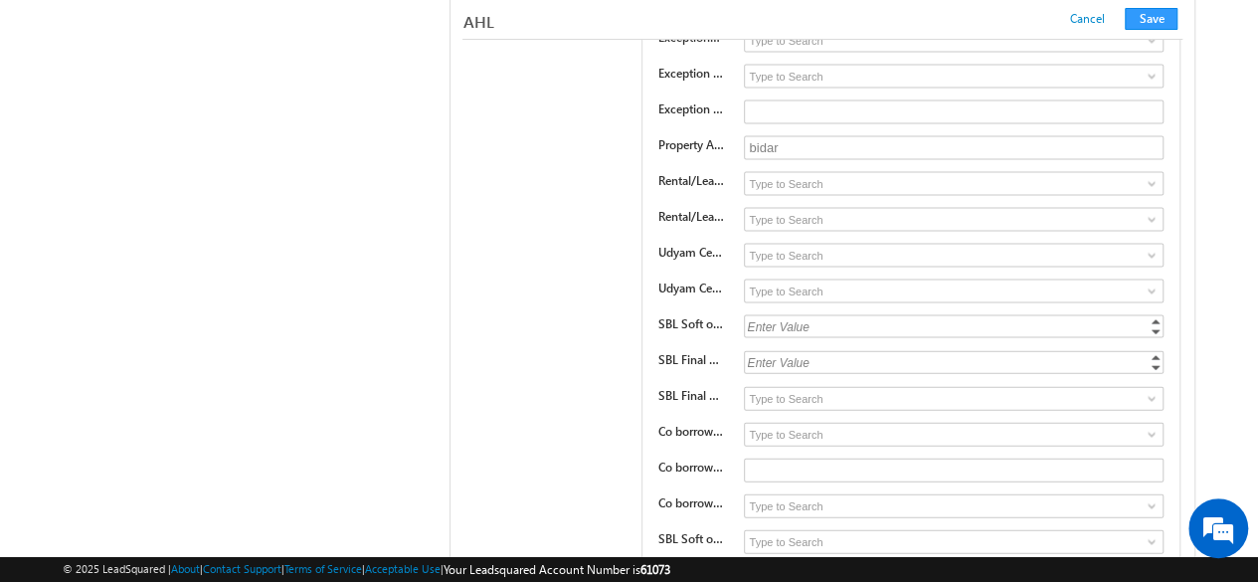
scroll to position [32190, 0]
click at [1148, 426] on span at bounding box center [1151, 434] width 16 height 16
click at [612, 241] on div "AHL Basic details Customer Annual Income 877869.00 877869 Increment Decrement P…" at bounding box center [821, 51] width 719 height 1125
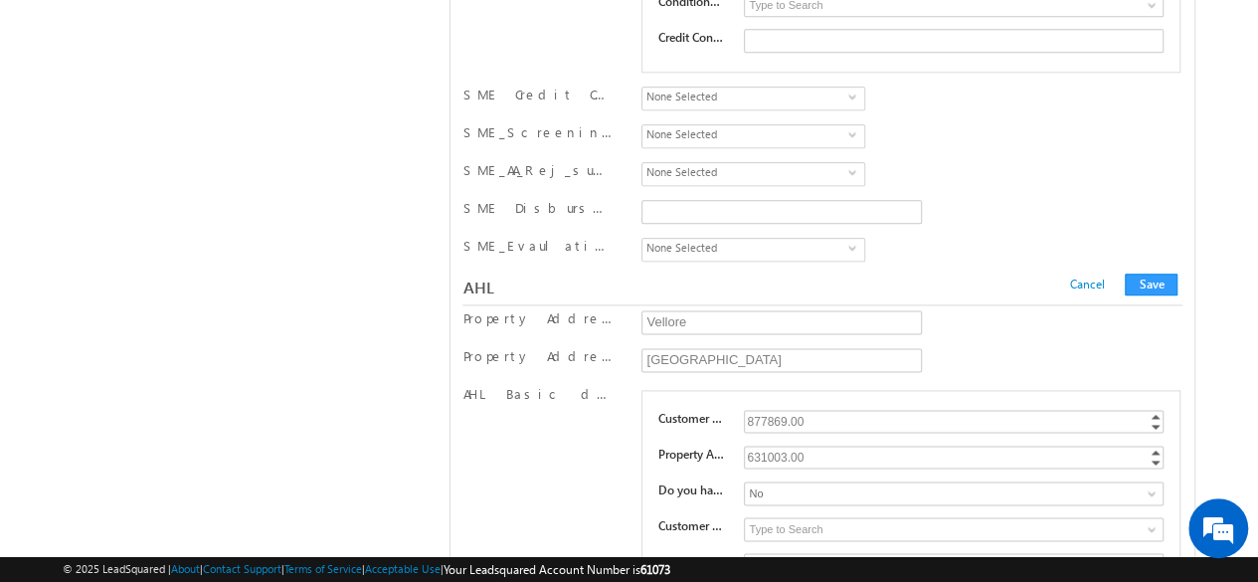
scroll to position [31292, 0]
click at [903, 551] on input at bounding box center [953, 563] width 419 height 24
click at [1154, 555] on span at bounding box center [1151, 563] width 16 height 16
click at [810, 574] on link "Not Earning" at bounding box center [953, 585] width 419 height 23
drag, startPoint x: 836, startPoint y: 367, endPoint x: 726, endPoint y: 355, distance: 111.0
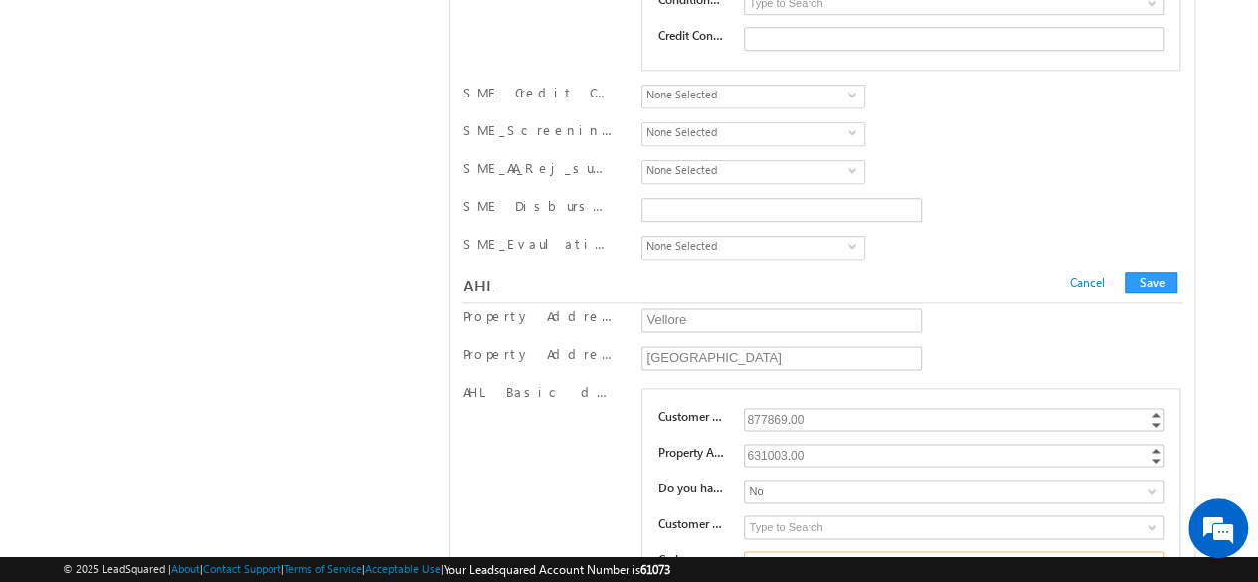
click at [726, 551] on div "Co borrower Employment type 1 Not Earning Salaried Self-Employed Not Earning 3 …" at bounding box center [910, 565] width 506 height 28
click at [856, 551] on input "Not Earning" at bounding box center [953, 563] width 419 height 24
click at [1150, 555] on span at bounding box center [1151, 563] width 16 height 16
click at [1149, 555] on span at bounding box center [1151, 563] width 16 height 16
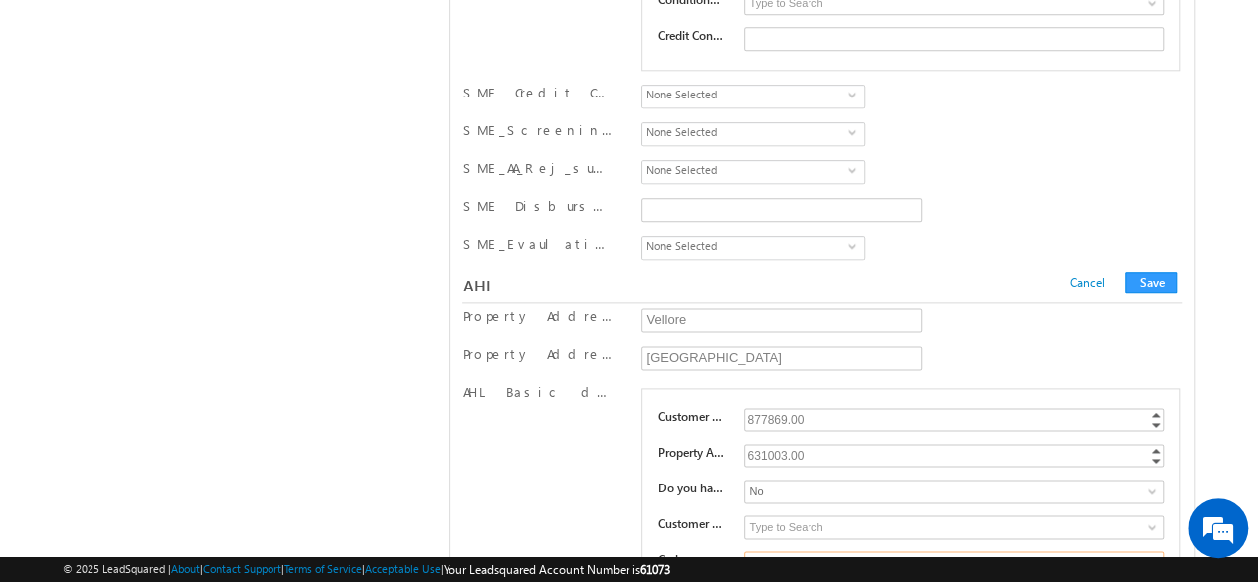
type input "Self-Employed"
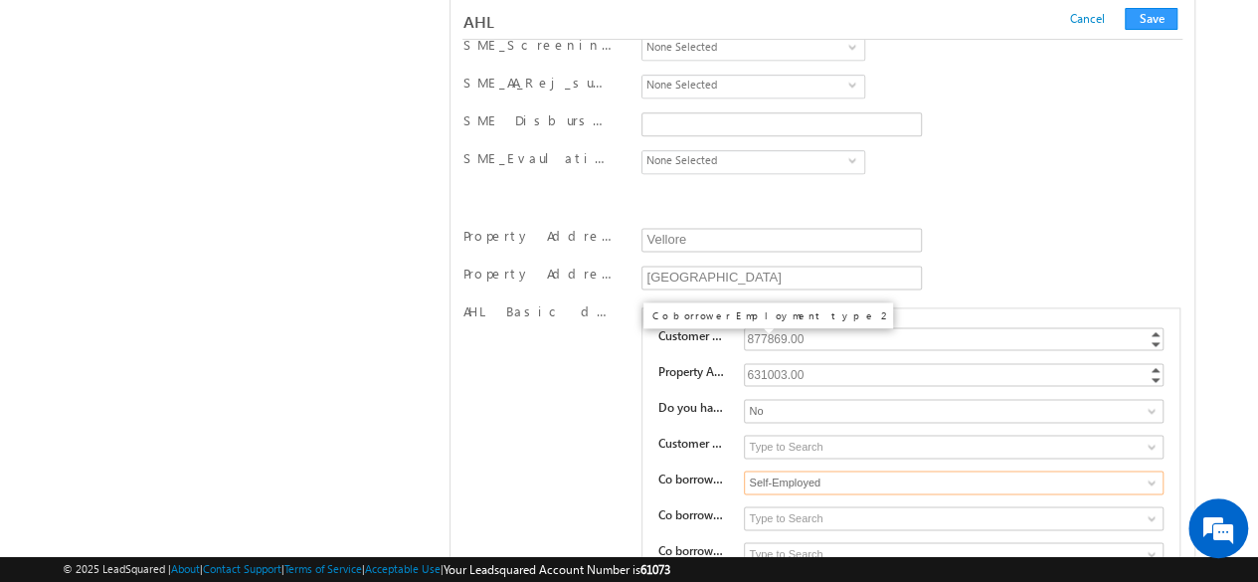
scroll to position [31385, 0]
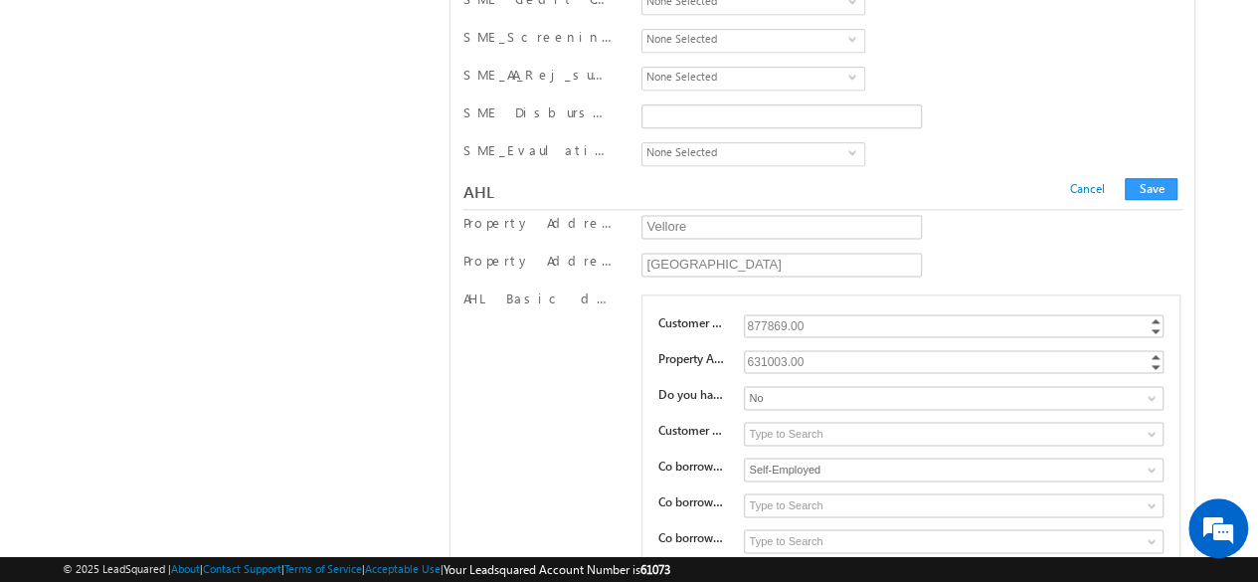
click at [1004, 565] on input at bounding box center [953, 577] width 419 height 24
click at [1153, 569] on span at bounding box center [1151, 577] width 16 height 16
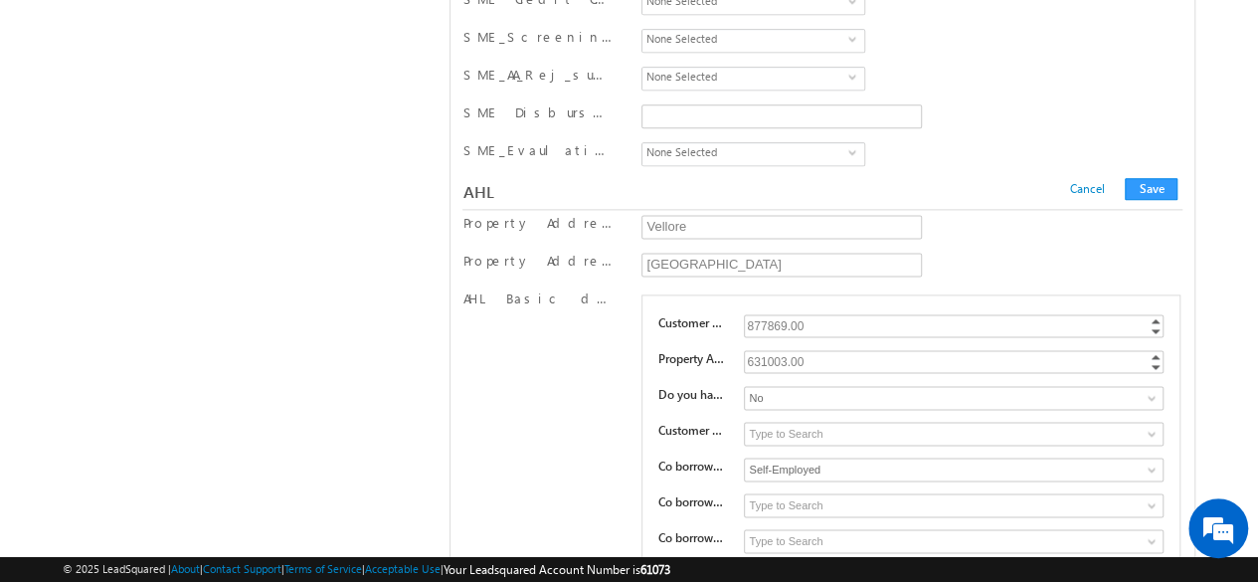
click at [790, 565] on input at bounding box center [953, 577] width 419 height 24
click at [1146, 569] on span at bounding box center [1151, 577] width 16 height 16
type input "Wife"
click at [812, 565] on input "Wife" at bounding box center [953, 577] width 419 height 24
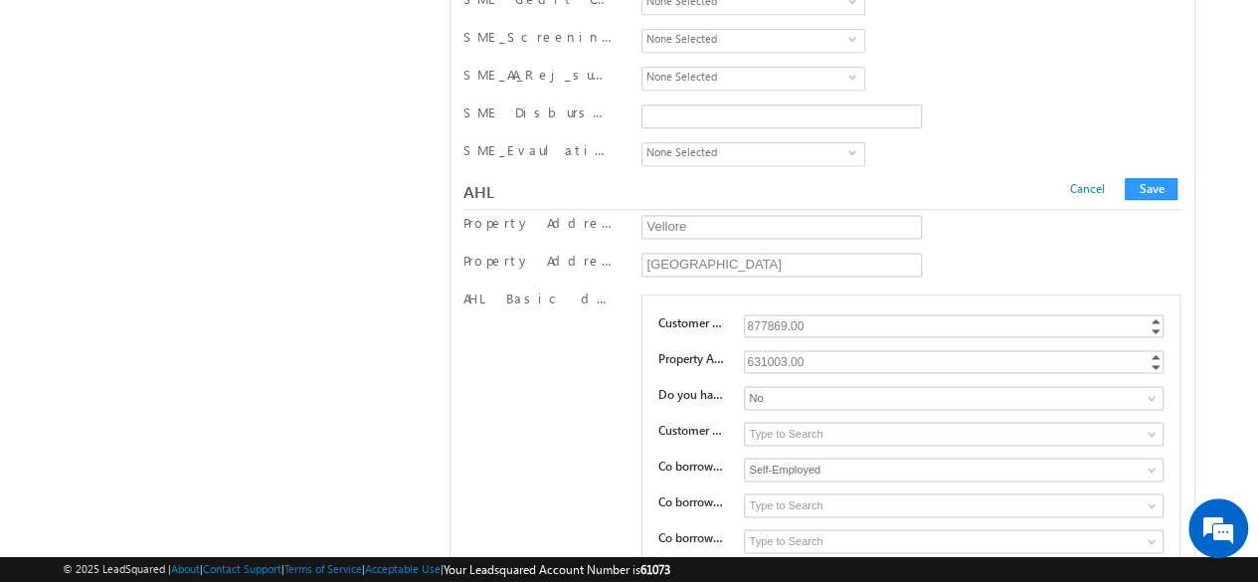
click at [1147, 569] on span at bounding box center [1151, 577] width 16 height 16
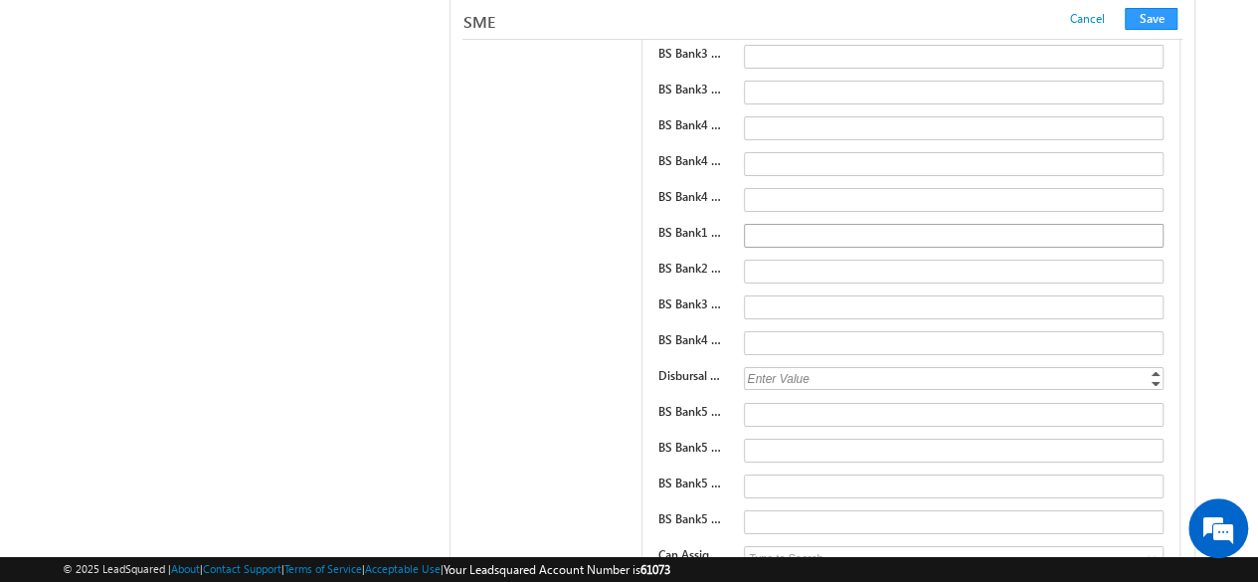
scroll to position [29679, 0]
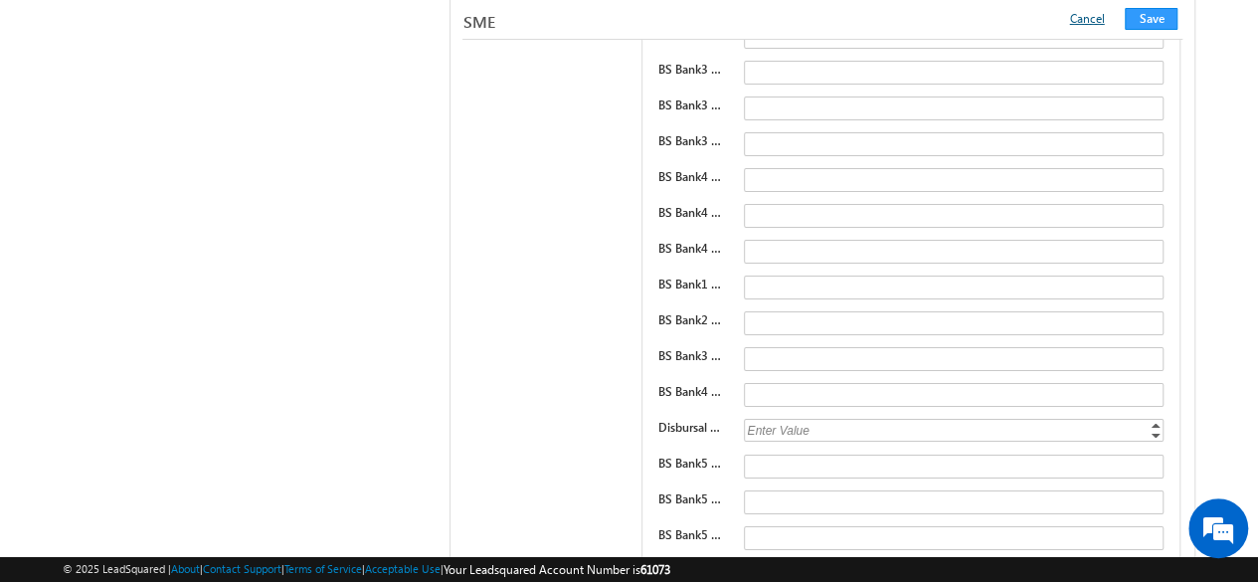
click at [1089, 23] on link "Cancel" at bounding box center [1086, 18] width 35 height 15
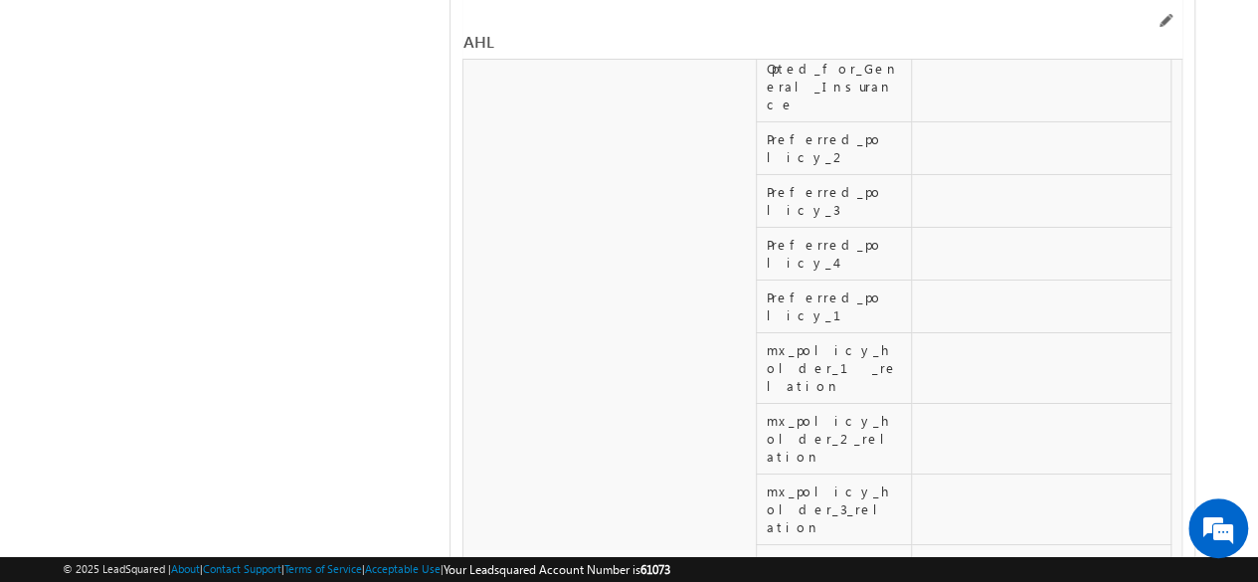
scroll to position [41116, 0]
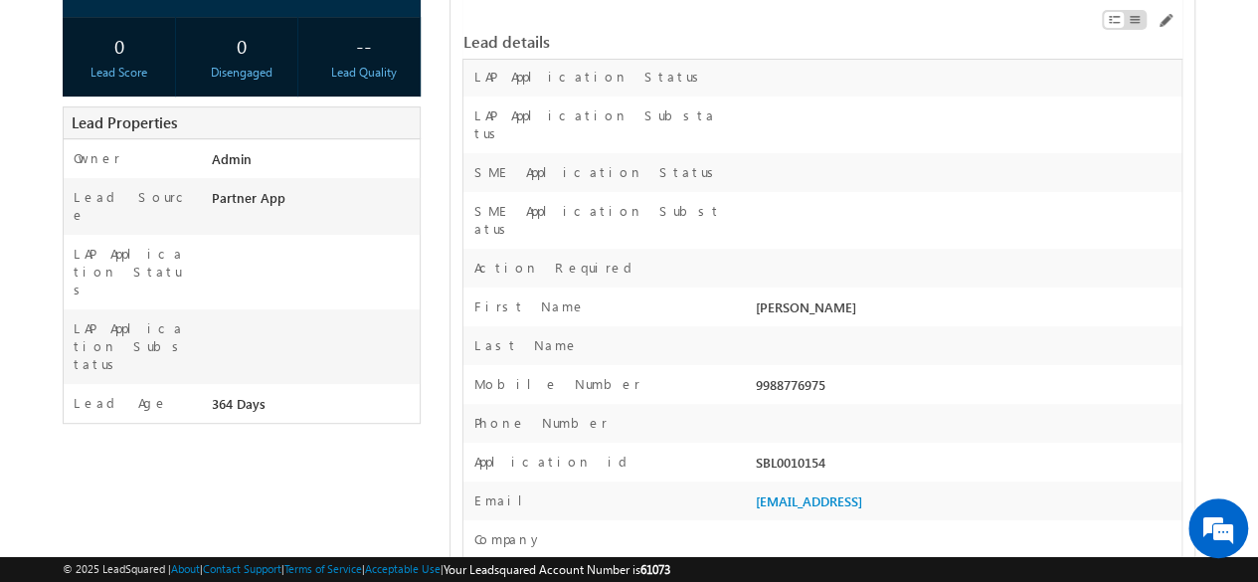
scroll to position [342, 0]
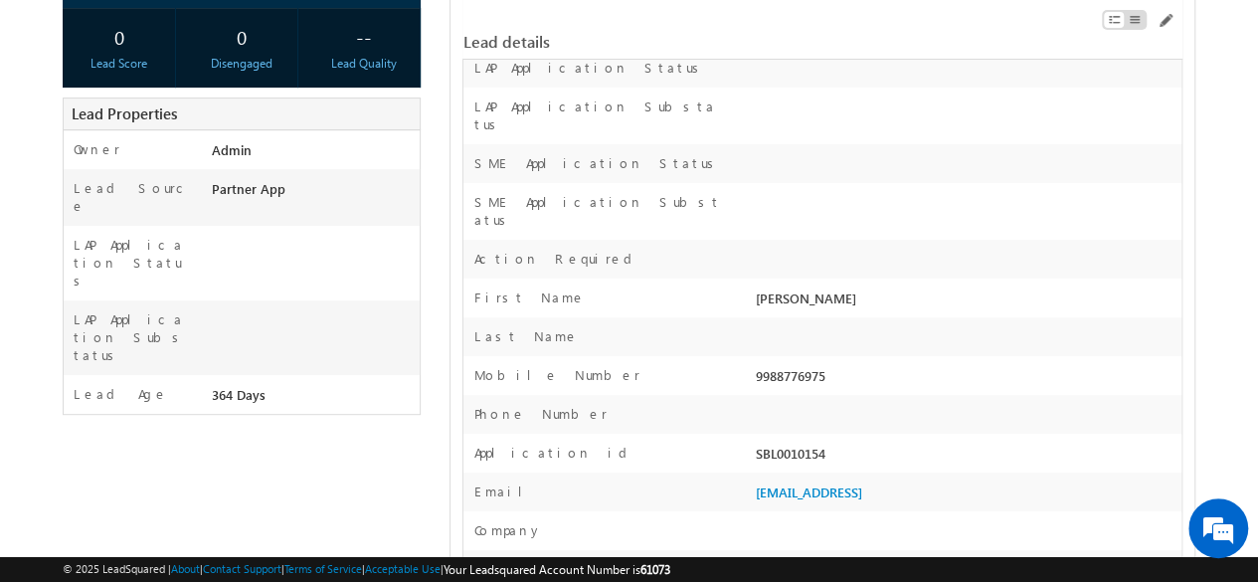
click at [771, 443] on div "SBL0010154" at bounding box center [966, 457] width 431 height 28
copy div "SBL0010154"
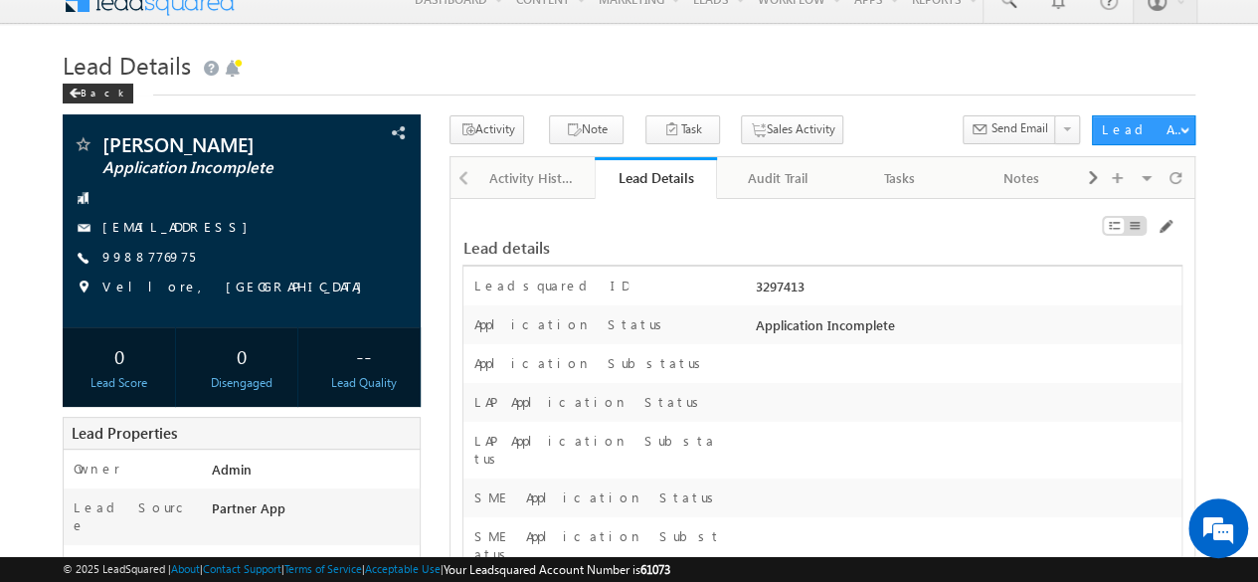
scroll to position [0, 0]
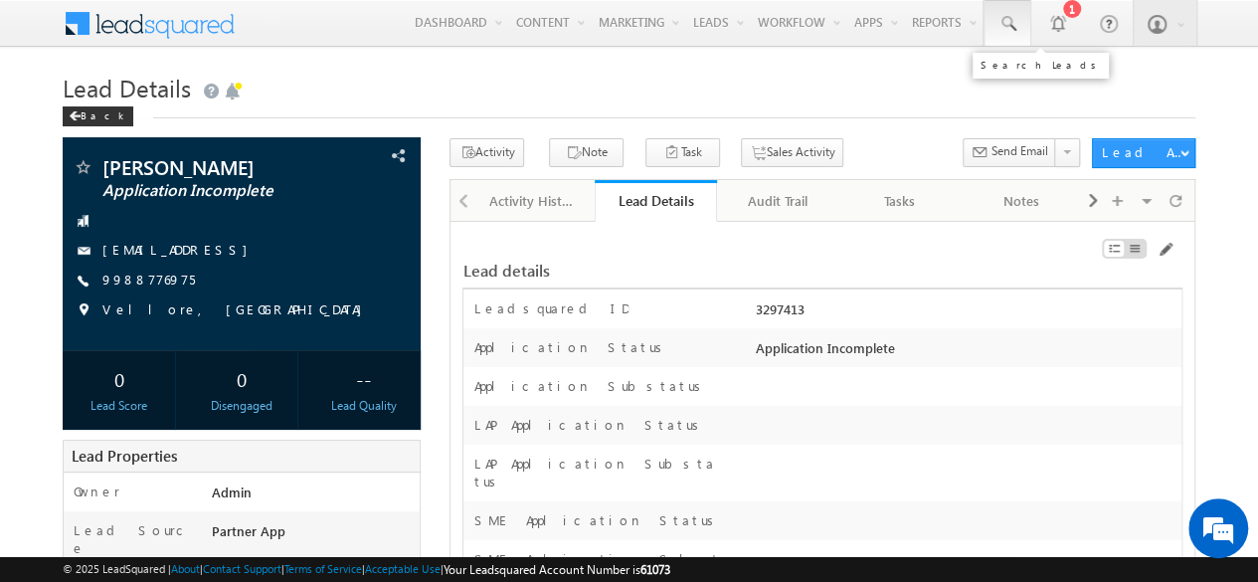
click at [1016, 23] on span at bounding box center [1007, 24] width 20 height 20
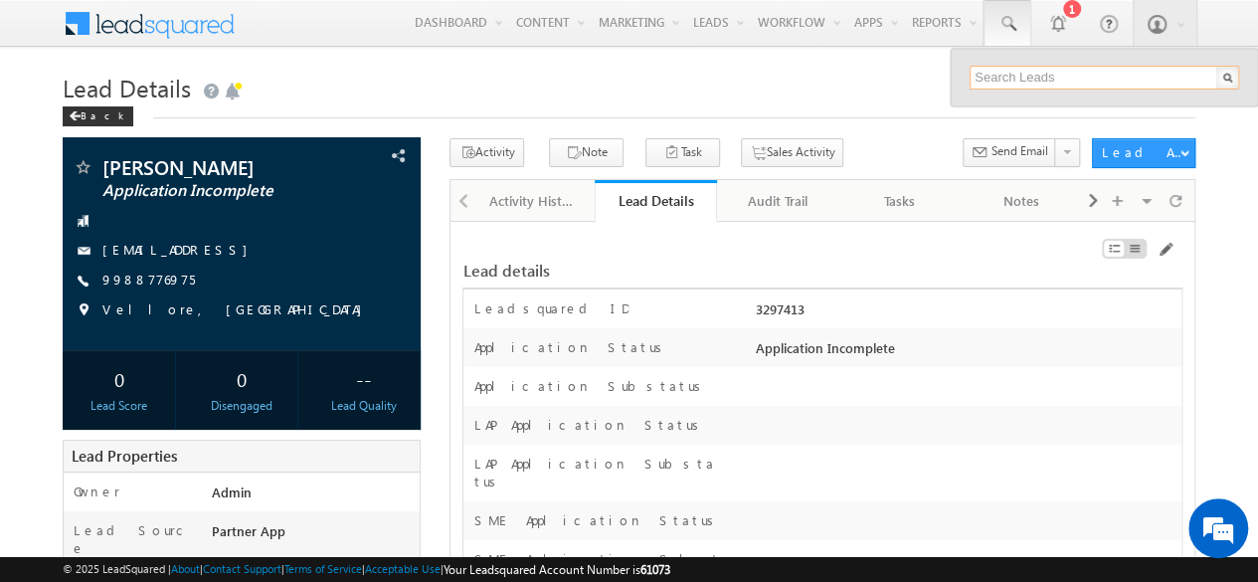
click at [1018, 87] on input "text" at bounding box center [1103, 78] width 269 height 24
paste input "SBL0010154"
type input "SBL0010154"
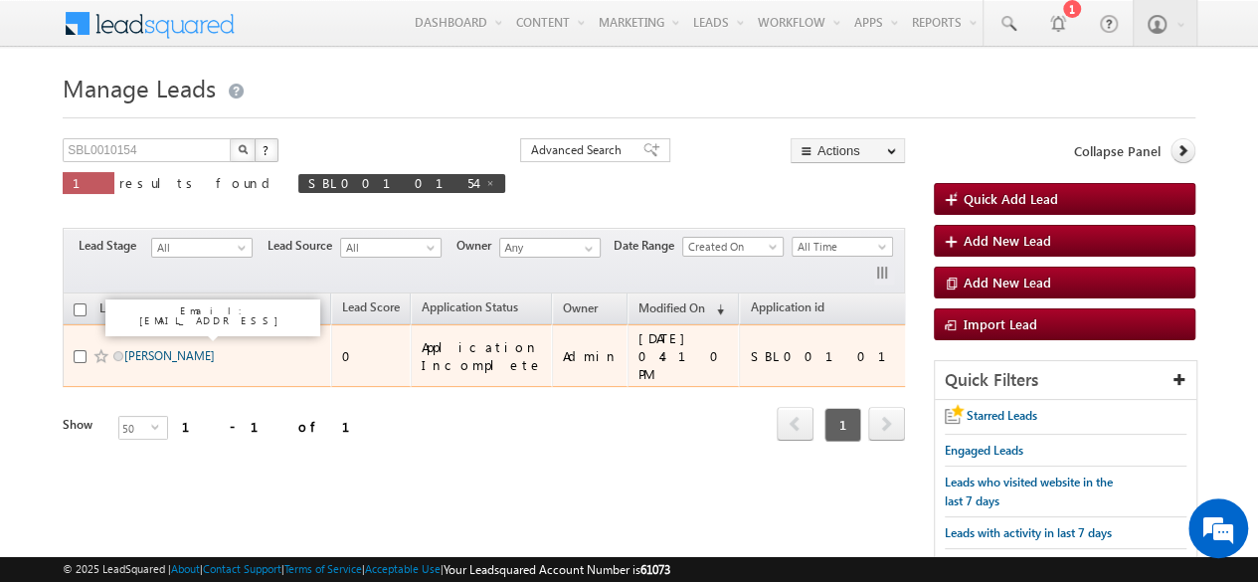
click at [156, 348] on link "[PERSON_NAME]" at bounding box center [169, 355] width 90 height 15
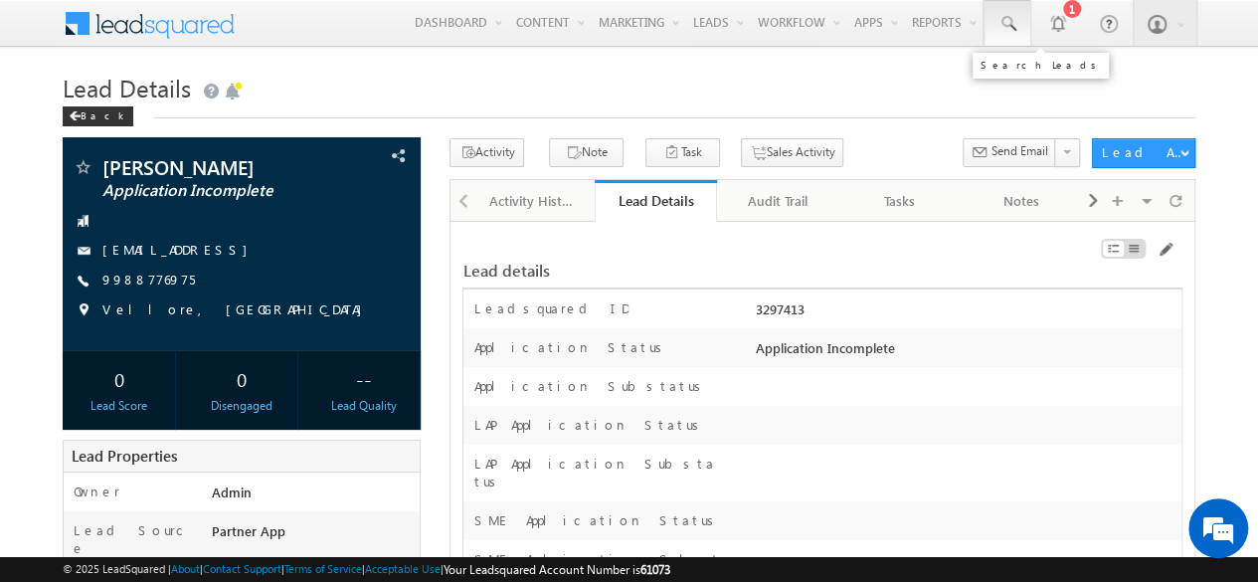
click at [1009, 13] on link at bounding box center [1007, 23] width 48 height 46
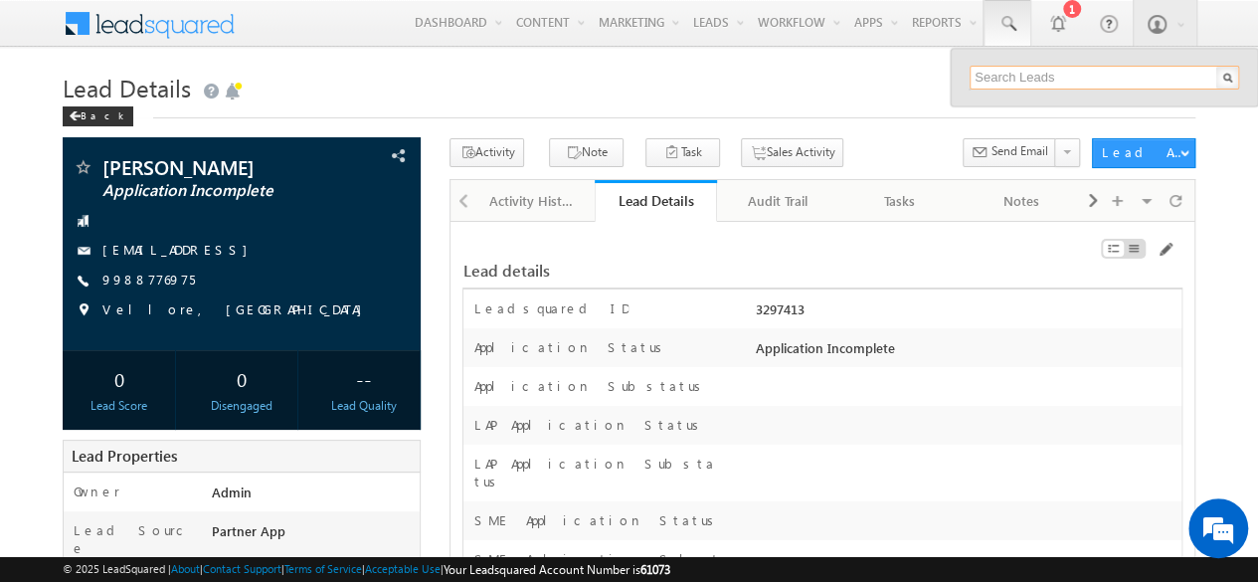
paste input "SBL0010154"
type input "SBL0010749"
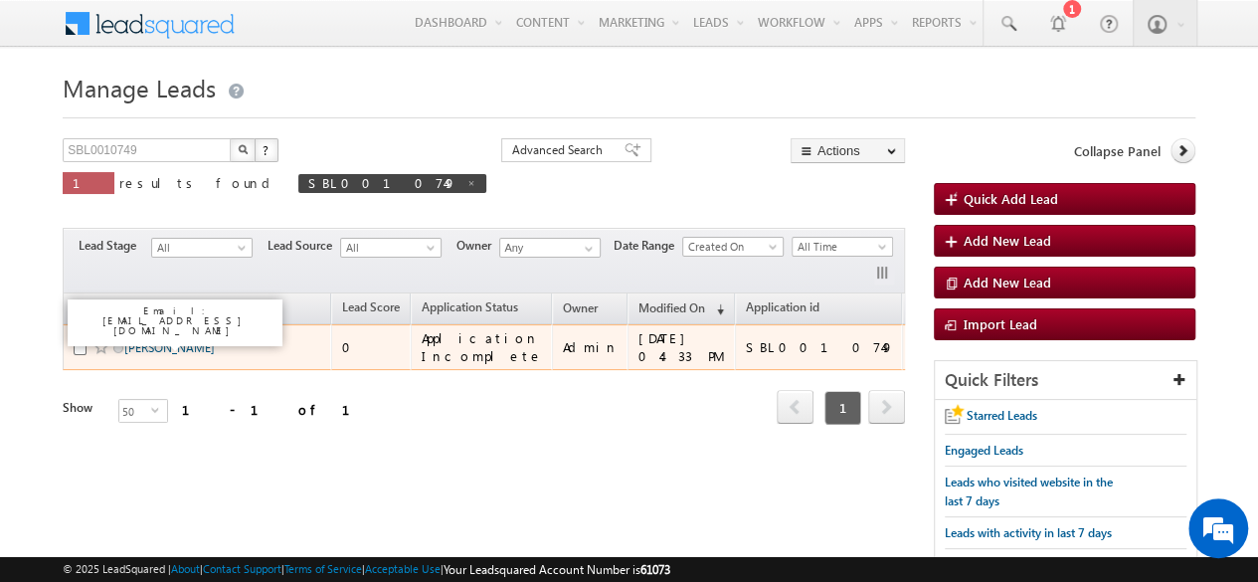
click at [171, 340] on link "[PERSON_NAME]" at bounding box center [169, 347] width 90 height 15
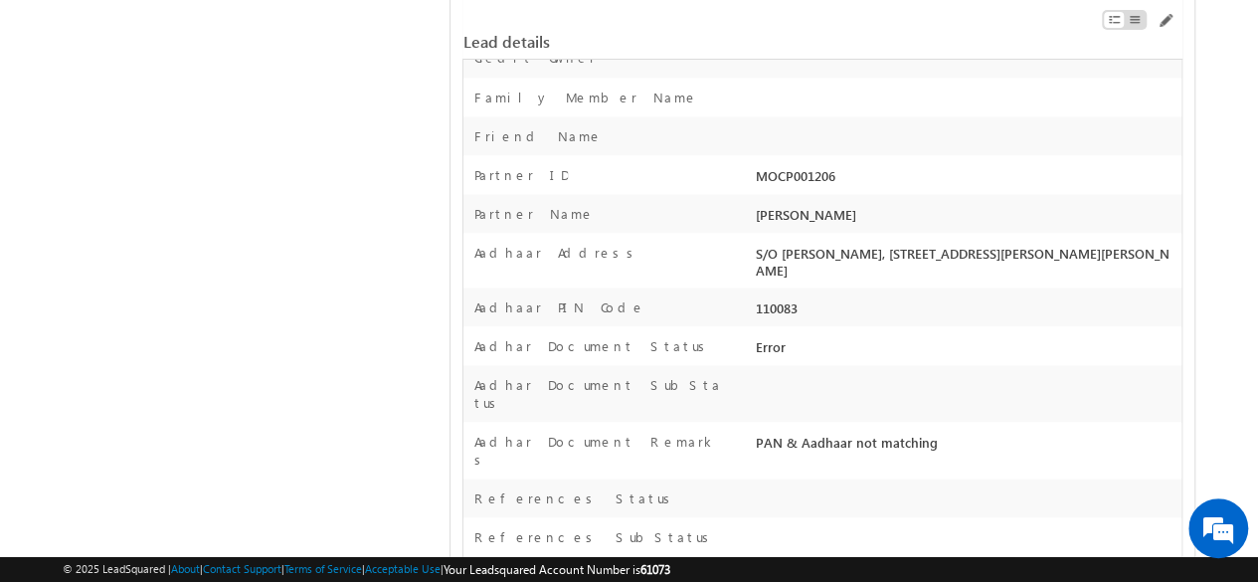
scroll to position [9189, 0]
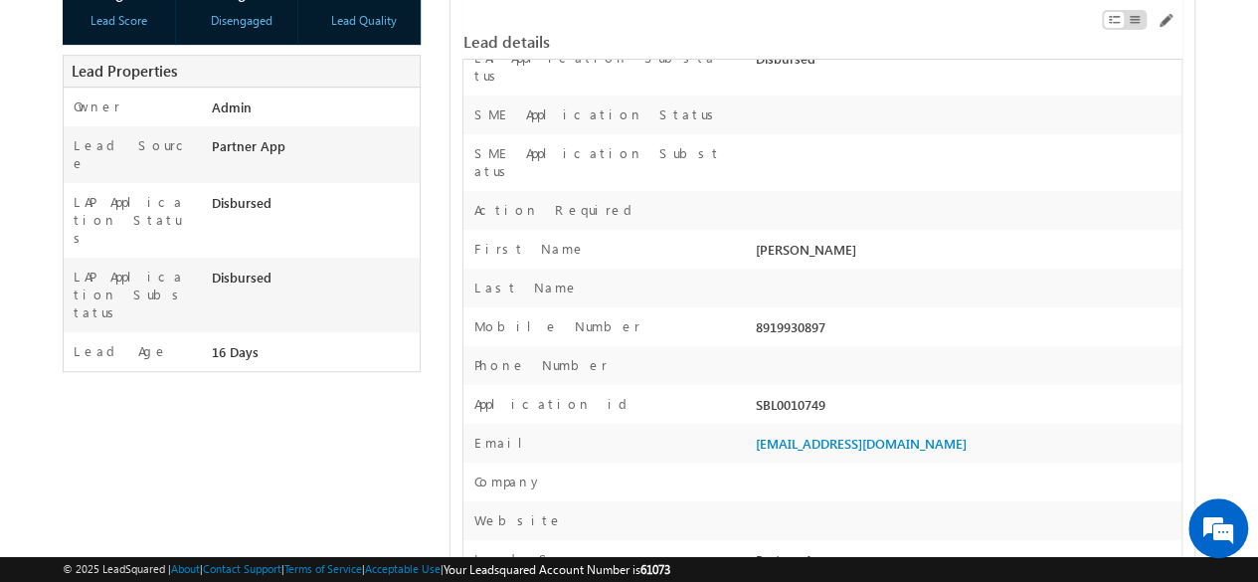
scroll to position [0, 0]
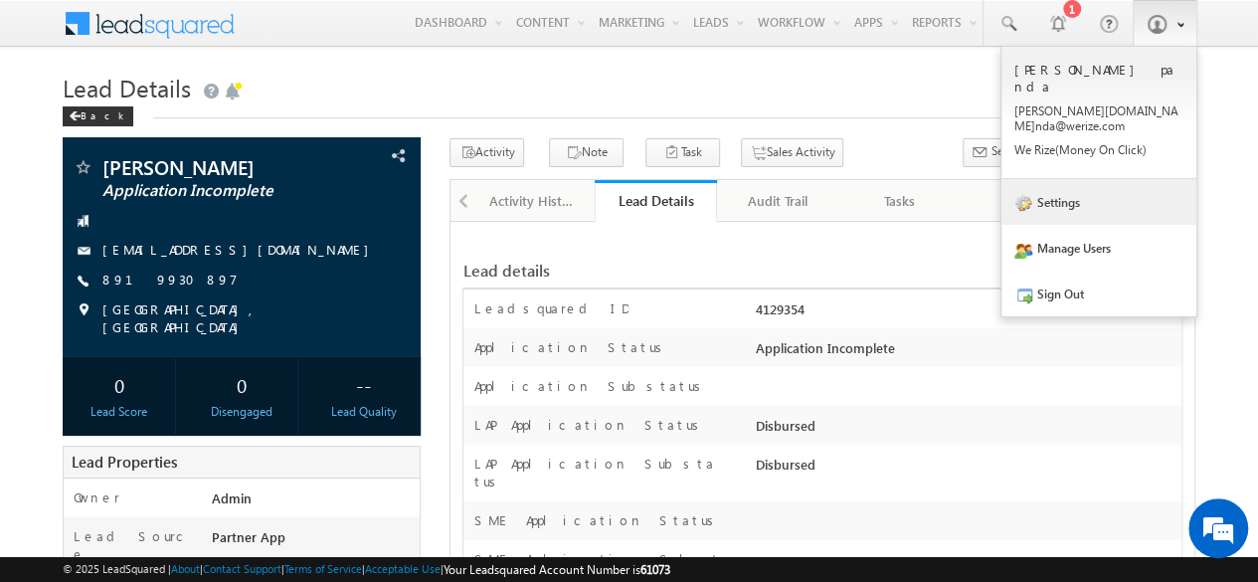
drag, startPoint x: 1031, startPoint y: 82, endPoint x: 1109, endPoint y: 174, distance: 120.7
click at [1109, 179] on link "Settings" at bounding box center [1098, 202] width 195 height 46
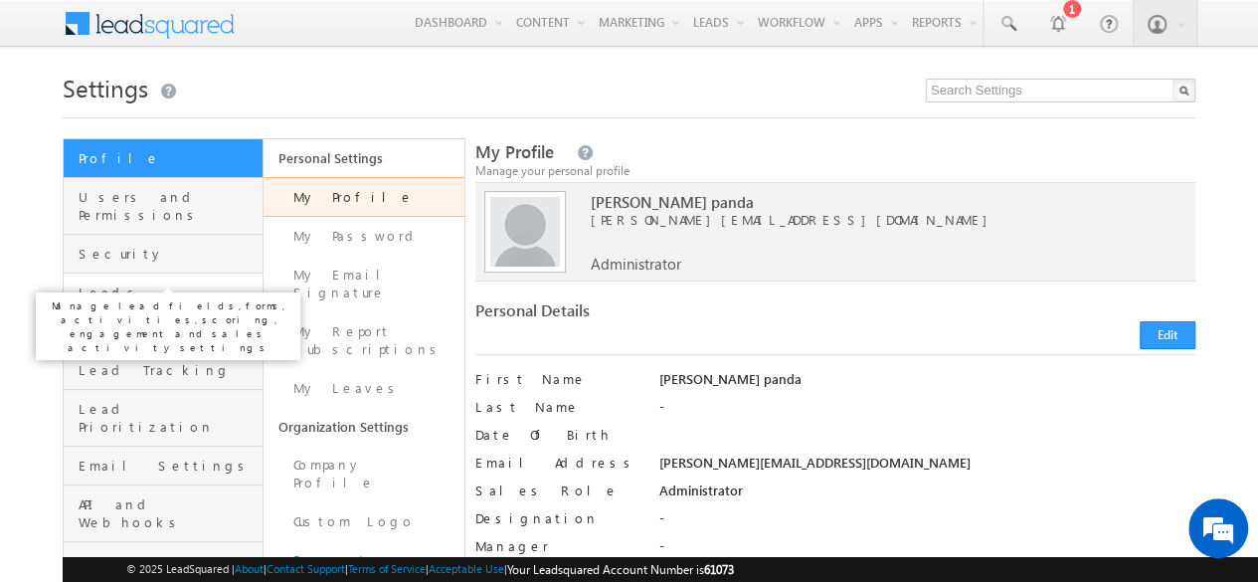
click at [163, 283] on span "Leads" at bounding box center [168, 292] width 179 height 18
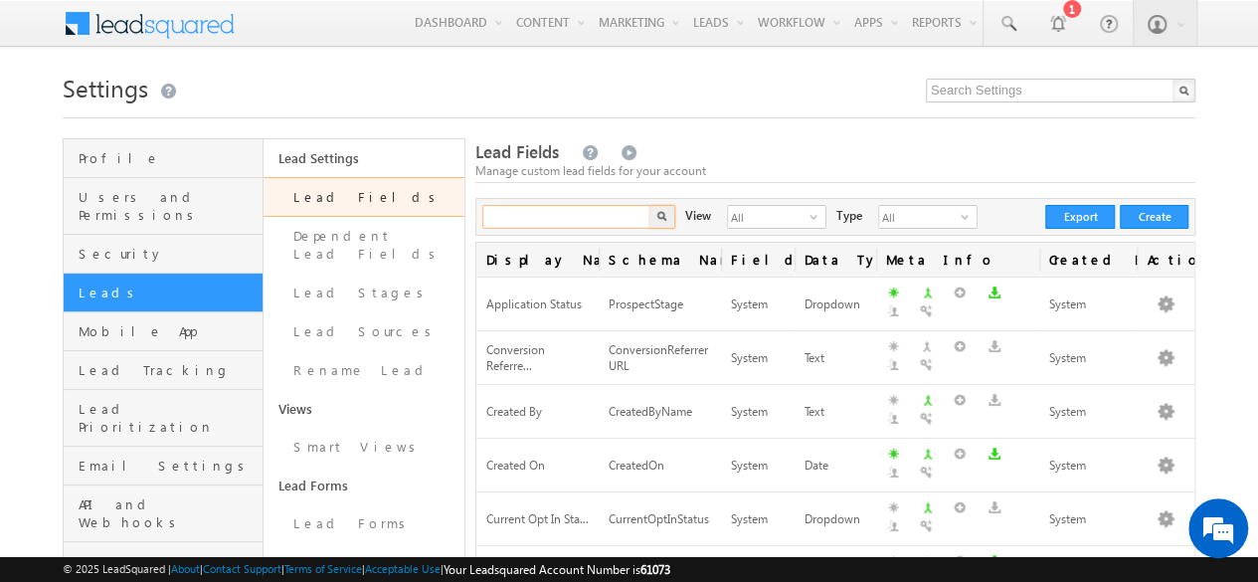
click at [541, 214] on input "text" at bounding box center [567, 217] width 170 height 24
paste input "LAP OTC PDD Pending"
type input "LAP OTC PDD Pending"
click at [649, 205] on button "button" at bounding box center [662, 217] width 26 height 24
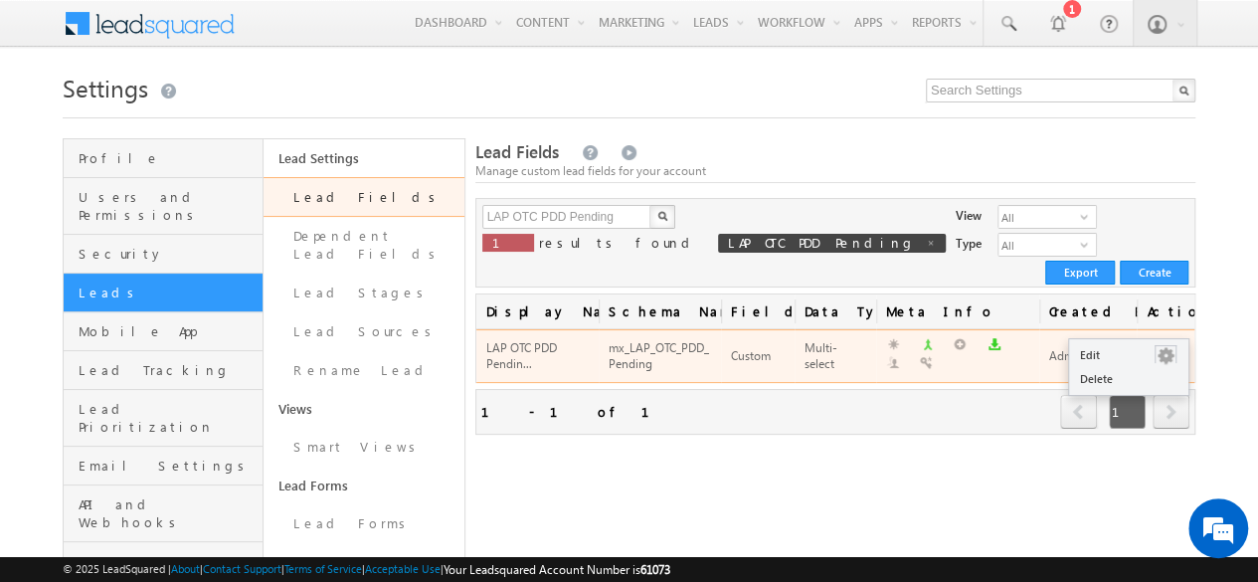
click at [1156, 346] on button "button" at bounding box center [1165, 356] width 20 height 20
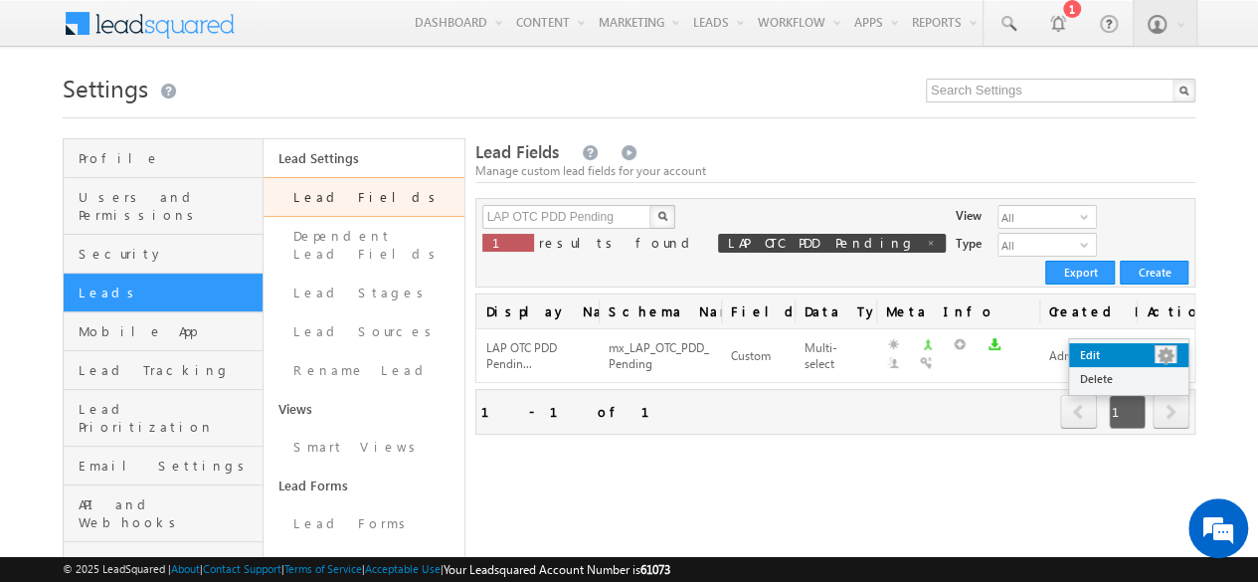
click at [1150, 348] on link "Edit" at bounding box center [1128, 355] width 119 height 24
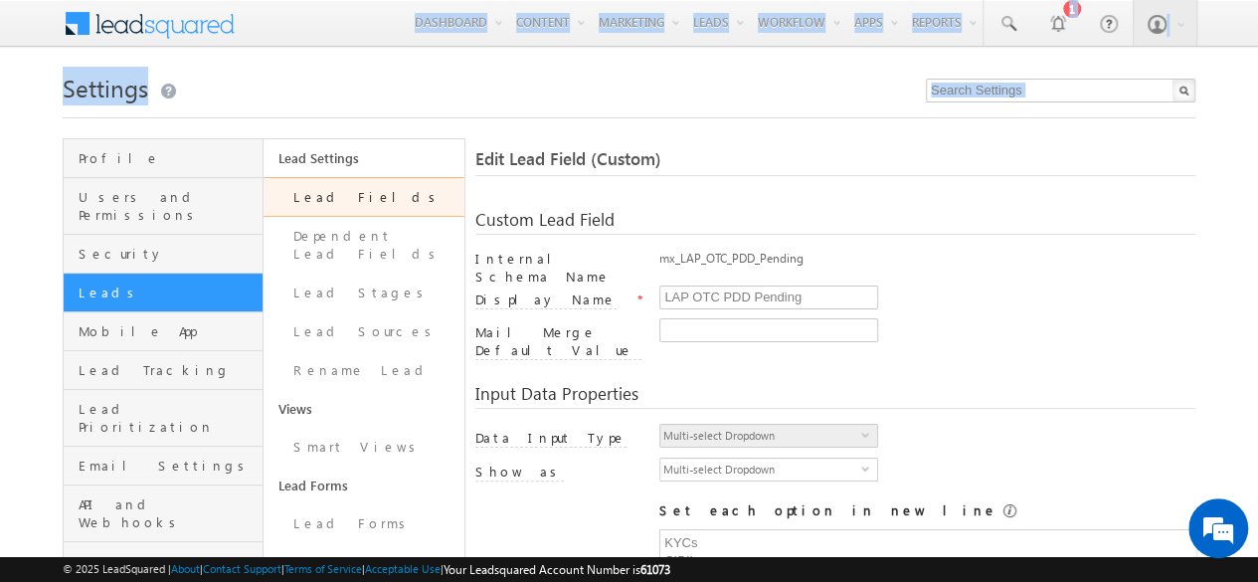
drag, startPoint x: 247, startPoint y: 72, endPoint x: 29, endPoint y: -18, distance: 235.4
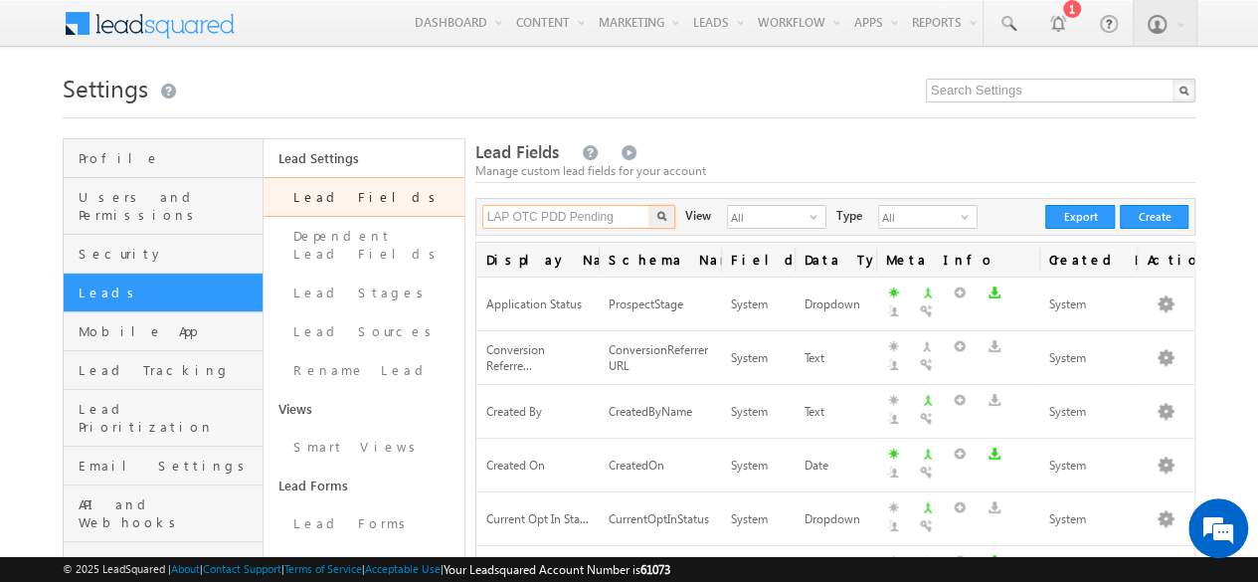
click at [583, 210] on input "LAP OTC PDD Pending" at bounding box center [567, 217] width 170 height 24
paste input "Auto Doc Gen Error Report"
type input "Auto Doc Gen Error Report"
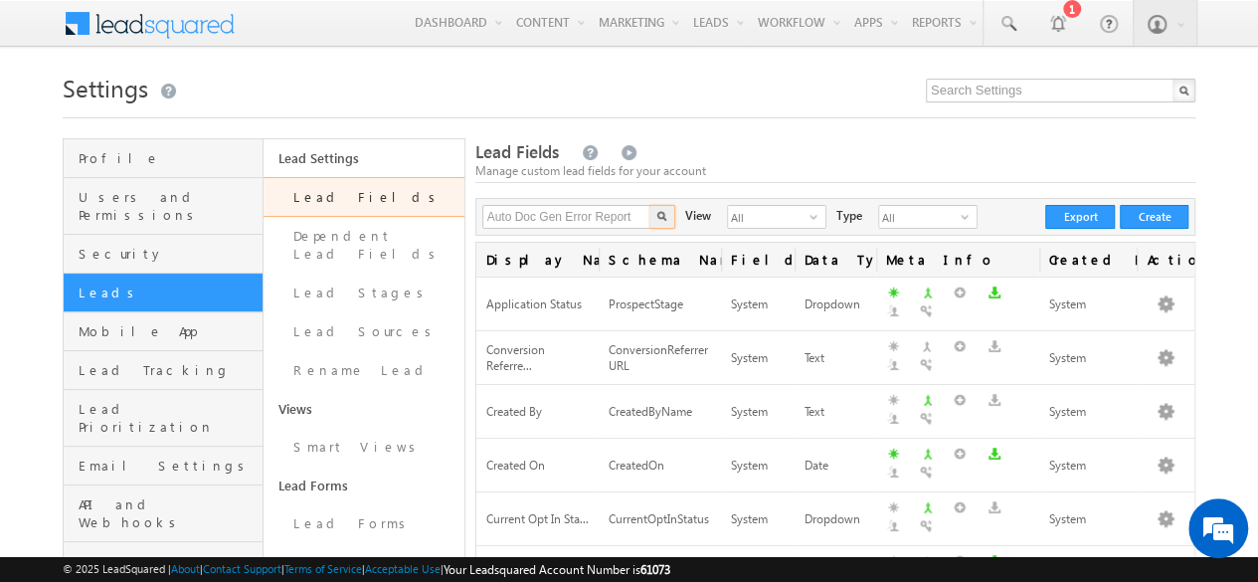
click at [649, 205] on button "button" at bounding box center [662, 217] width 26 height 24
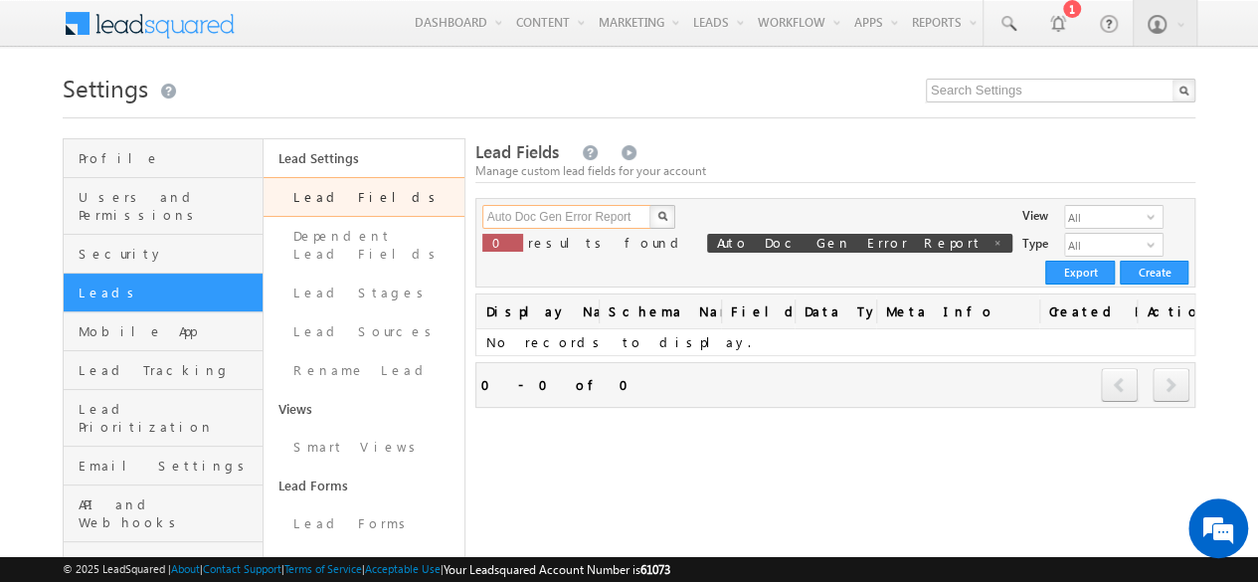
click at [632, 216] on input "Auto Doc Gen Error Report" at bounding box center [567, 217] width 170 height 24
type input "Auto"
click at [649, 205] on button "button" at bounding box center [662, 217] width 26 height 24
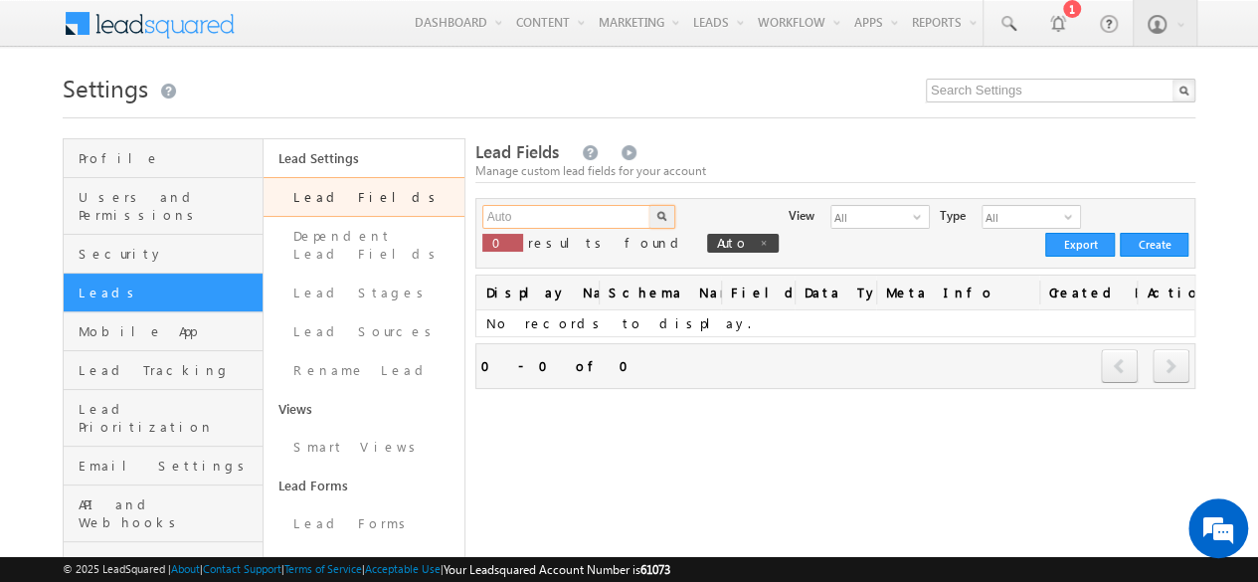
click at [599, 212] on input "Auto" at bounding box center [567, 217] width 170 height 24
click at [649, 205] on button "button" at bounding box center [662, 217] width 26 height 24
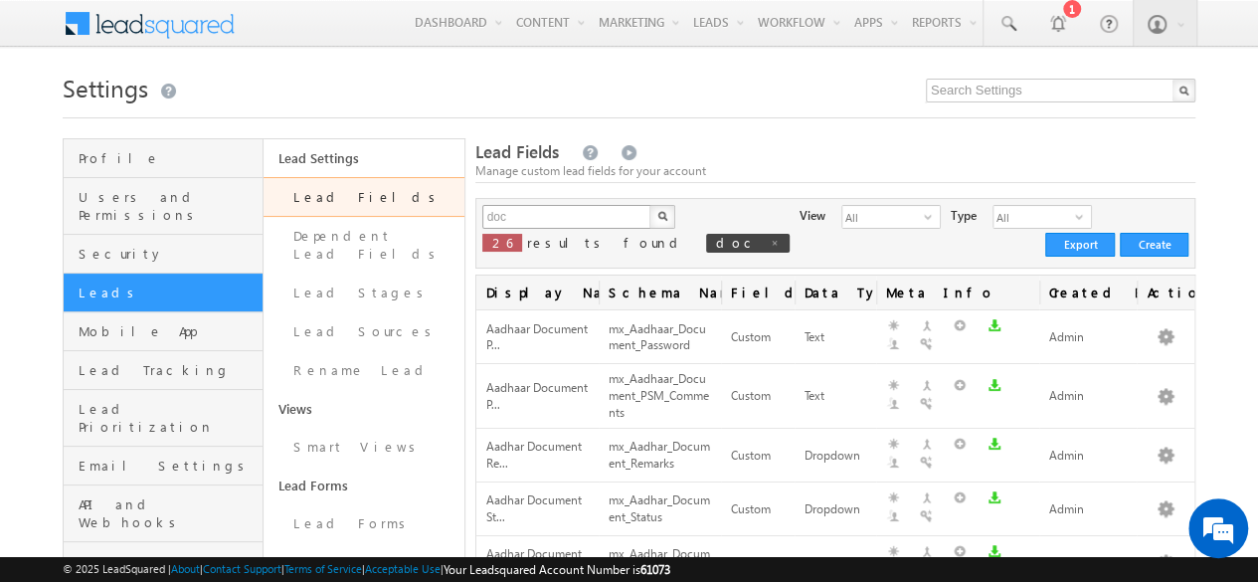
click at [649, 205] on button "button" at bounding box center [662, 217] width 26 height 24
click at [526, 220] on input "doc" at bounding box center [567, 217] width 170 height 24
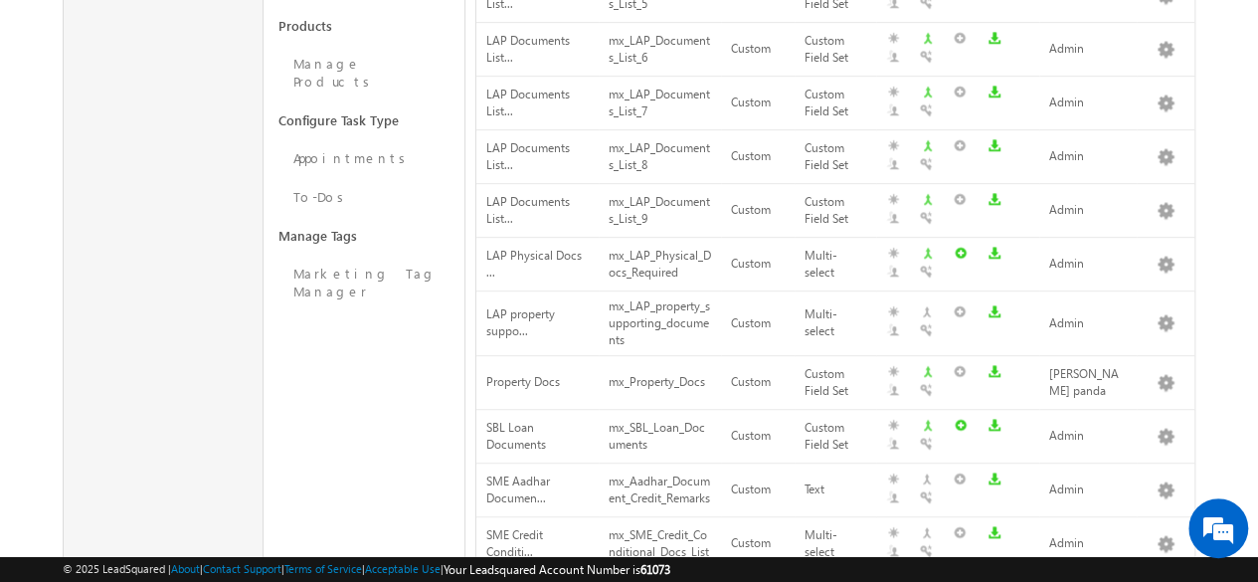
scroll to position [1165, 0]
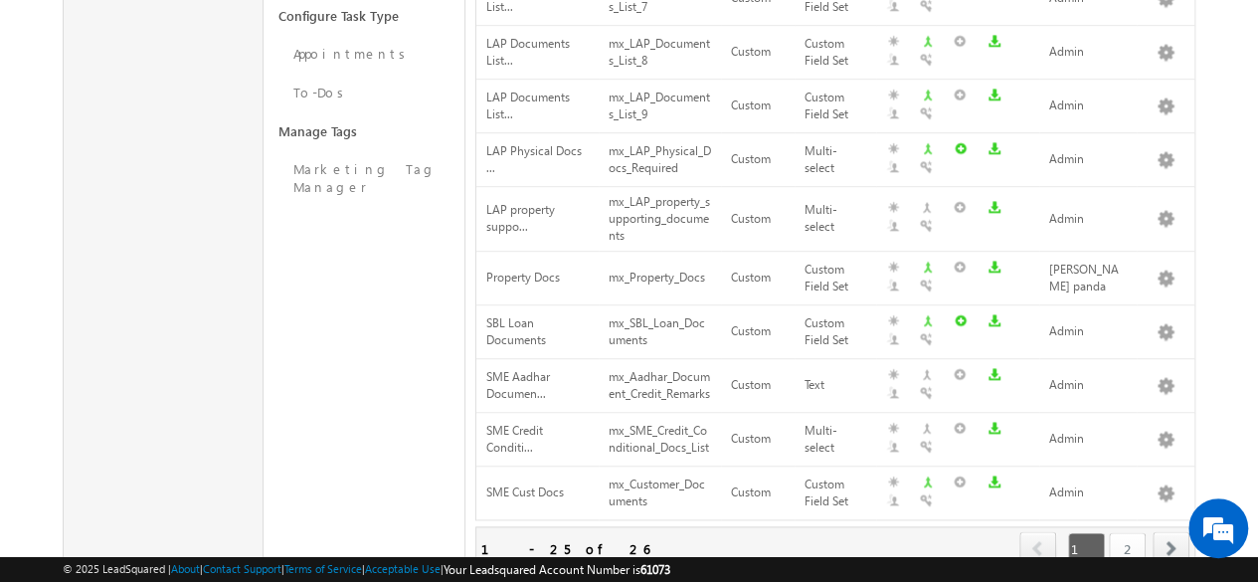
click at [1135, 532] on link "2" at bounding box center [1127, 549] width 37 height 34
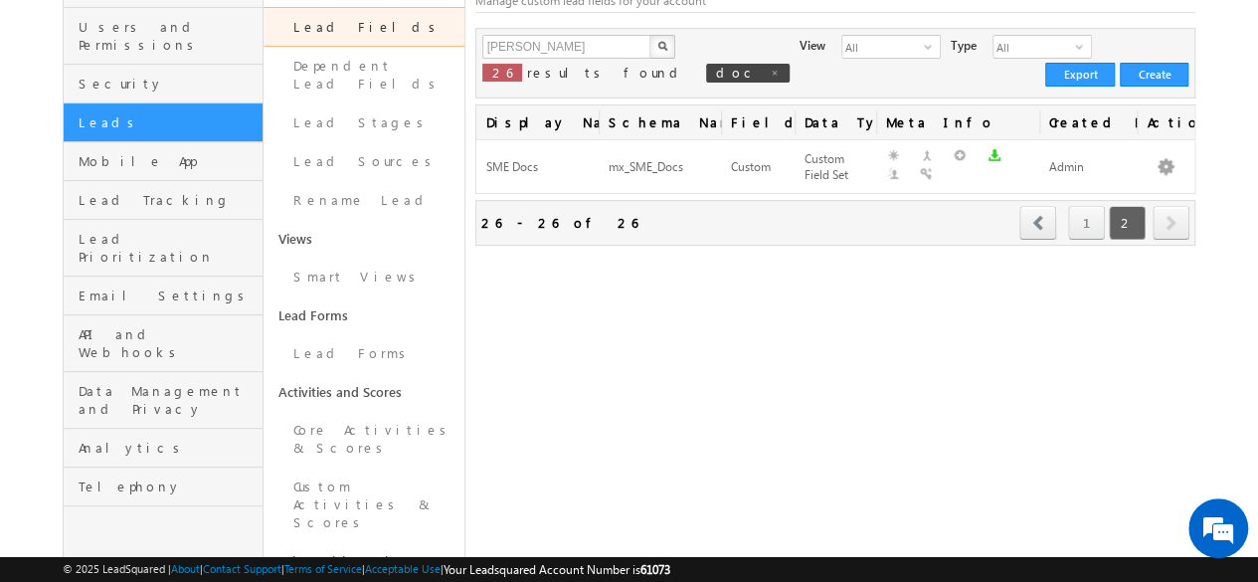
scroll to position [167, 0]
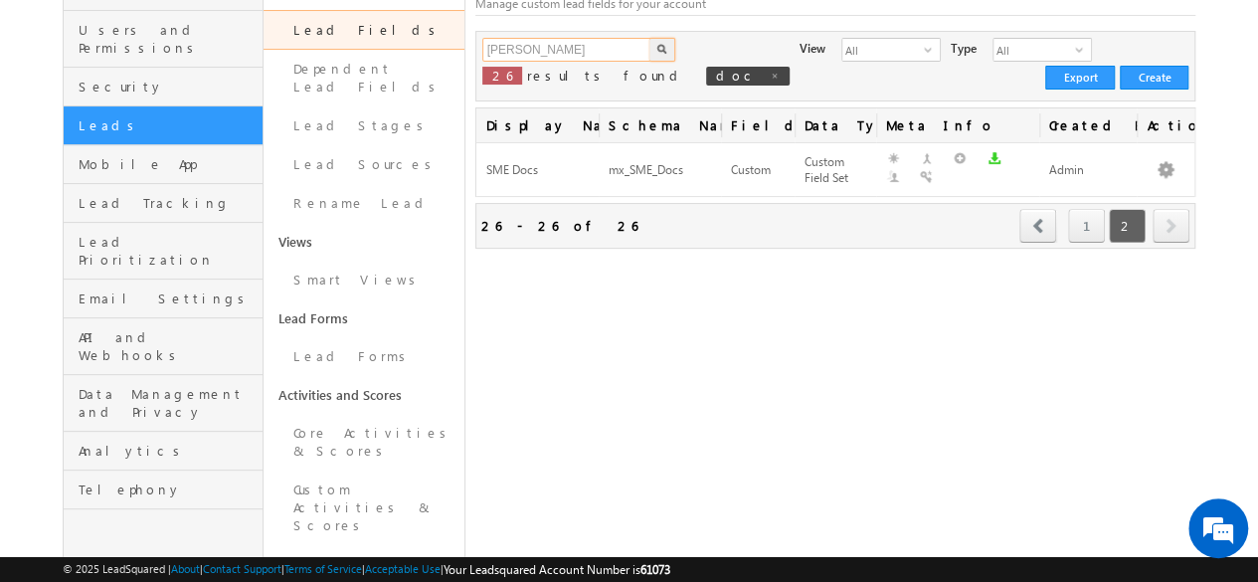
click at [535, 55] on input "doc g" at bounding box center [567, 50] width 170 height 24
click at [649, 38] on button "button" at bounding box center [662, 50] width 26 height 24
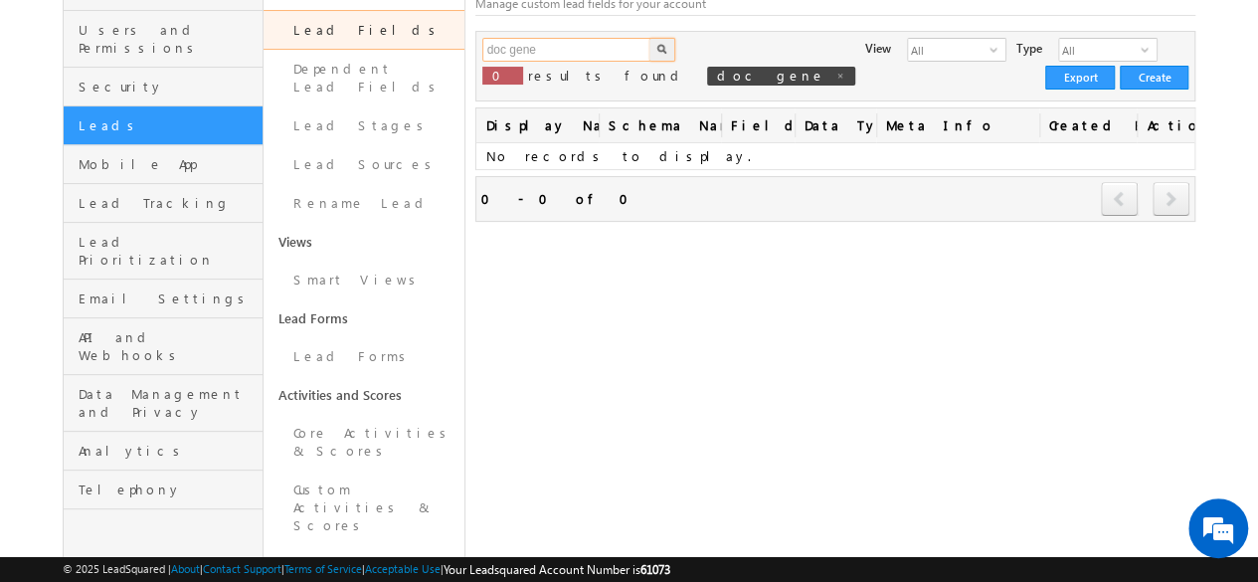
click at [593, 43] on input "doc gene" at bounding box center [567, 50] width 170 height 24
paste input "mx_LAP_Documents_List_4"
click at [649, 38] on button "button" at bounding box center [662, 50] width 26 height 24
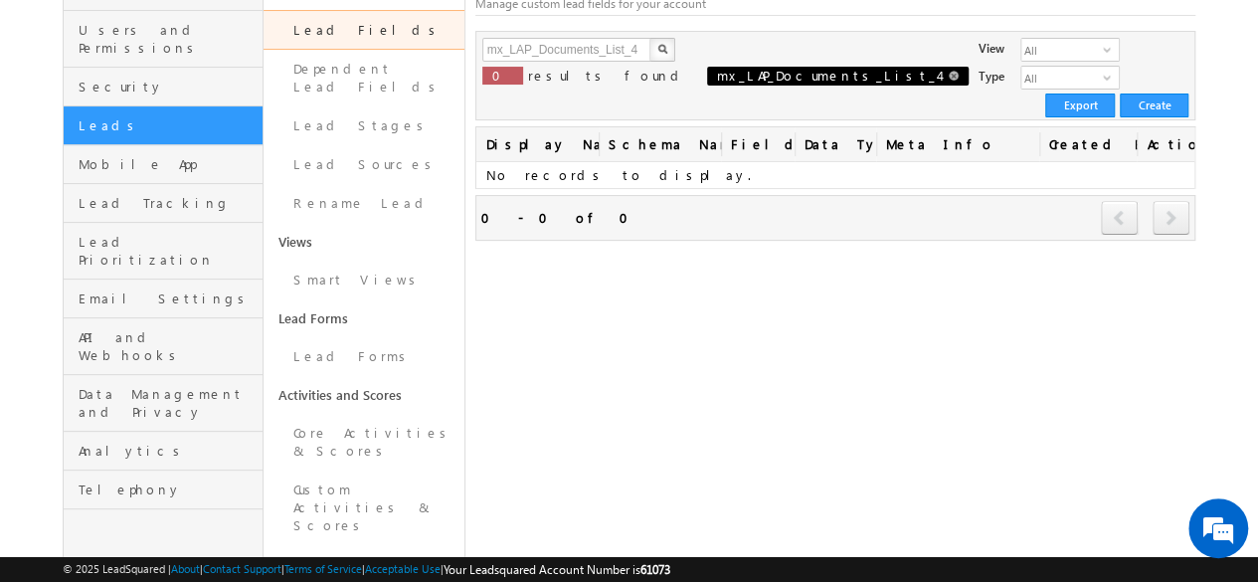
click at [949, 73] on span at bounding box center [954, 76] width 10 height 10
type input "Search Lead Fields"
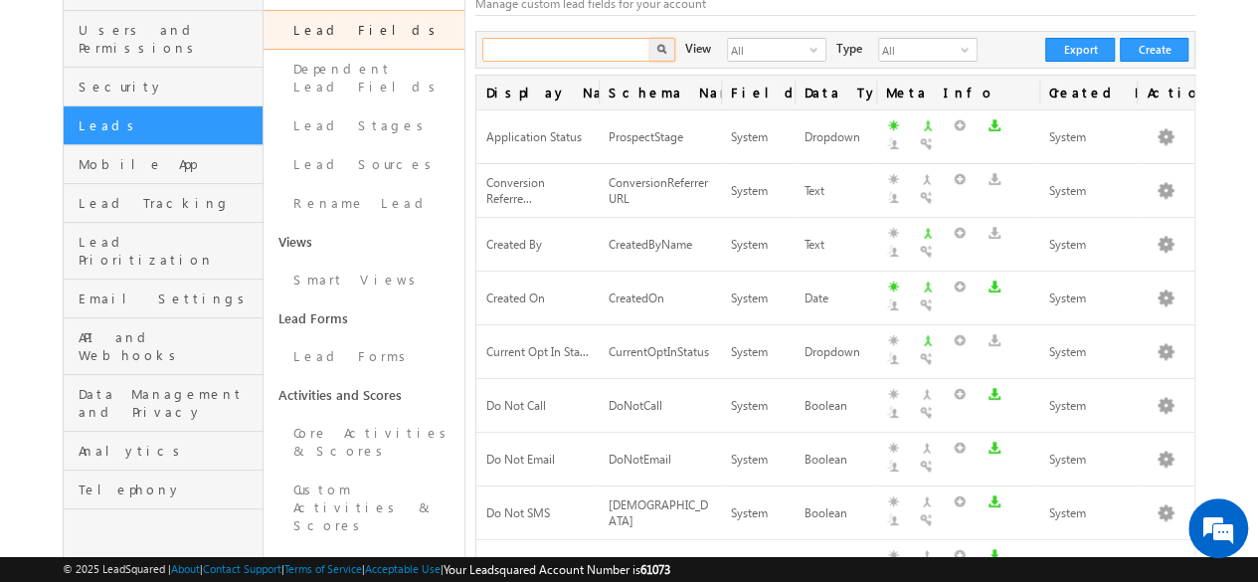
click at [543, 51] on input "text" at bounding box center [567, 50] width 170 height 24
click at [649, 38] on button "button" at bounding box center [662, 50] width 26 height 24
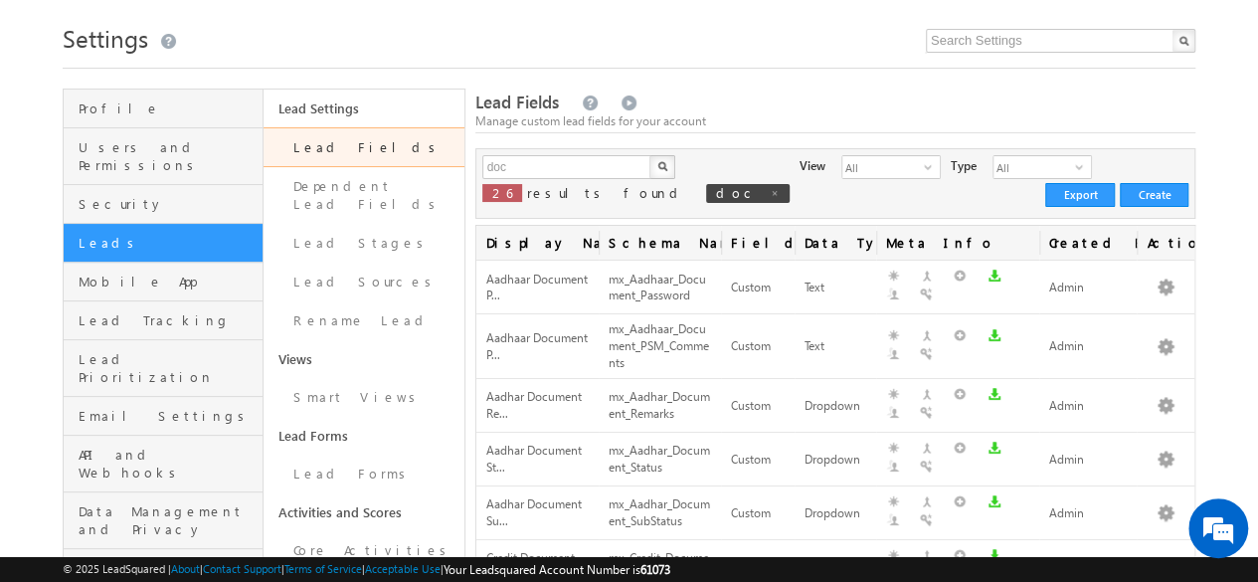
scroll to position [0, 0]
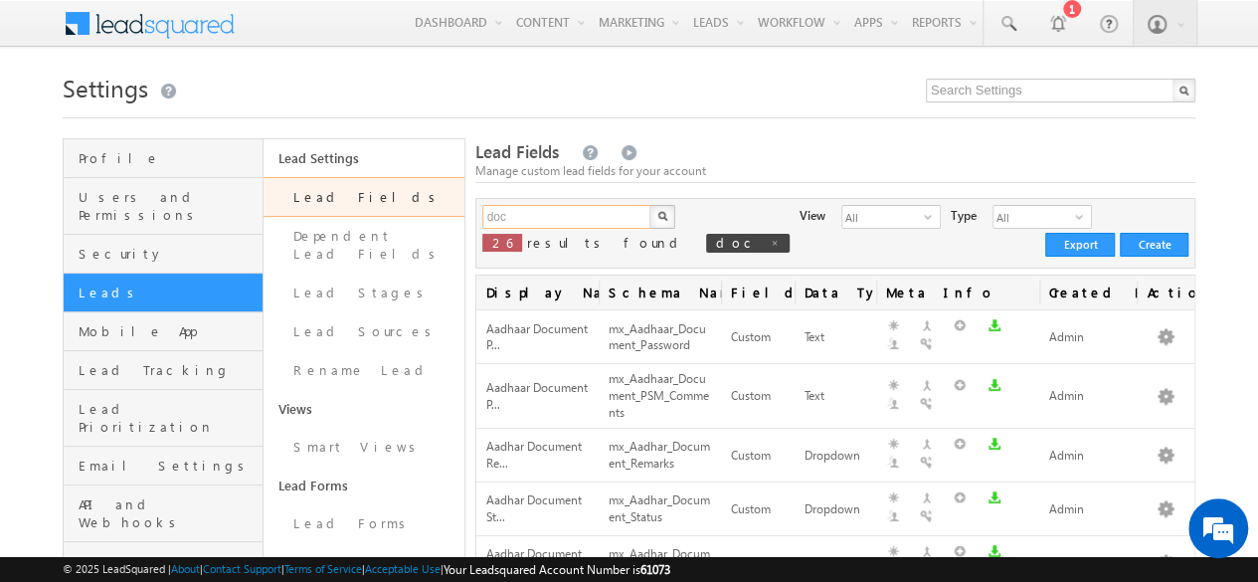
click at [546, 210] on input "doc" at bounding box center [567, 217] width 170 height 24
paste input "Auto Doc Gen Error Report"
click at [649, 205] on button "button" at bounding box center [662, 217] width 26 height 24
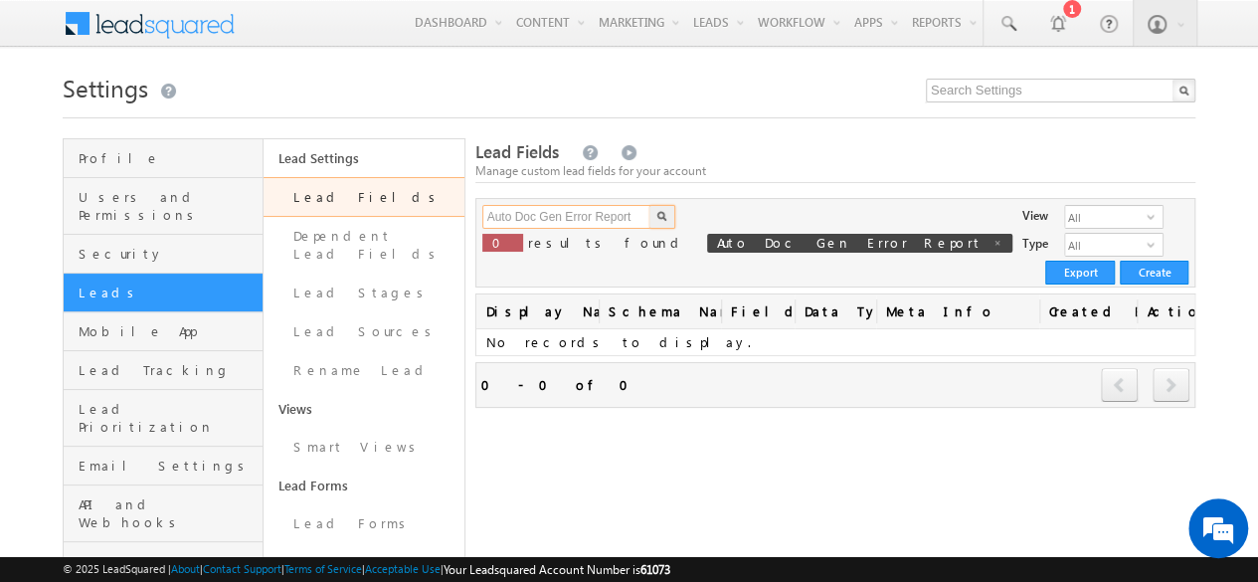
click at [635, 216] on input "Auto Doc Gen Error Report" at bounding box center [567, 217] width 170 height 24
click at [649, 205] on button "button" at bounding box center [662, 217] width 26 height 24
click at [635, 216] on input "Auto Doc Gen Error" at bounding box center [567, 217] width 170 height 24
click at [649, 205] on button "button" at bounding box center [662, 217] width 26 height 24
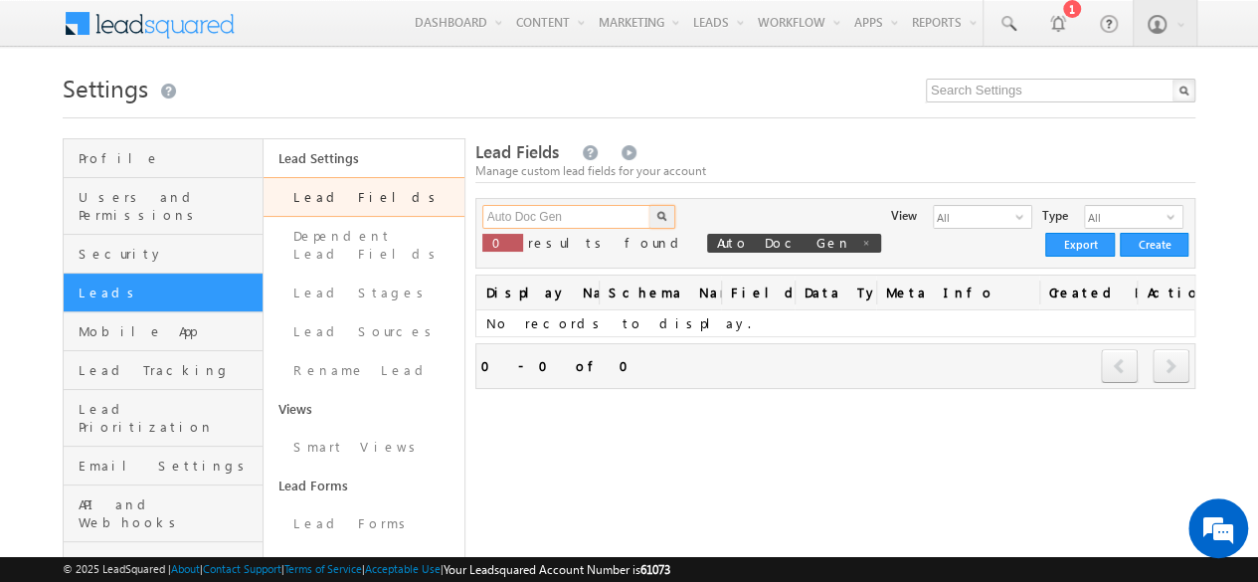
click at [634, 215] on input "Auto Doc Gen" at bounding box center [567, 217] width 170 height 24
click at [649, 205] on button "button" at bounding box center [662, 217] width 26 height 24
click at [618, 213] on input "Auto Doc" at bounding box center [567, 217] width 170 height 24
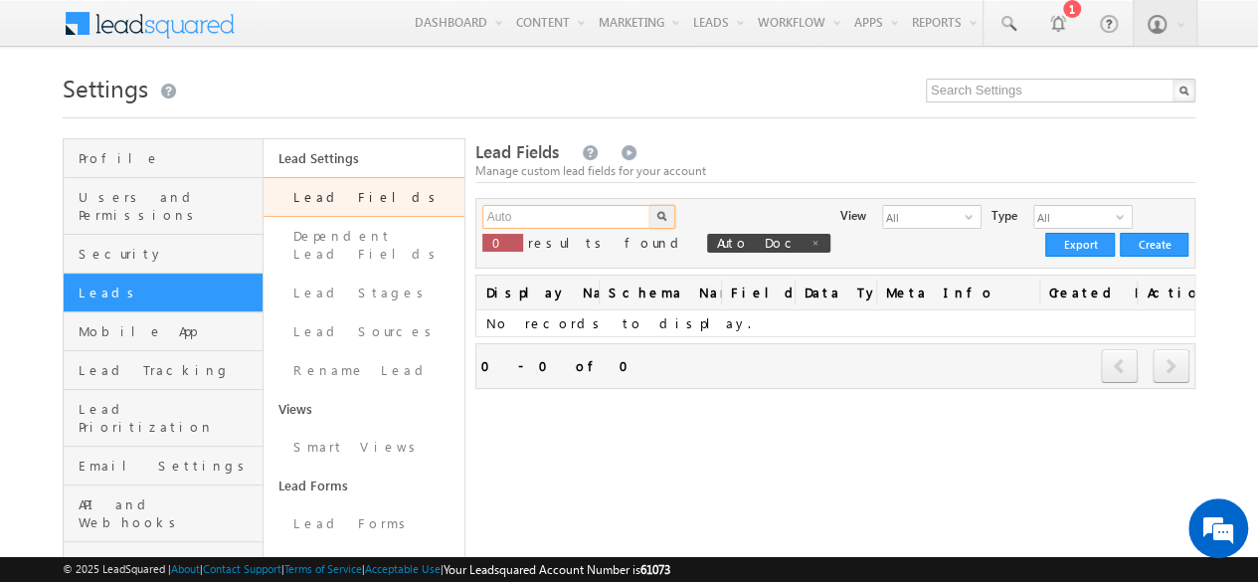
type input "Auto"
click at [649, 205] on button "button" at bounding box center [662, 217] width 26 height 24
click at [583, 210] on input "Auto" at bounding box center [567, 217] width 170 height 24
type input "doc"
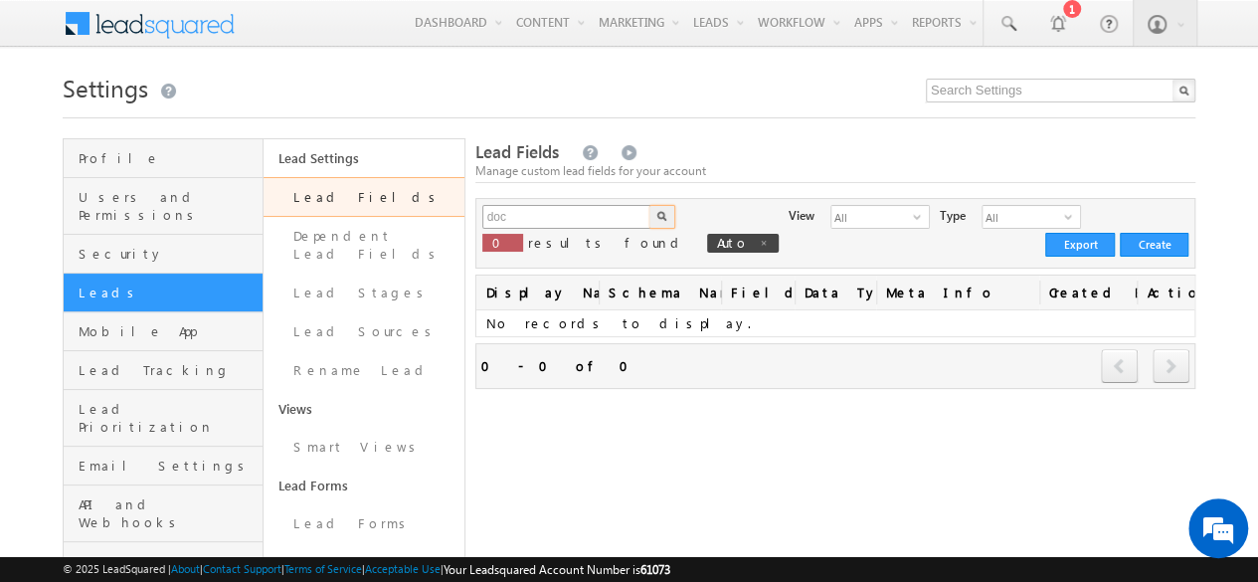
click at [649, 205] on button "button" at bounding box center [662, 217] width 26 height 24
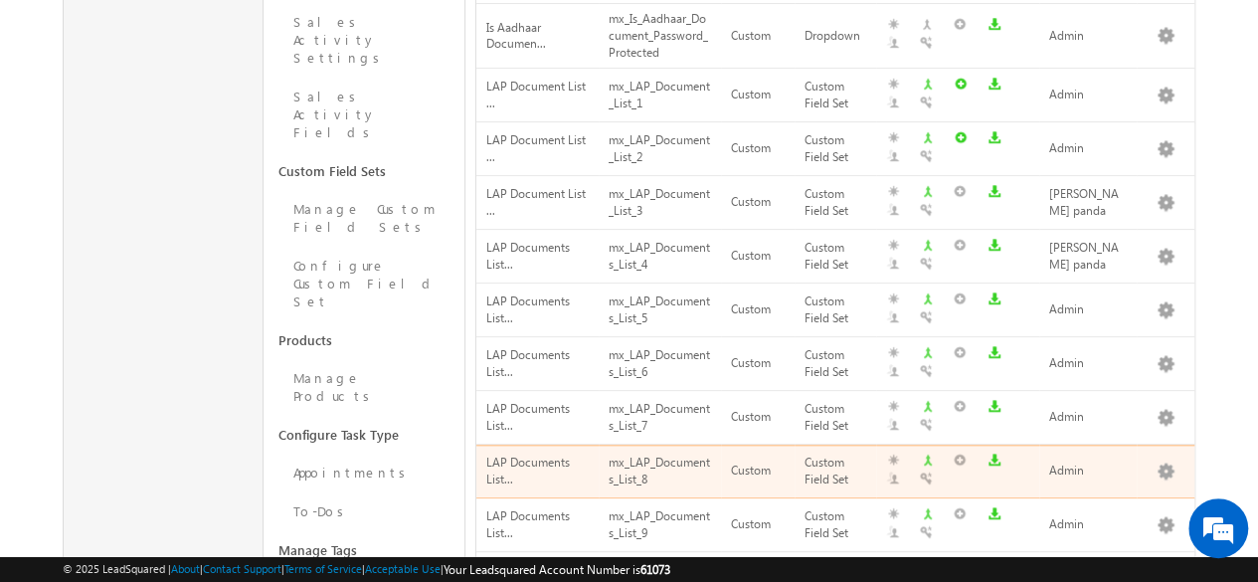
scroll to position [737, 0]
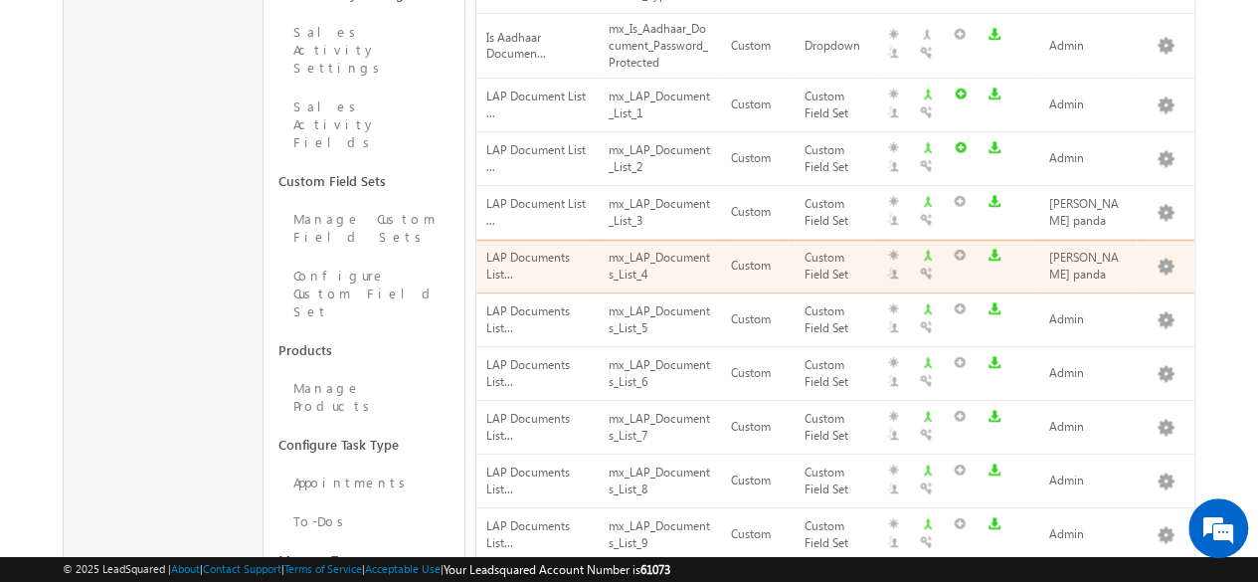
click at [617, 248] on div "mx_LAP_Documents_List_4" at bounding box center [660, 267] width 102 height 38
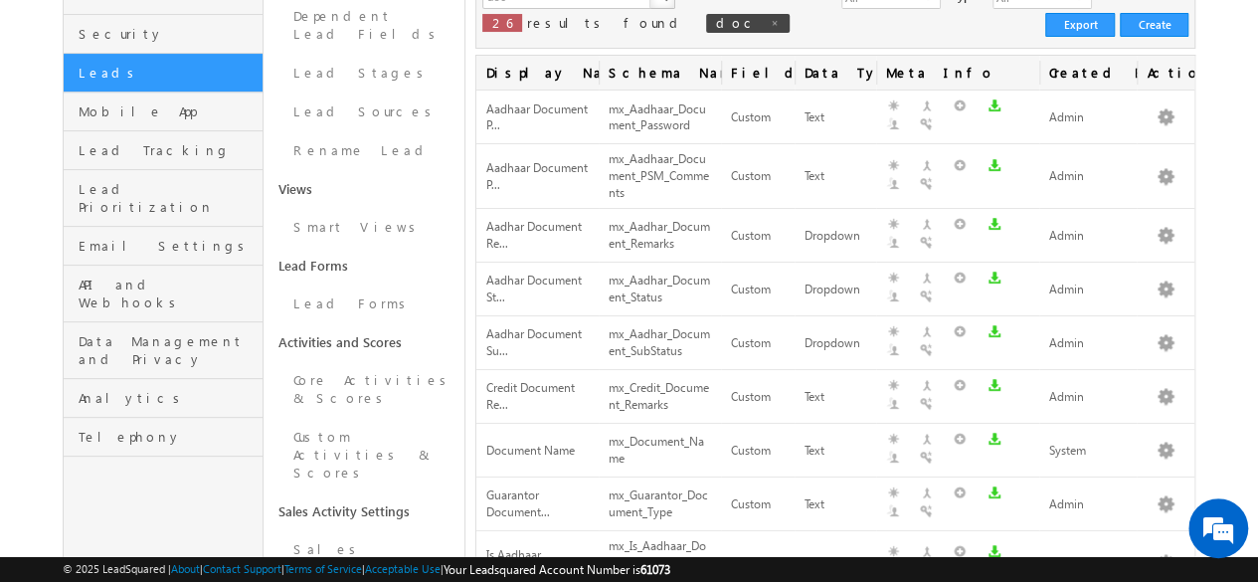
scroll to position [0, 0]
